Goal: Information Seeking & Learning: Learn about a topic

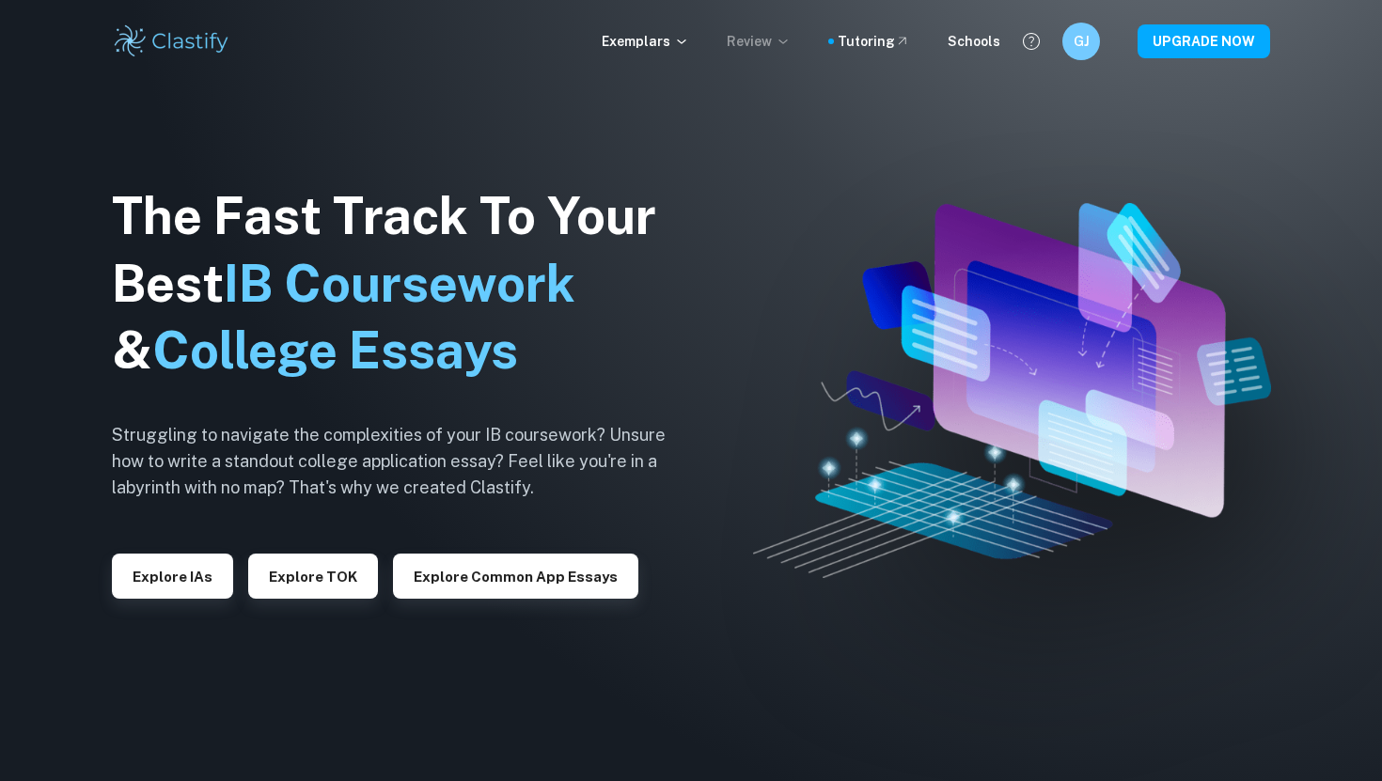
click at [747, 32] on p "Review" at bounding box center [759, 41] width 64 height 21
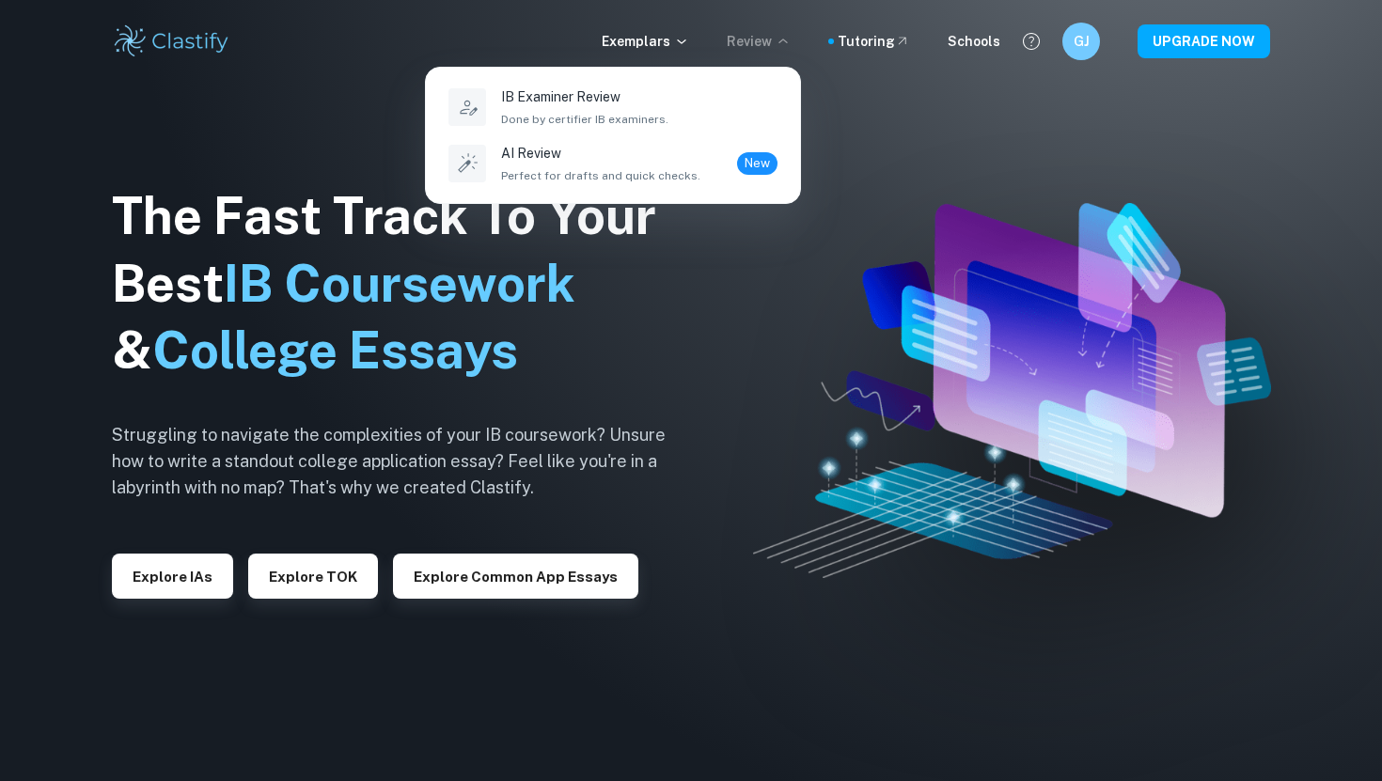
click at [646, 44] on div at bounding box center [691, 390] width 1382 height 781
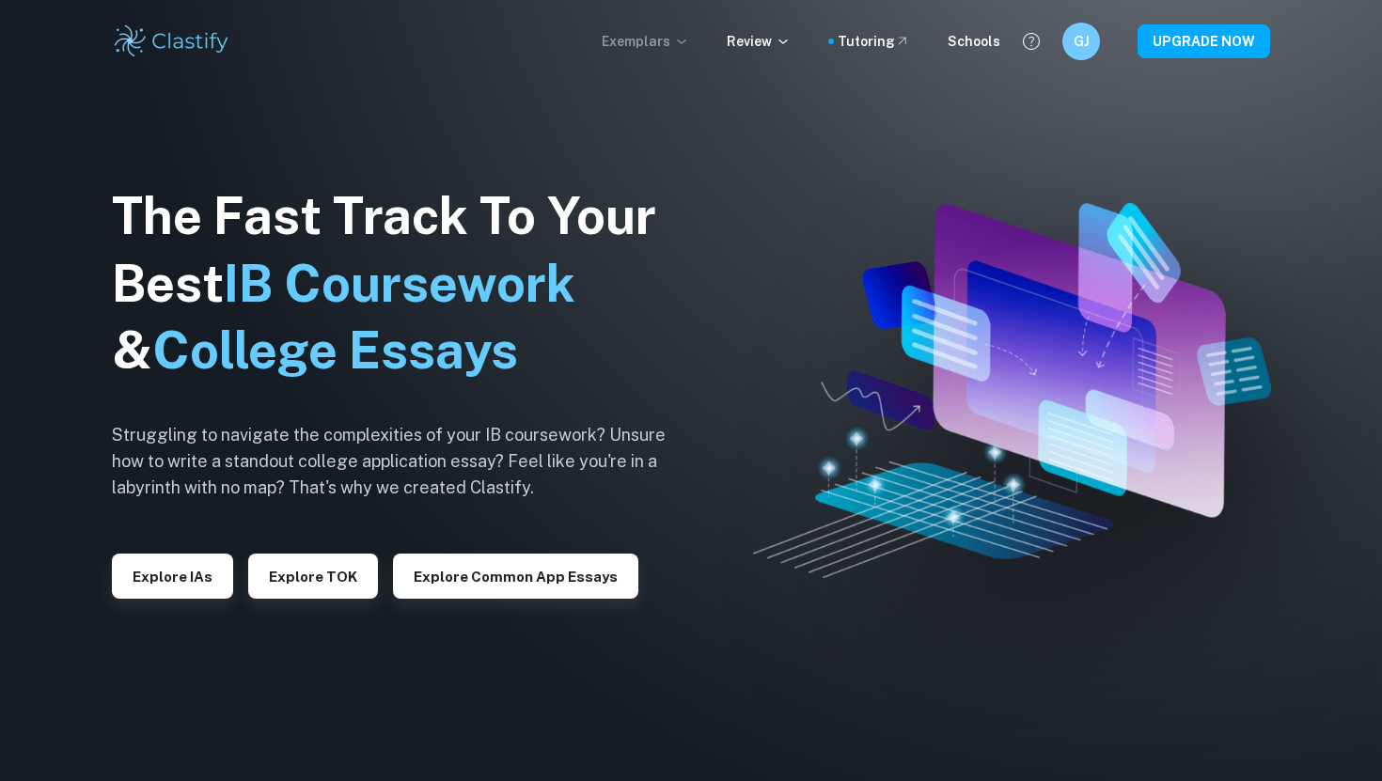
click at [648, 37] on p "Exemplars" at bounding box center [645, 41] width 87 height 21
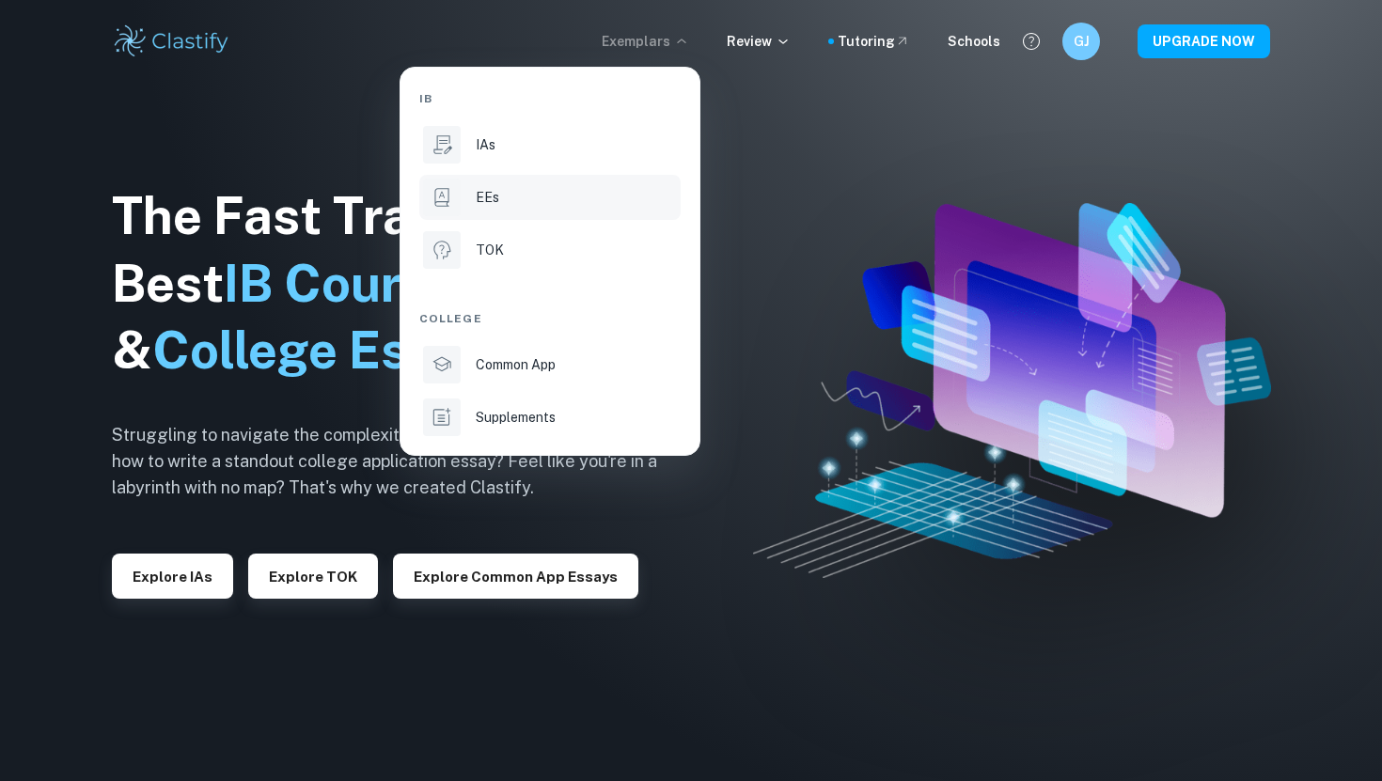
click at [501, 209] on li "EEs" at bounding box center [549, 197] width 261 height 45
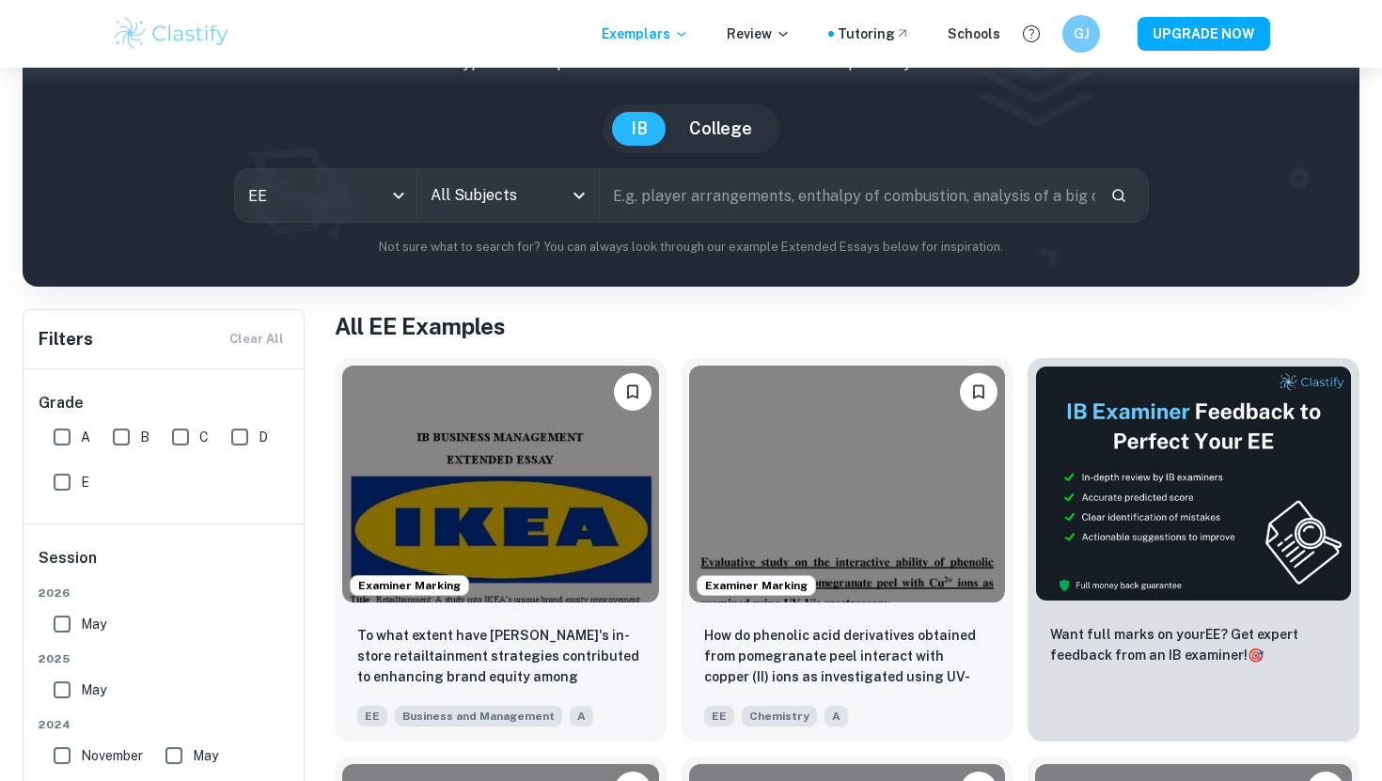
scroll to position [138, 0]
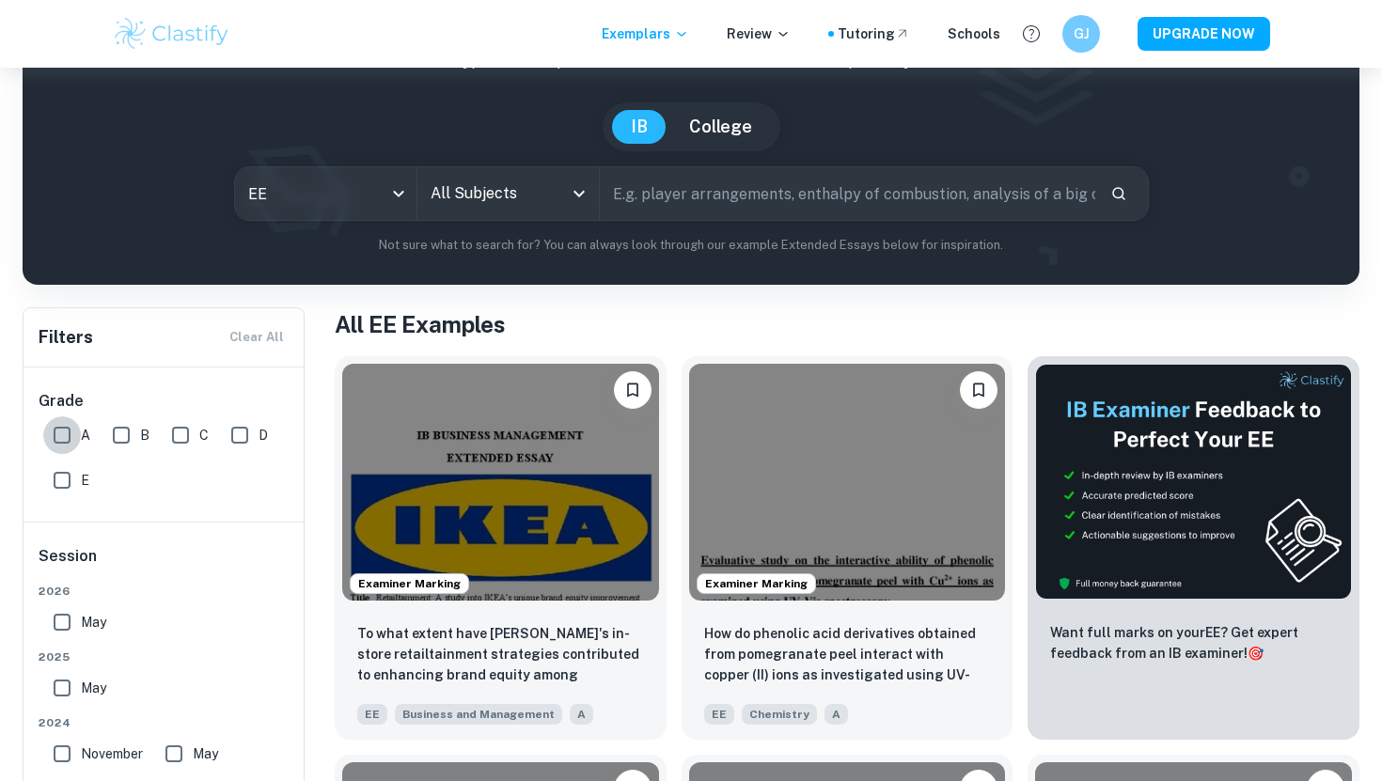
click at [63, 437] on input "A" at bounding box center [62, 436] width 38 height 38
checkbox input "true"
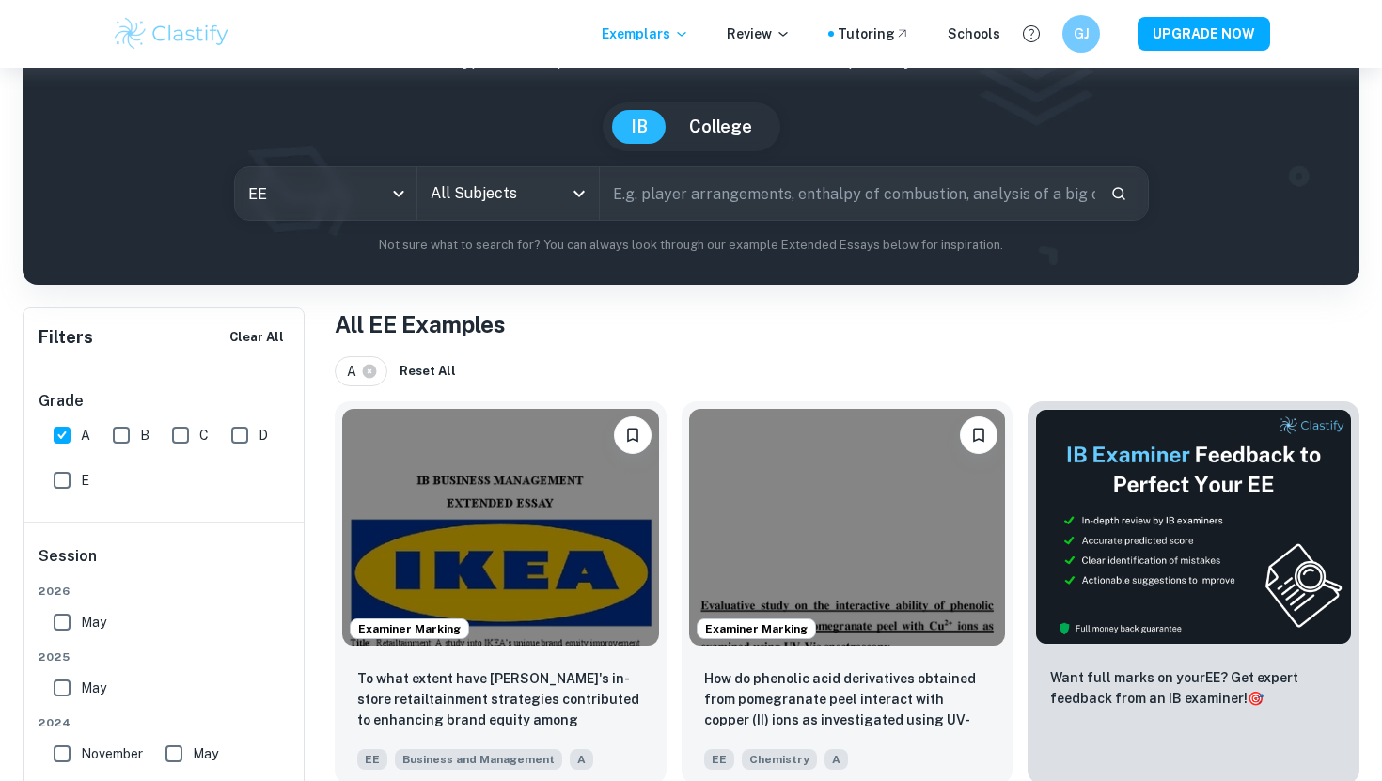
scroll to position [65, 0]
click at [61, 575] on input "May" at bounding box center [62, 558] width 38 height 38
checkbox input "true"
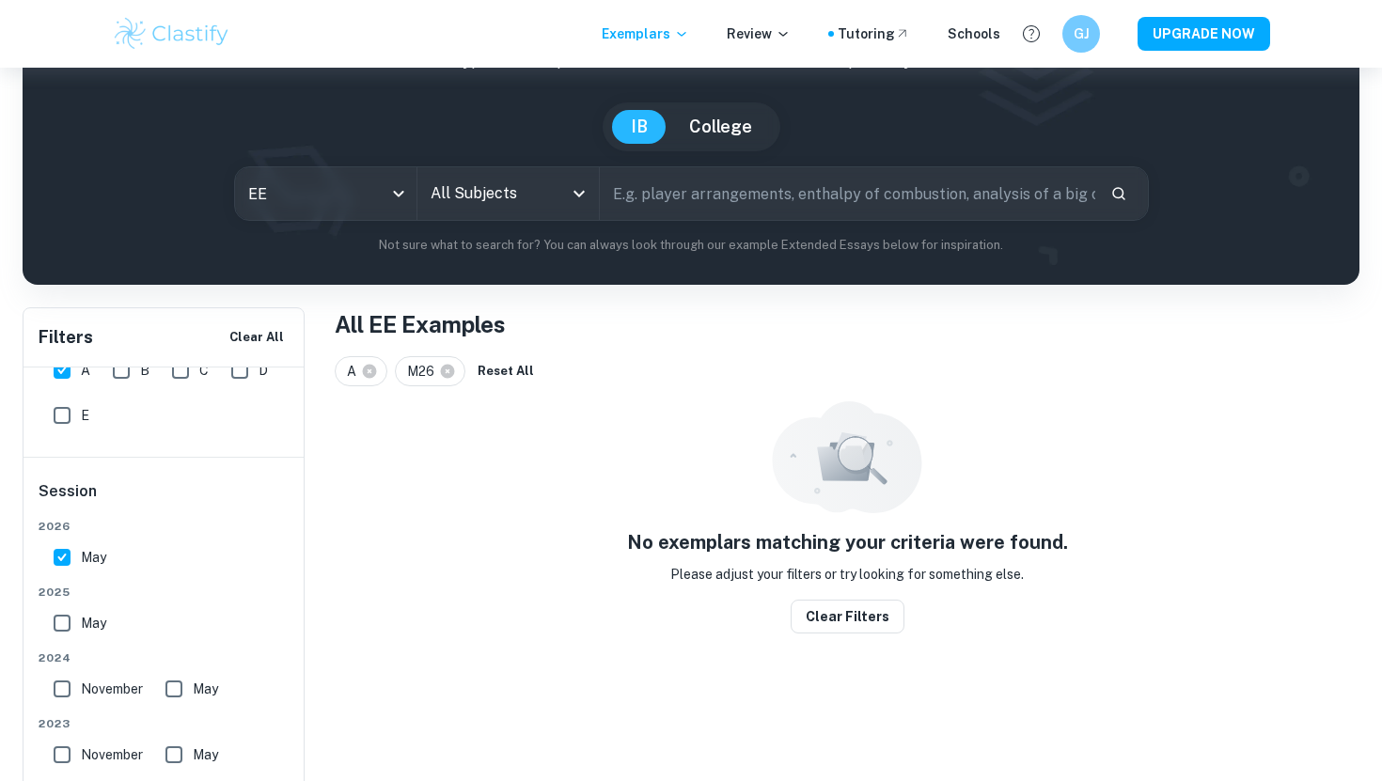
click at [64, 639] on input "May" at bounding box center [62, 624] width 38 height 38
checkbox input "true"
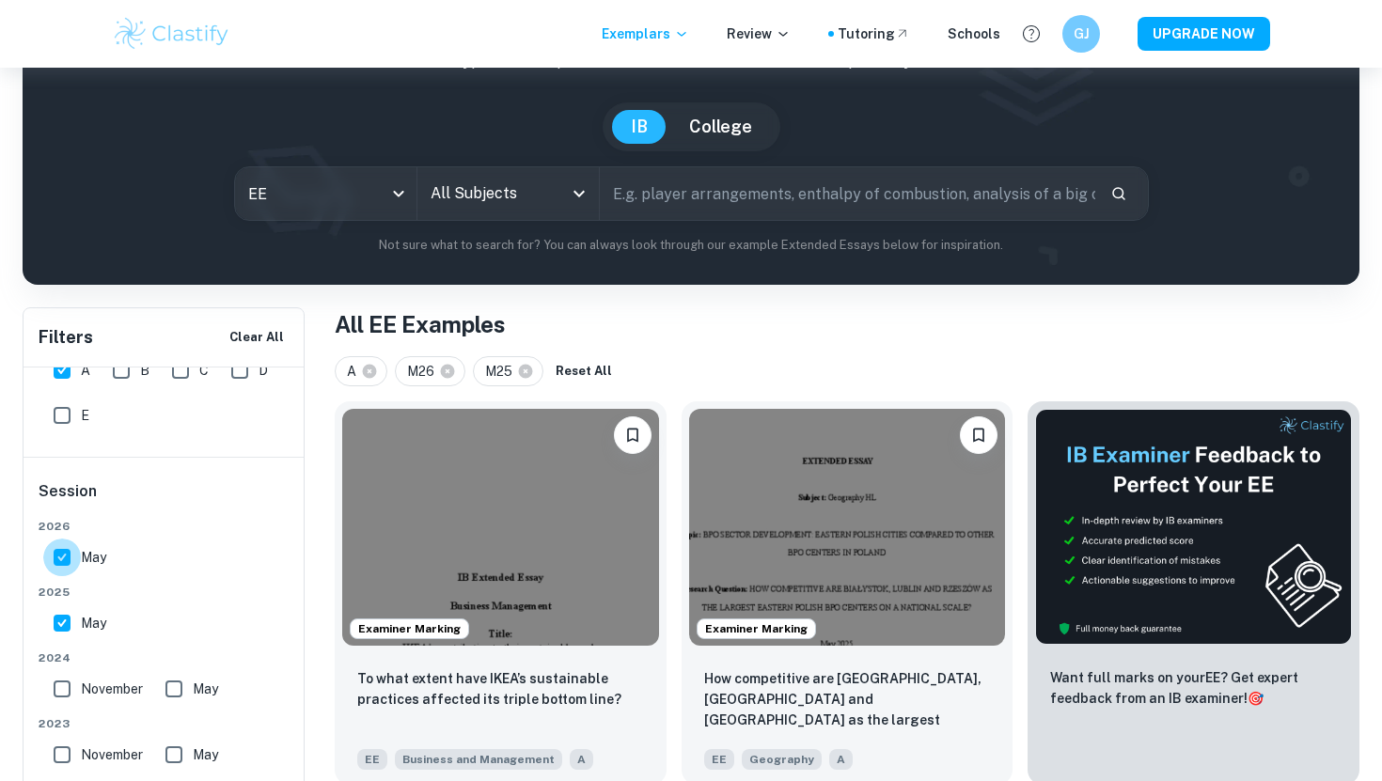
click at [68, 556] on input "May" at bounding box center [62, 558] width 38 height 38
checkbox input "true"
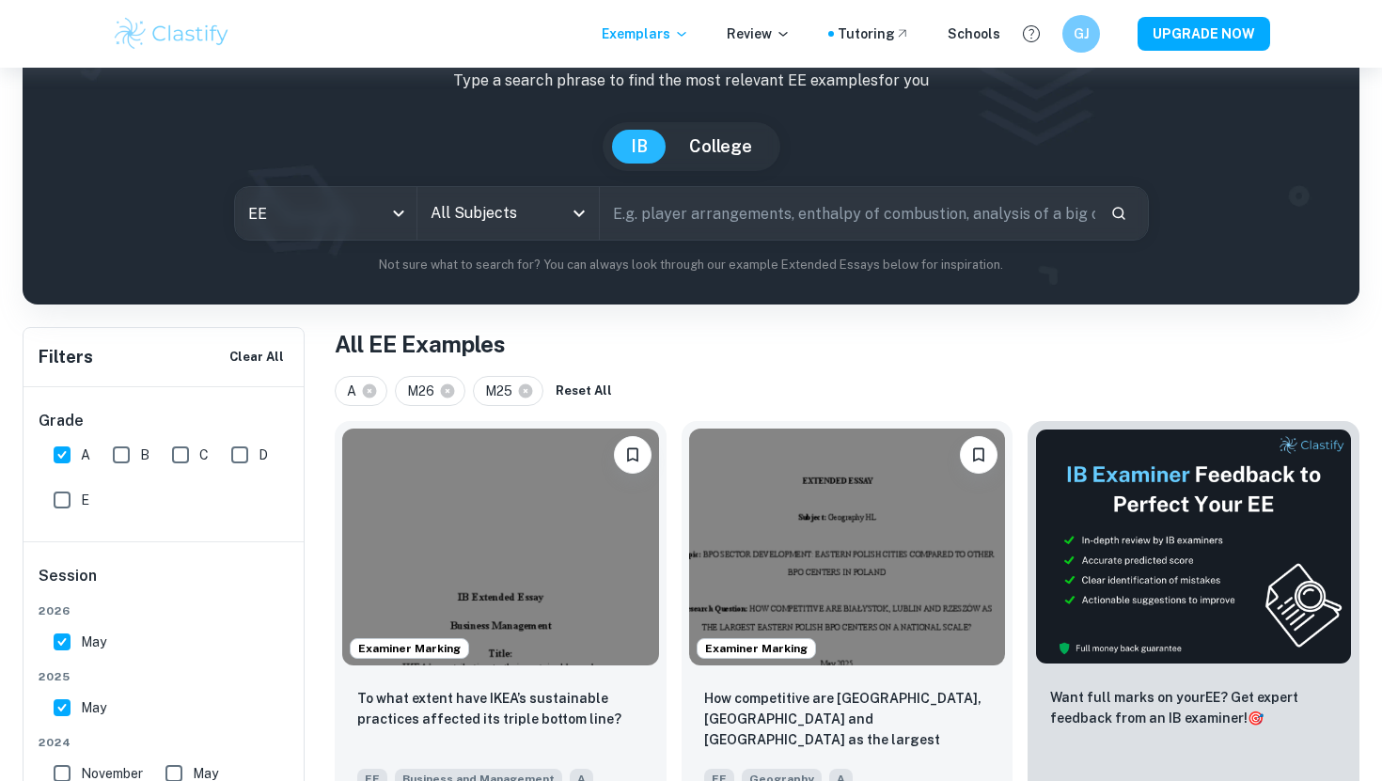
scroll to position [92, 0]
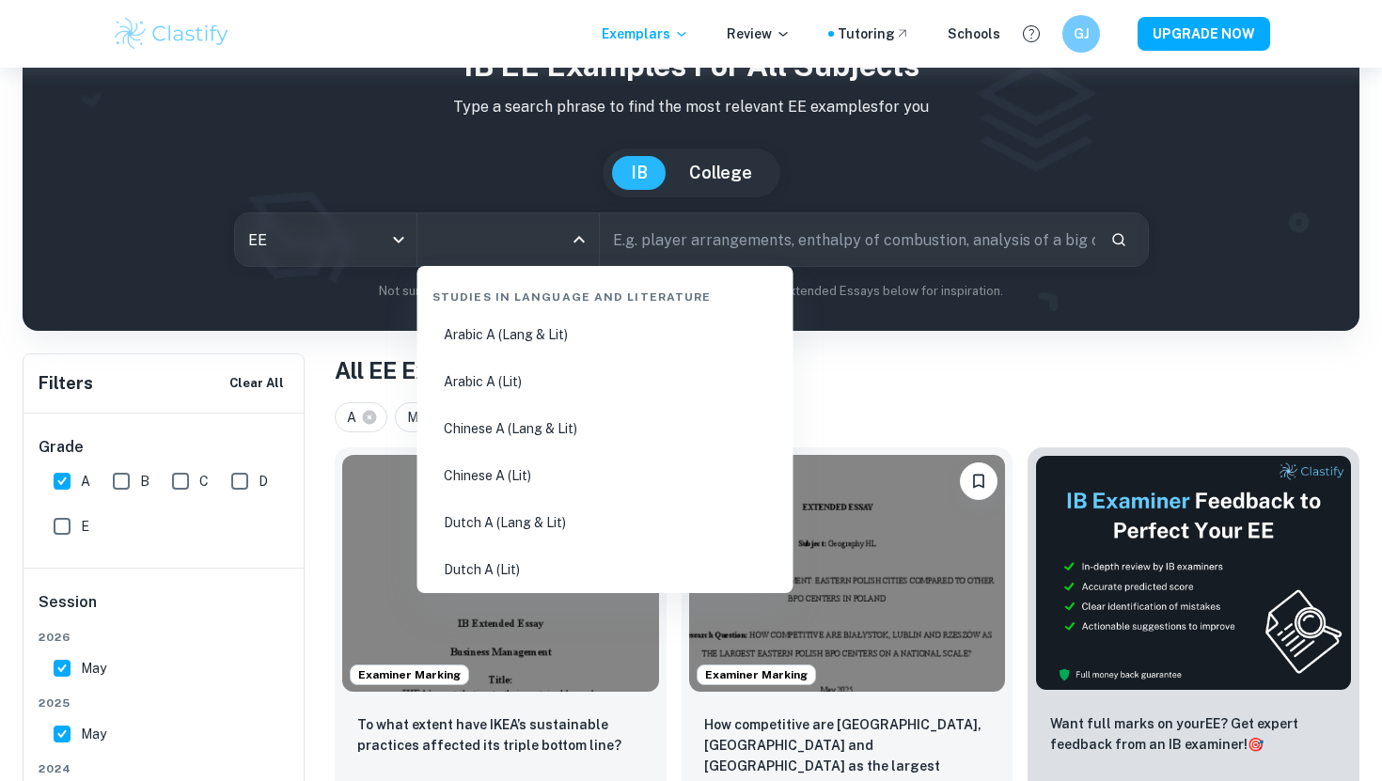
click at [523, 230] on input "All Subjects" at bounding box center [494, 240] width 136 height 36
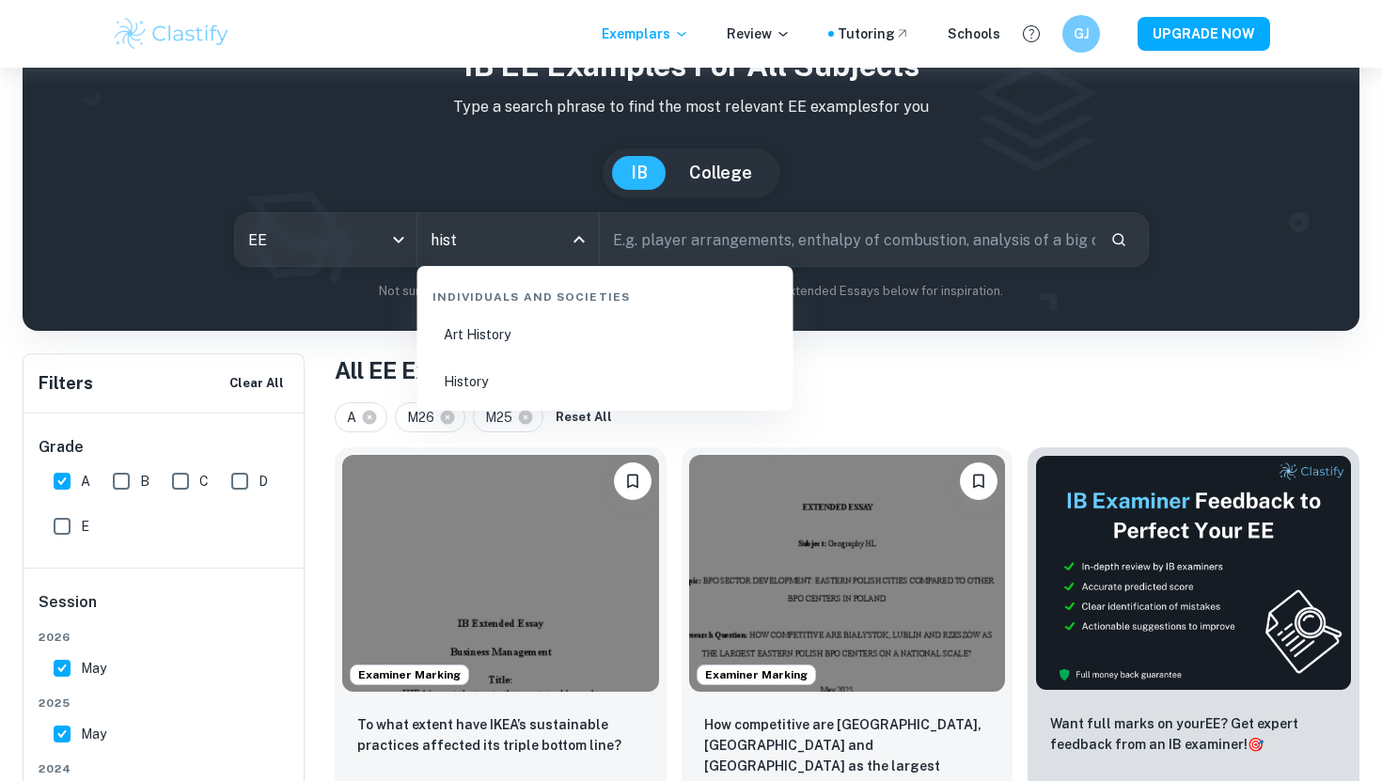
click at [515, 380] on li "History" at bounding box center [605, 381] width 361 height 43
type input "History"
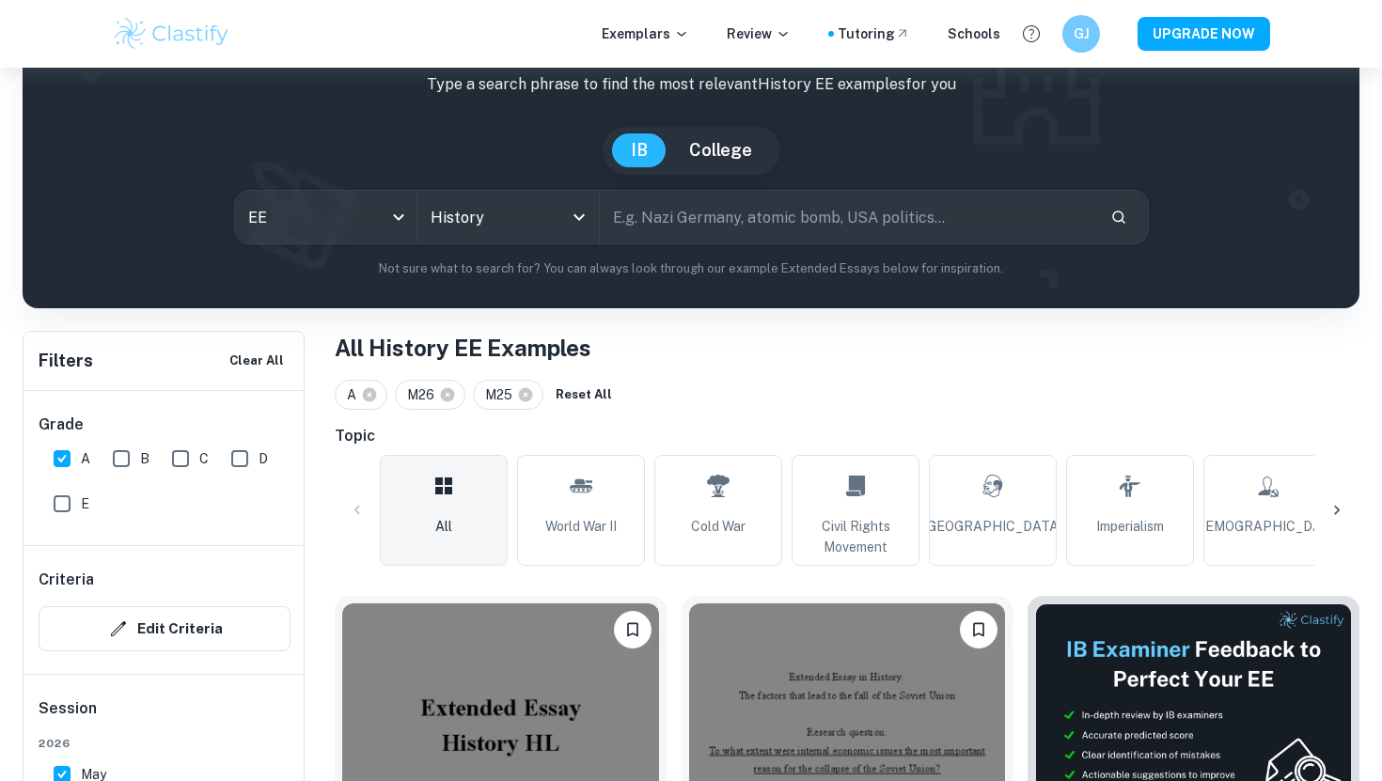
scroll to position [651, 0]
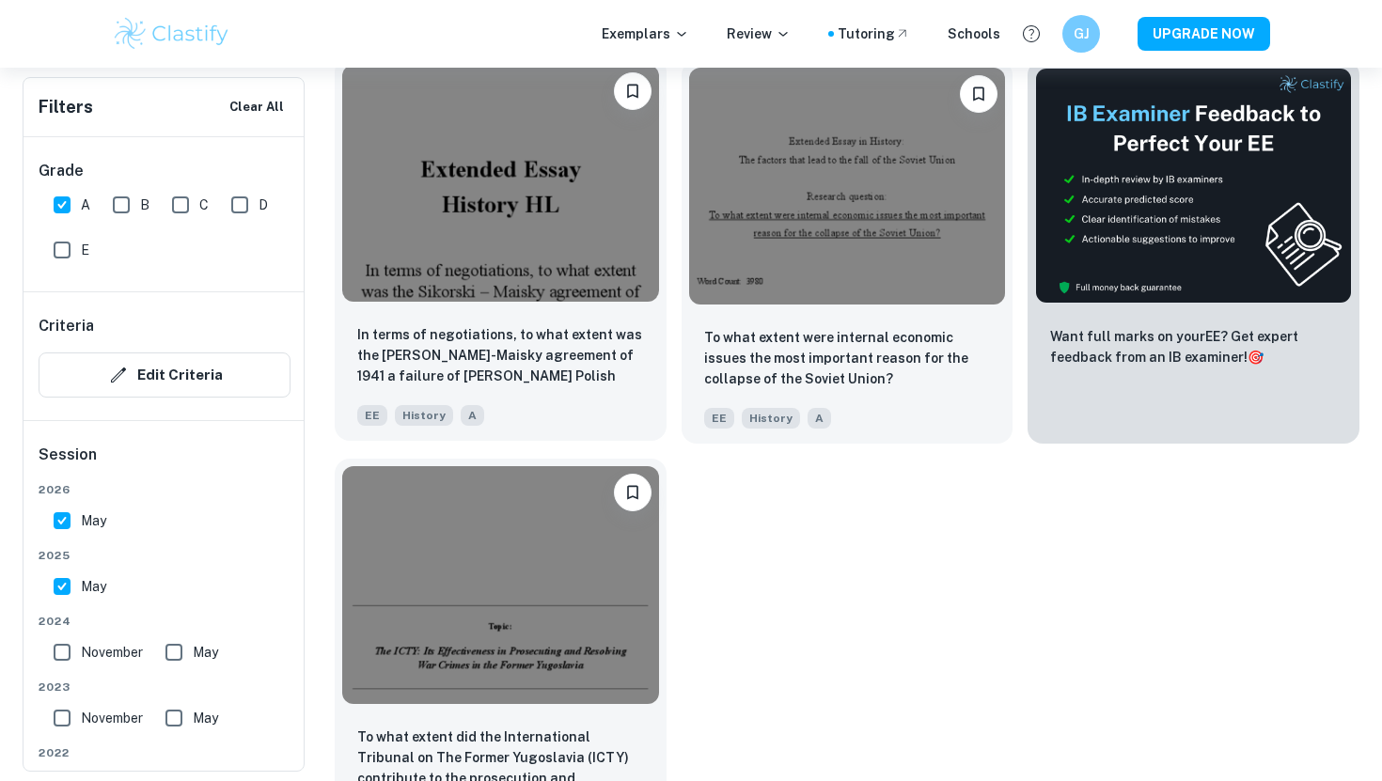
click at [523, 269] on img at bounding box center [500, 183] width 317 height 237
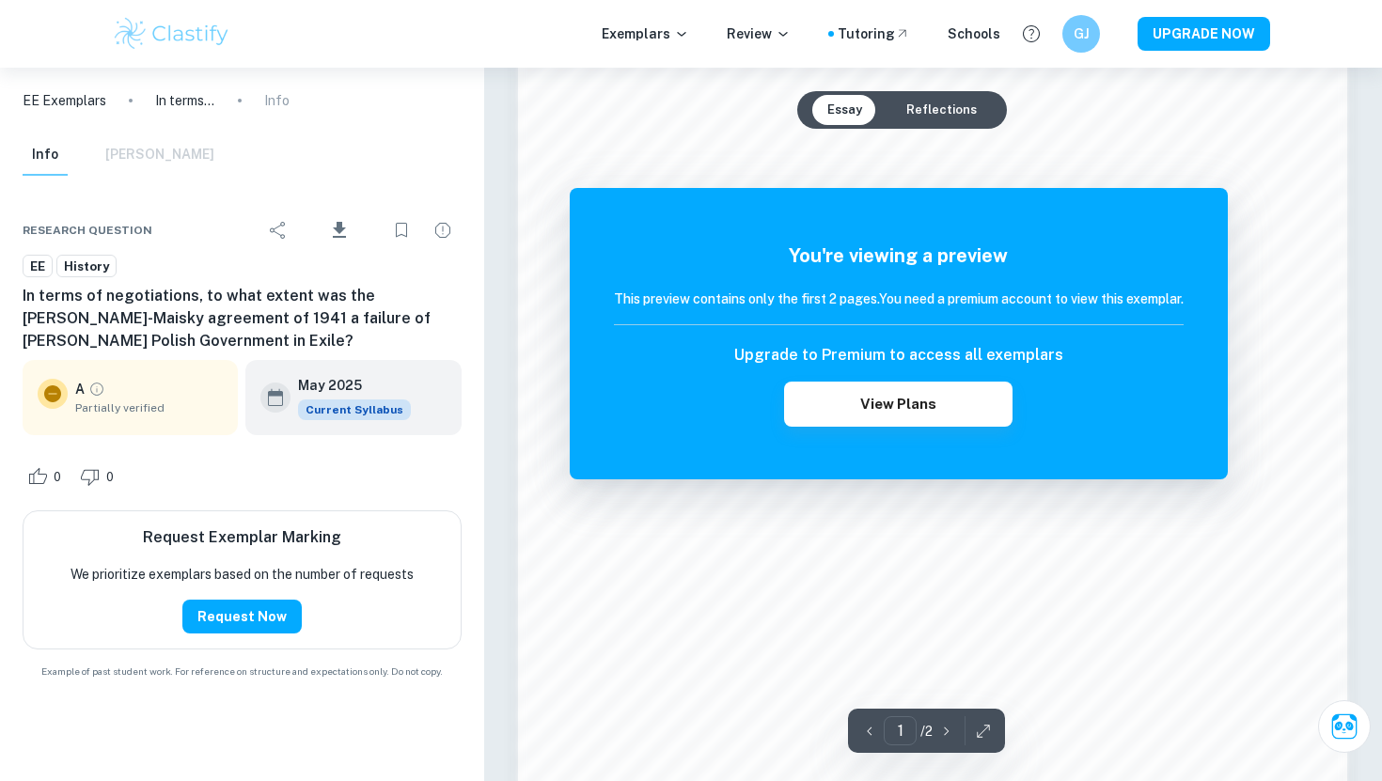
scroll to position [1307, 0]
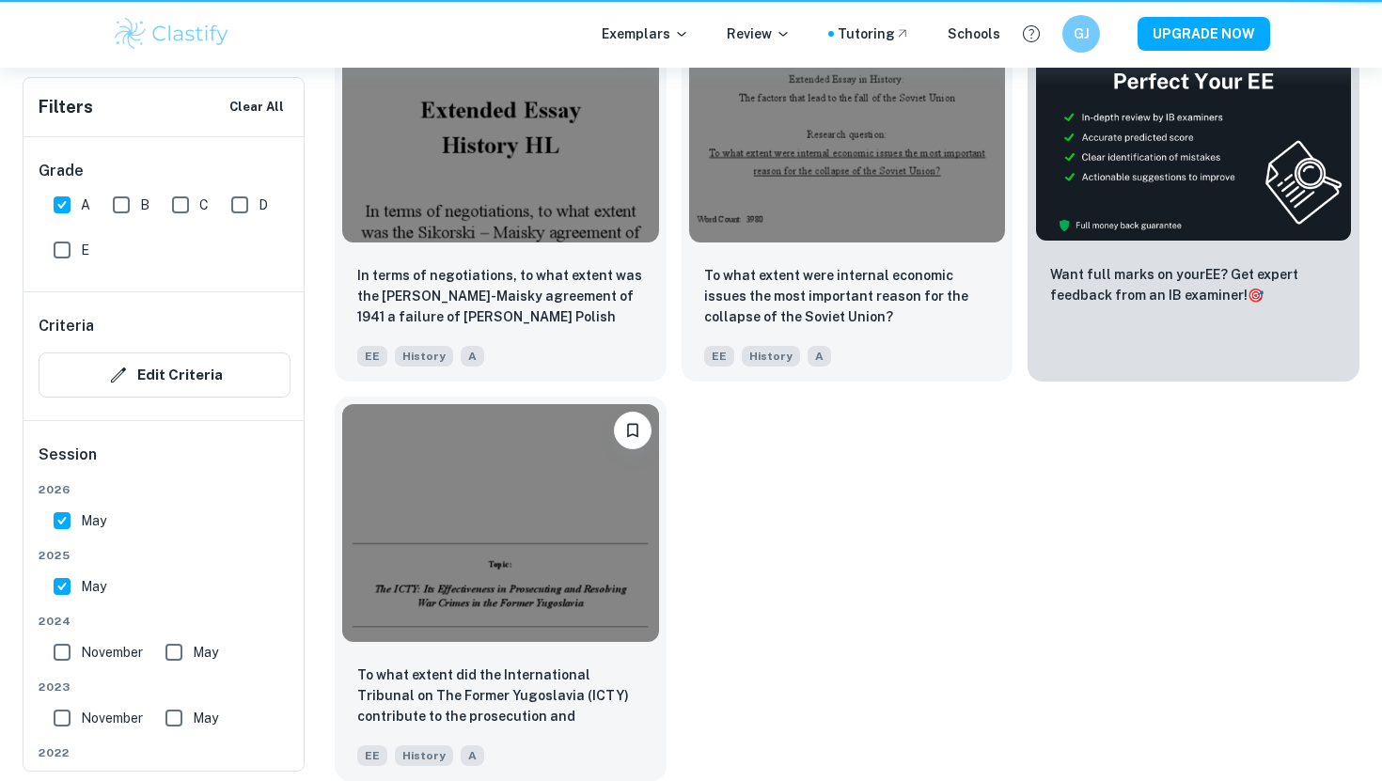
scroll to position [651, 0]
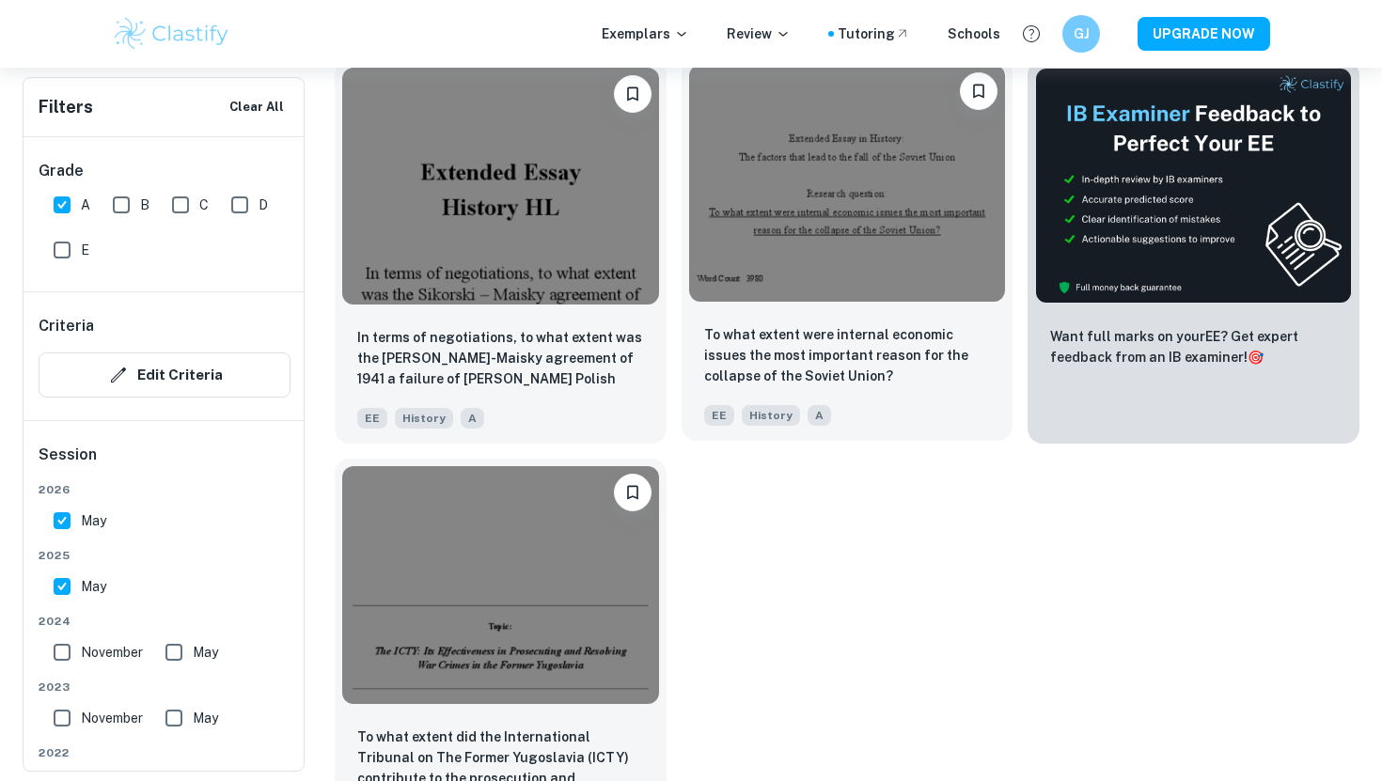
click at [790, 271] on img at bounding box center [847, 183] width 317 height 237
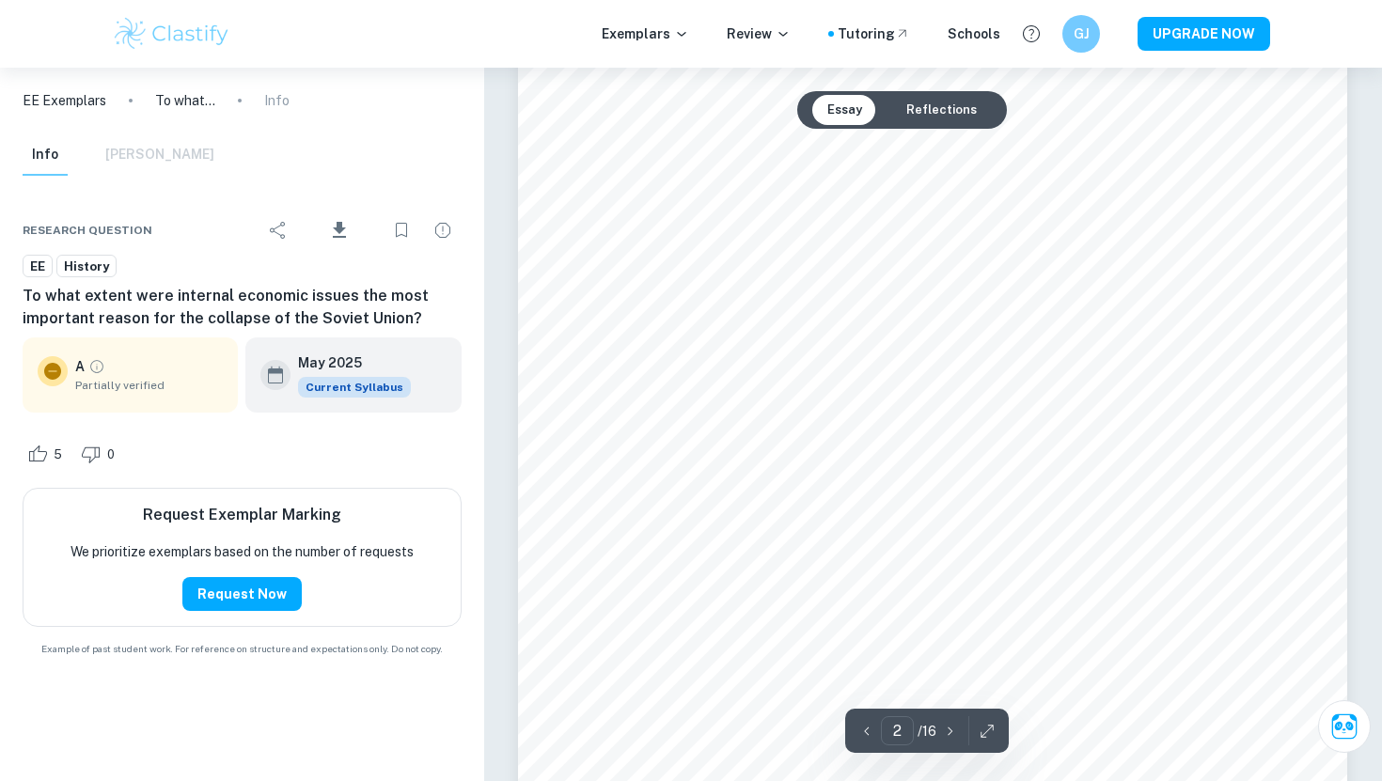
scroll to position [304, 0]
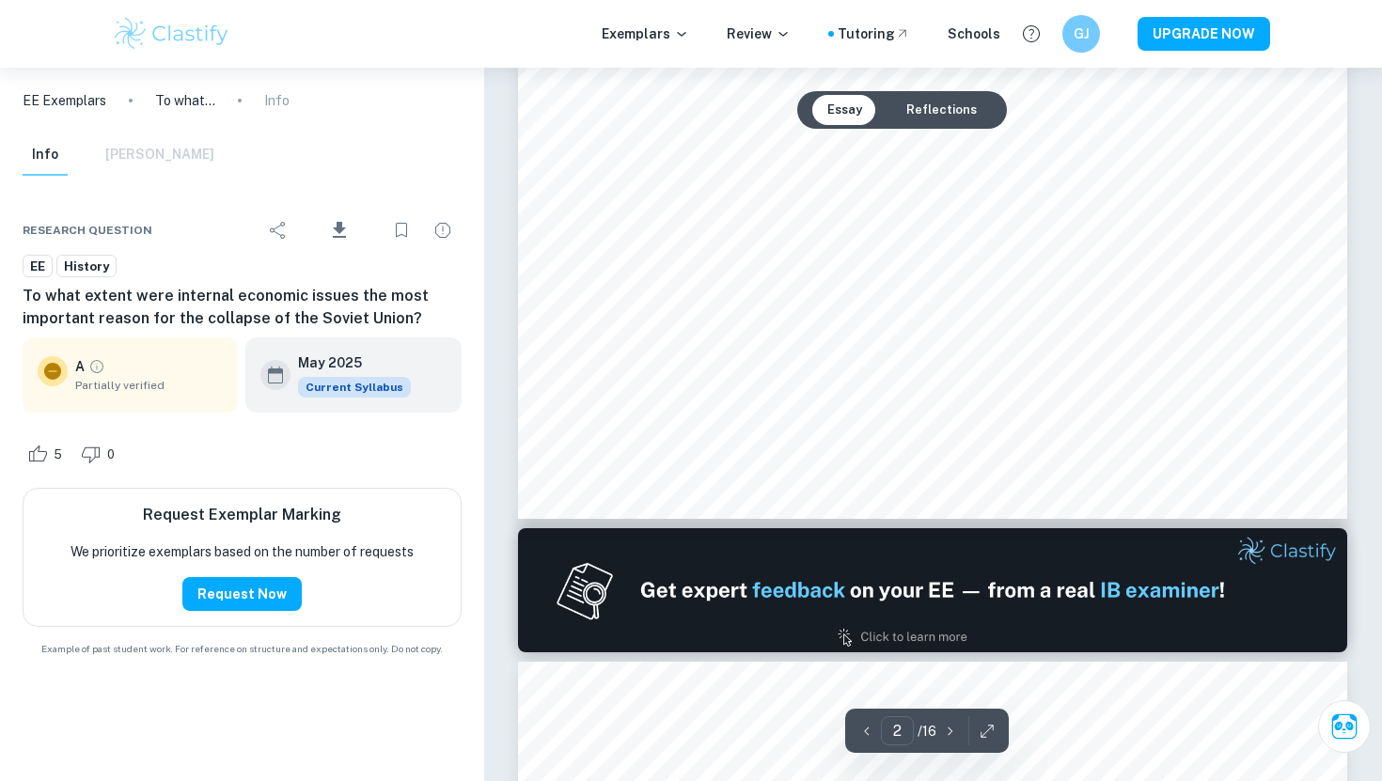
type input "1"
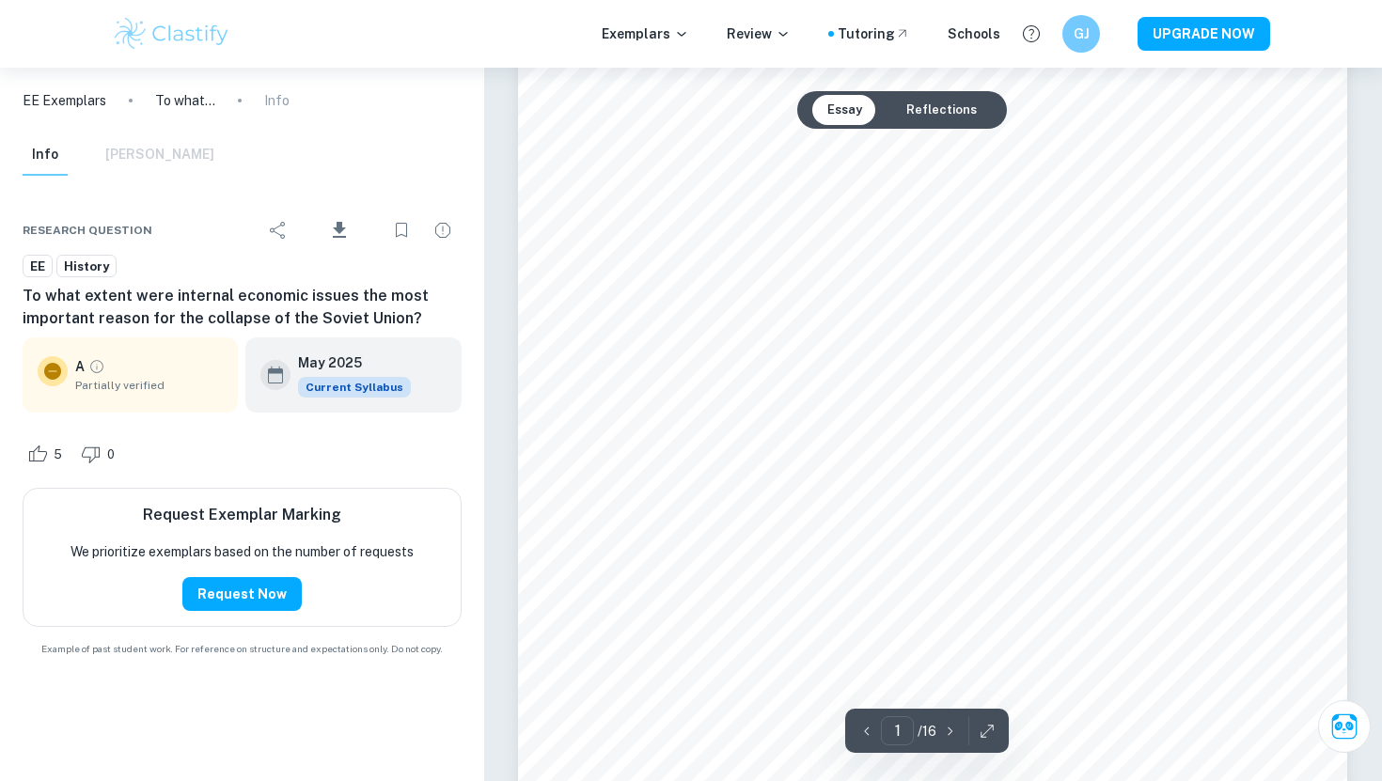
scroll to position [0, 0]
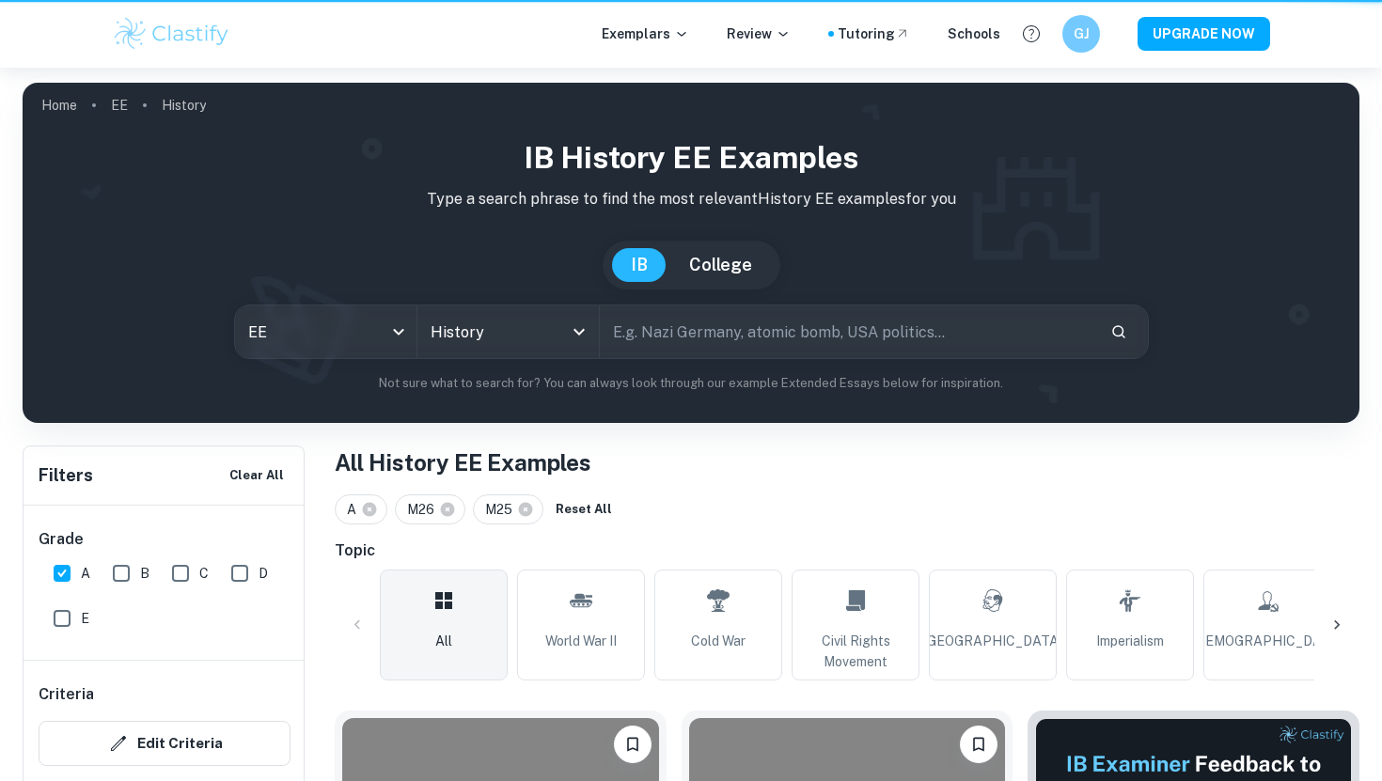
scroll to position [651, 0]
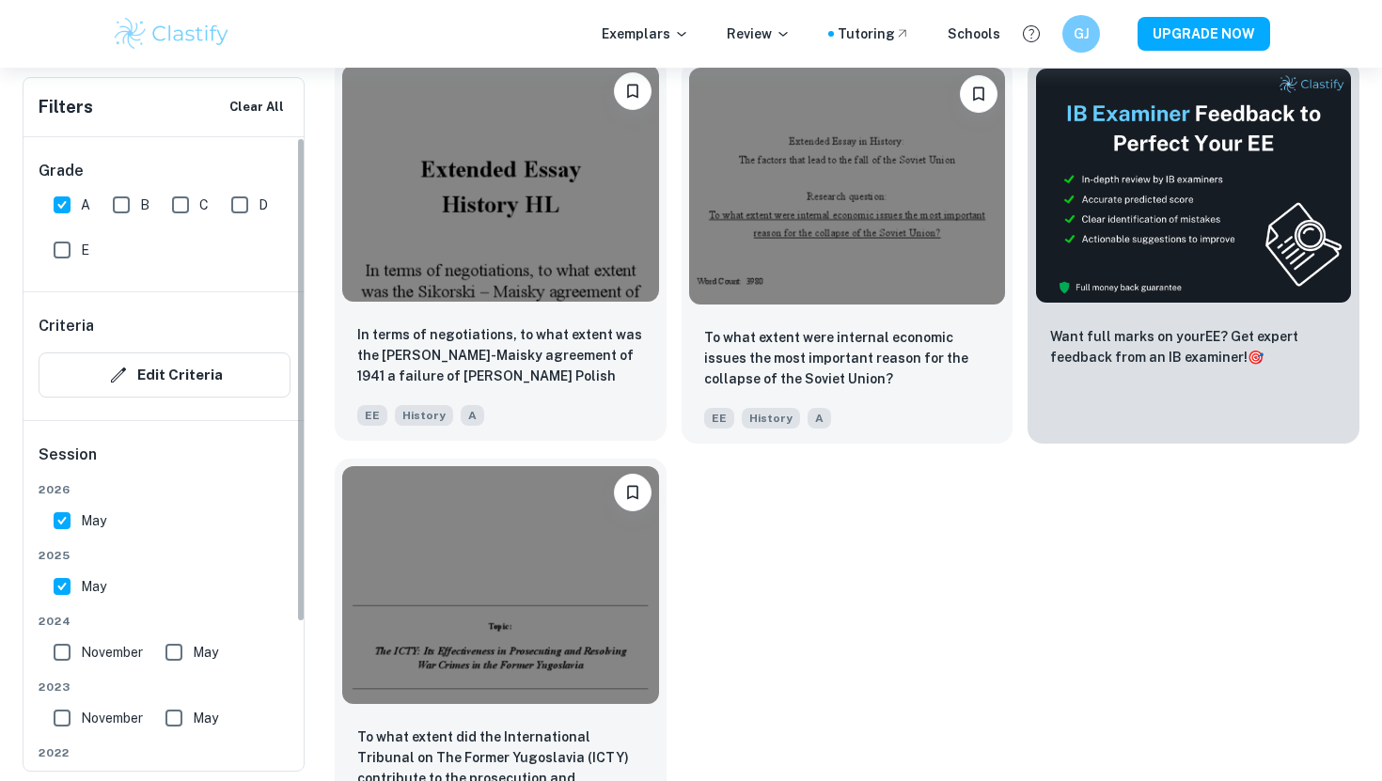
click at [469, 261] on img at bounding box center [500, 183] width 317 height 237
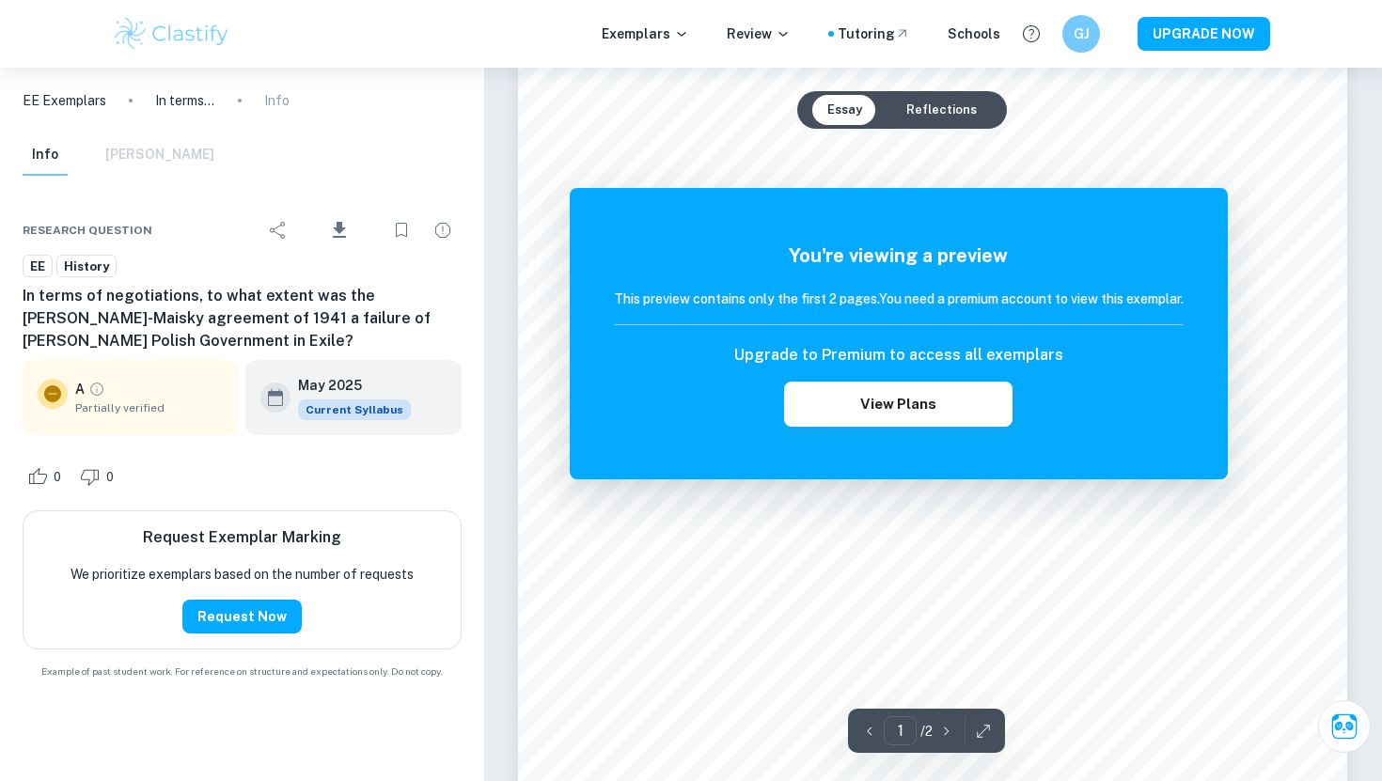
scroll to position [209, 0]
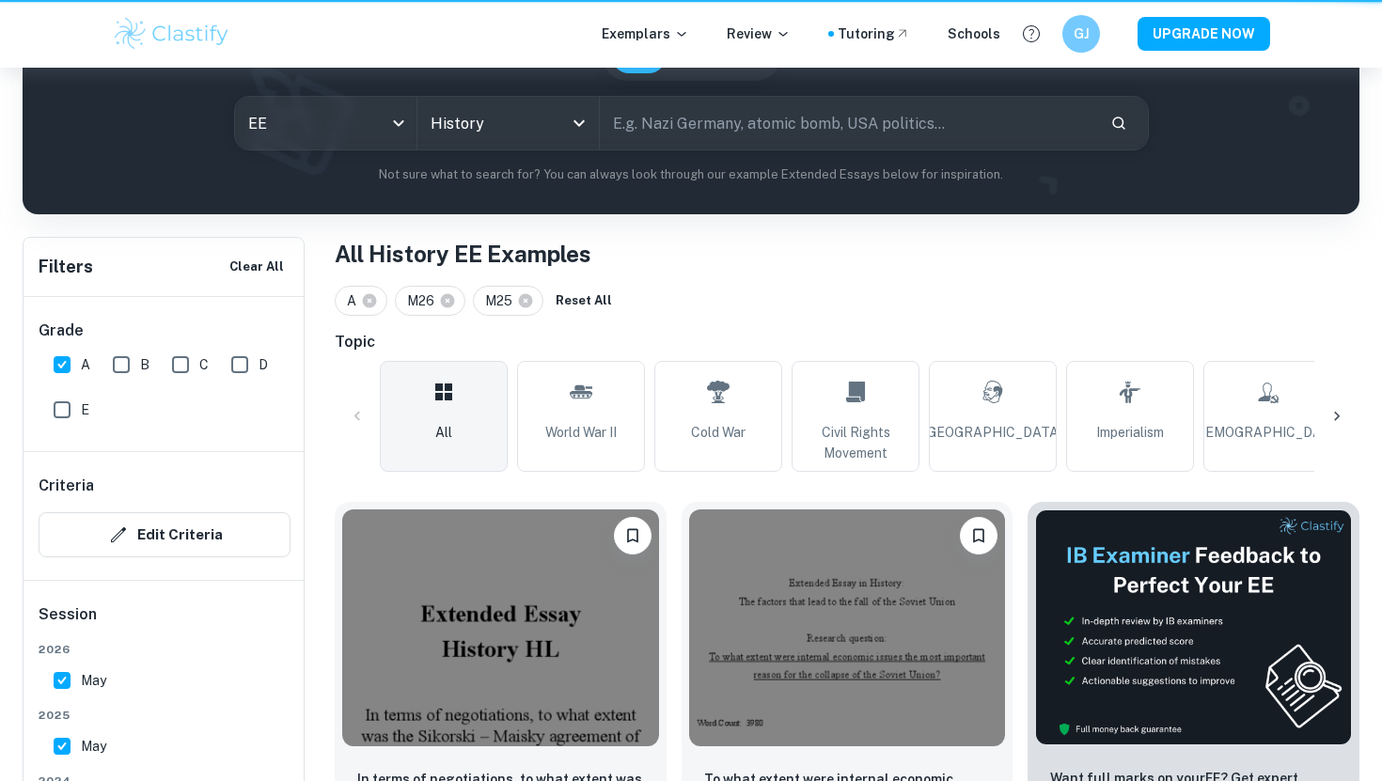
scroll to position [651, 0]
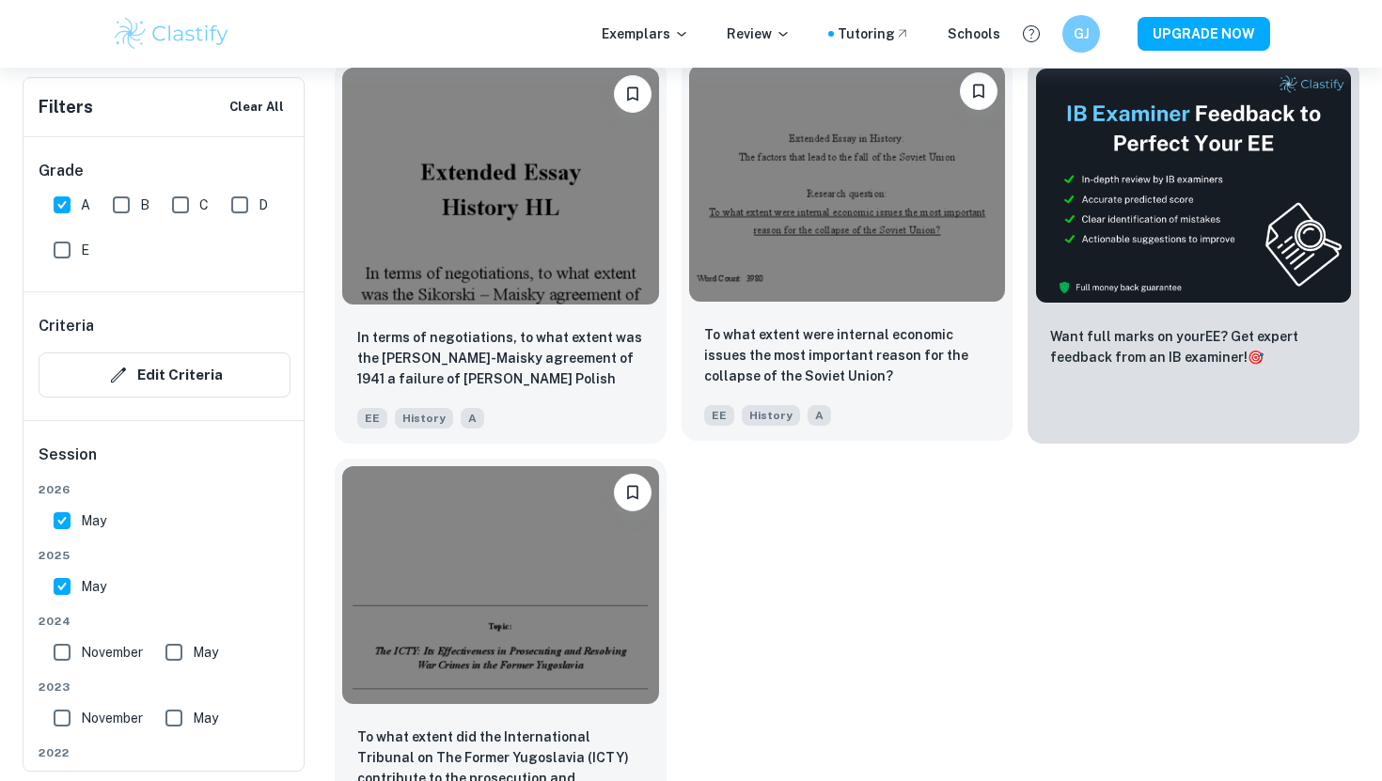
click at [716, 375] on p "To what extent were internal economic issues the most important reason for the …" at bounding box center [847, 355] width 287 height 62
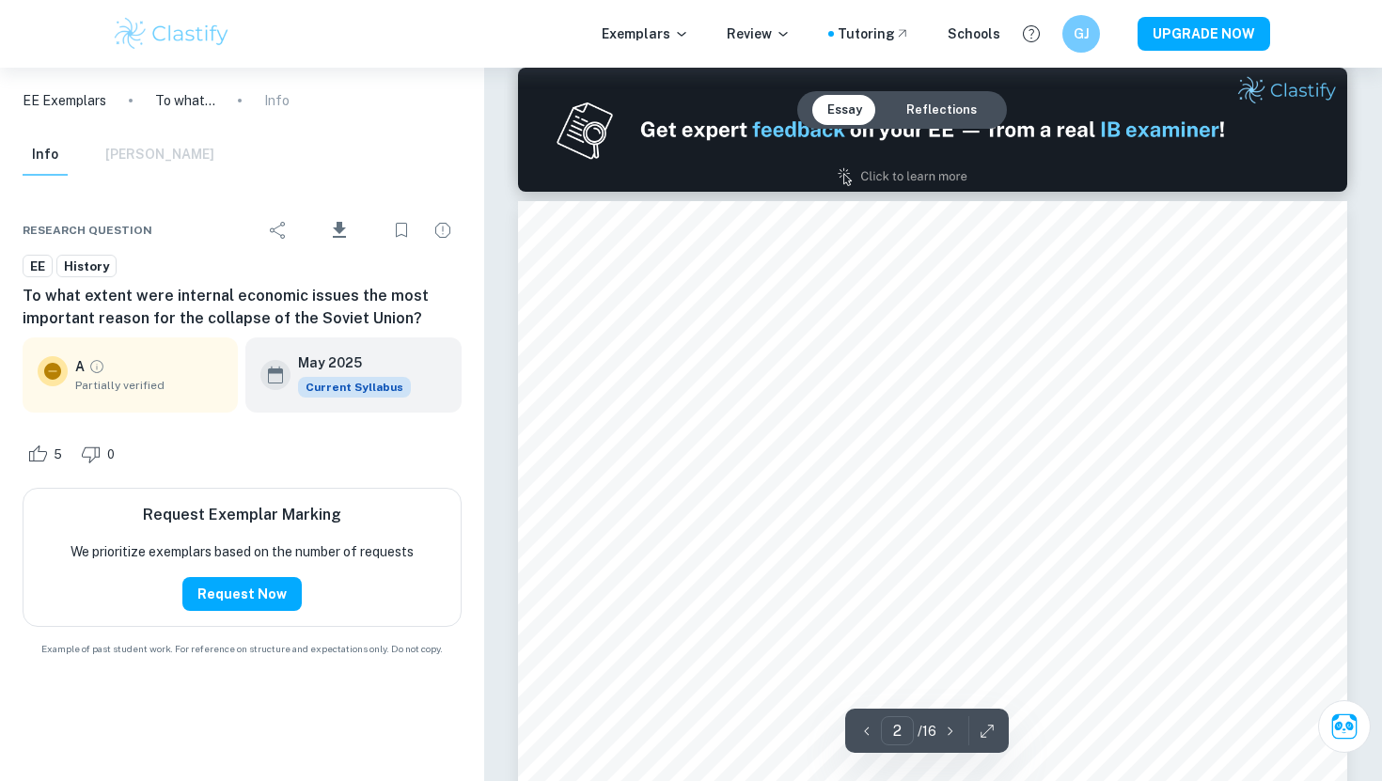
scroll to position [1209, 0]
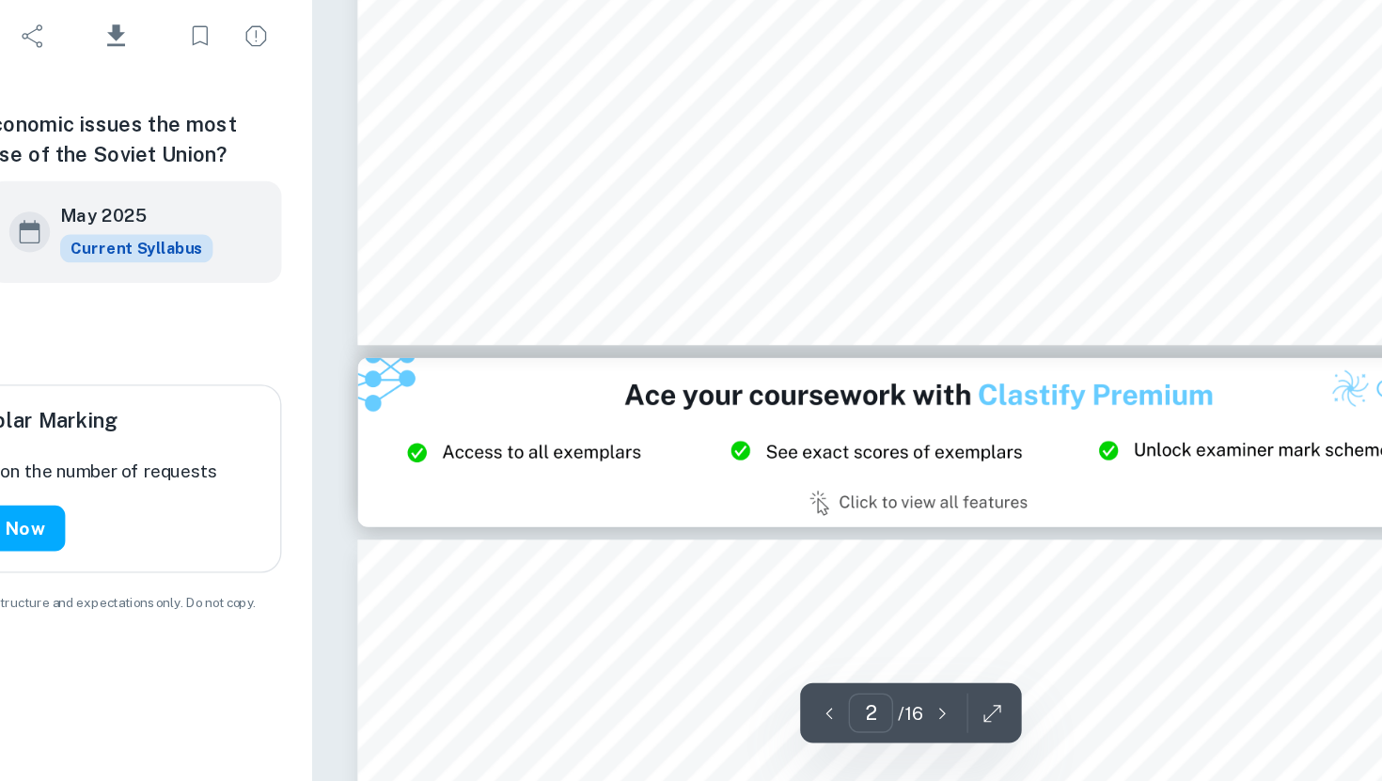
type input "3"
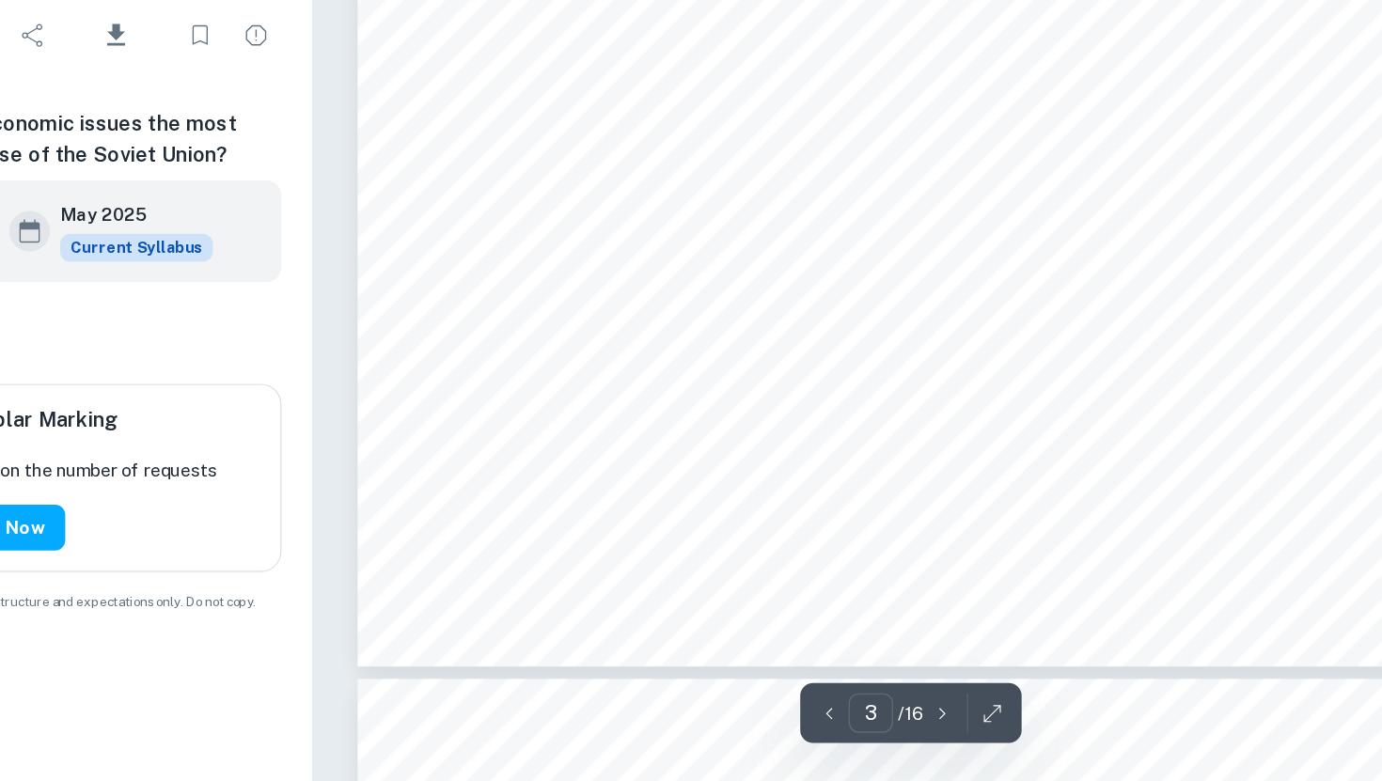
scroll to position [3429, 0]
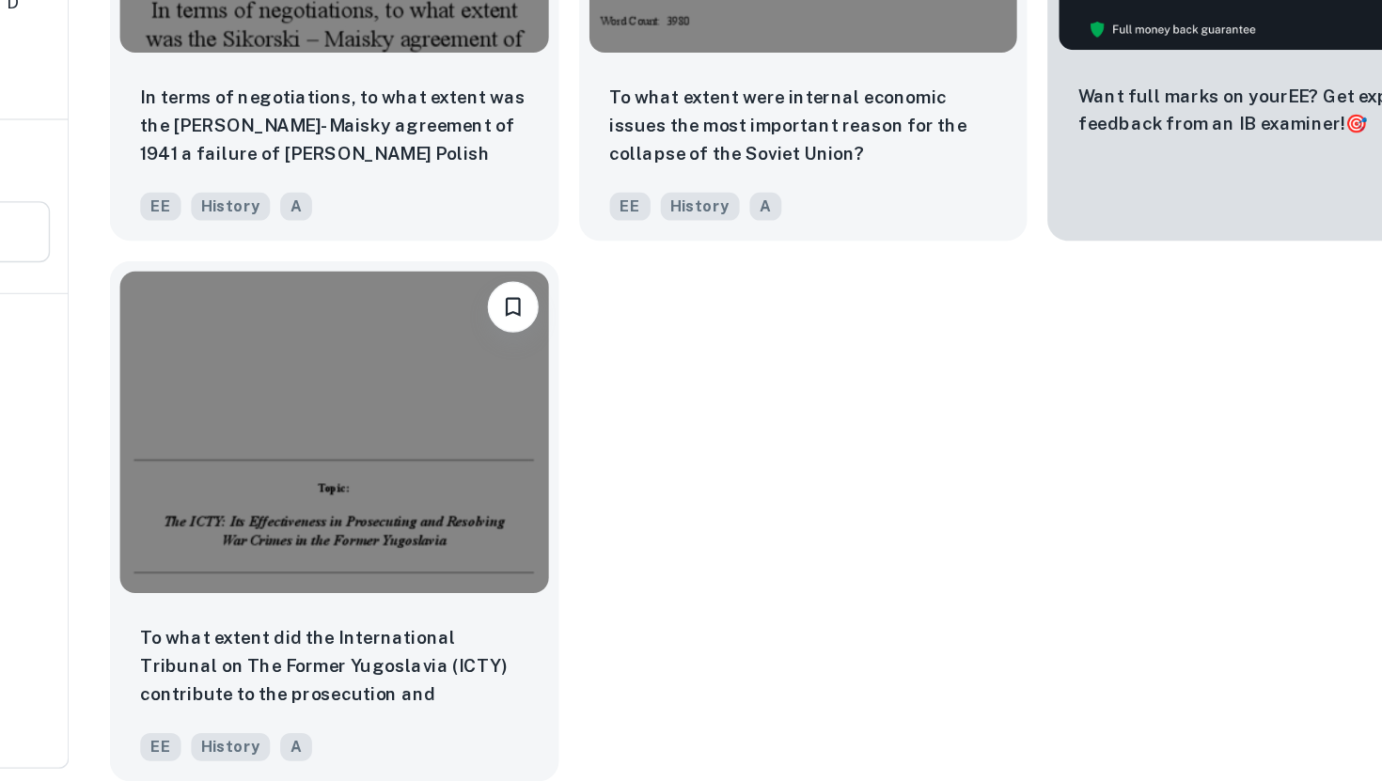
scroll to position [651, 0]
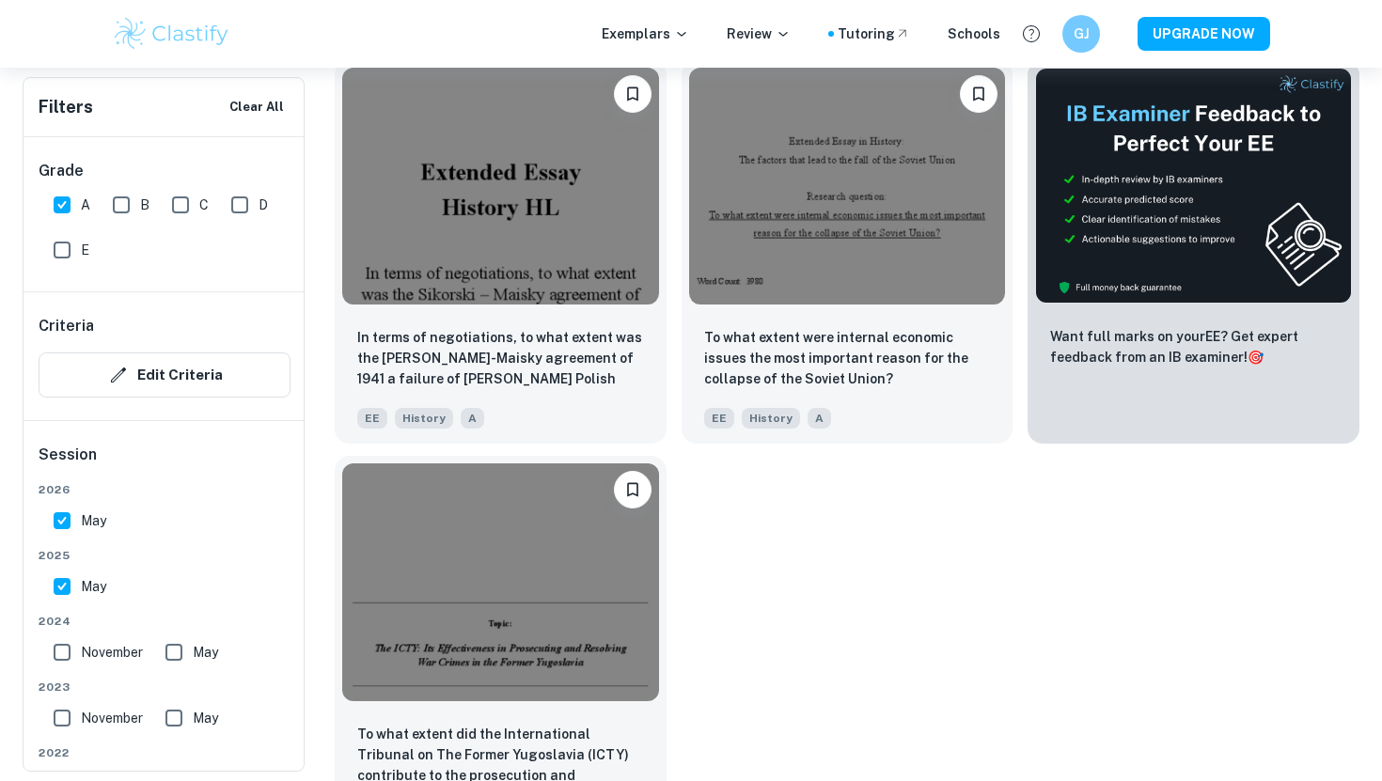
click at [543, 587] on img at bounding box center [500, 582] width 317 height 237
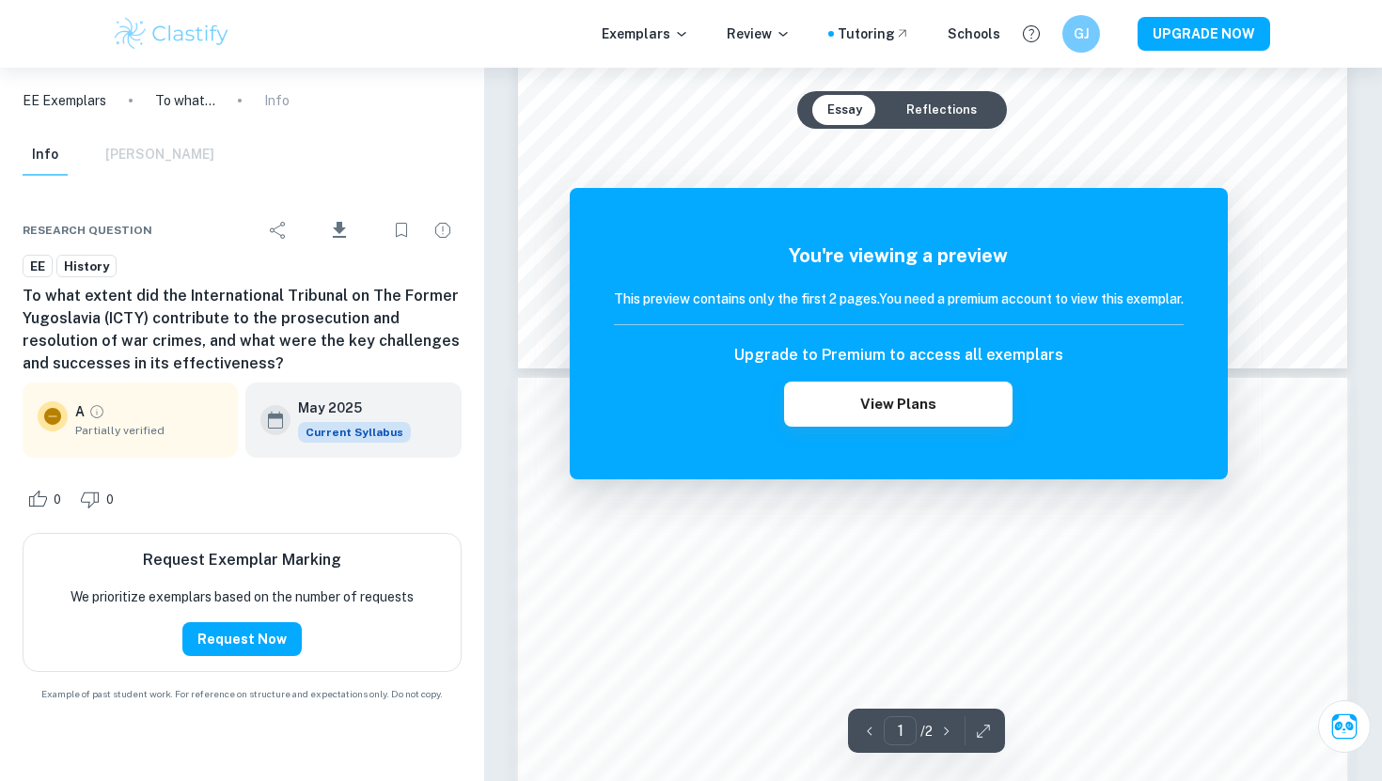
scroll to position [888, 0]
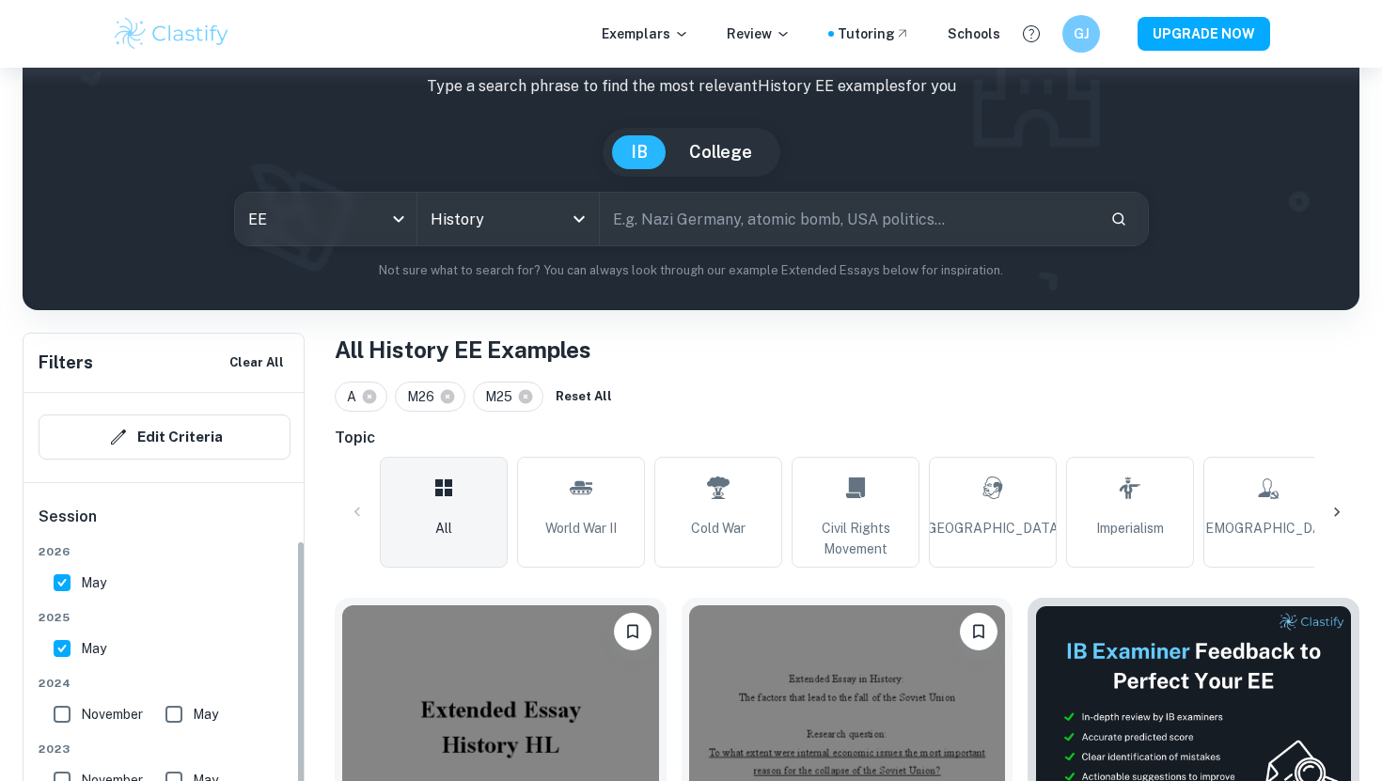
scroll to position [198, 0]
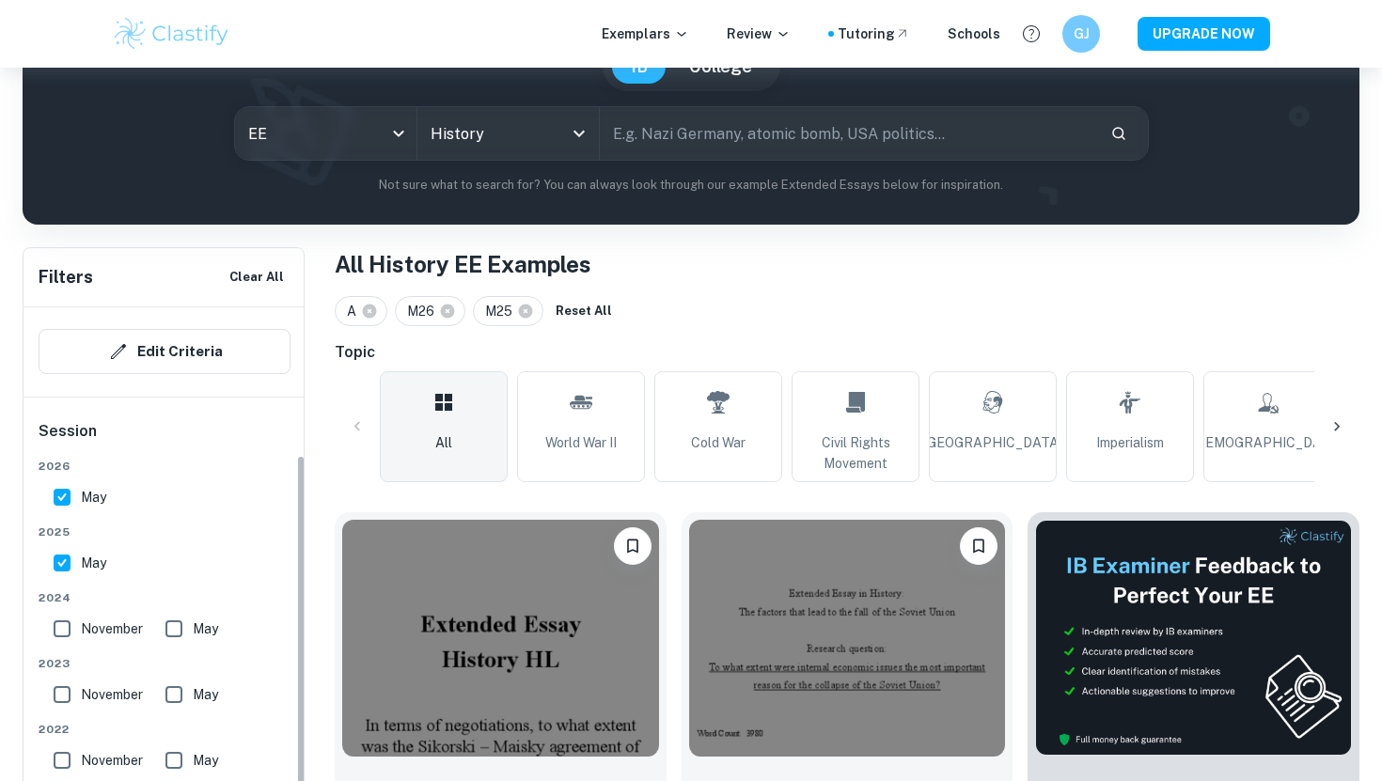
click at [87, 516] on div "[DATE] [DATE] [DATE] May [DATE] May [DATE] May [DATE] May Other Other" at bounding box center [165, 688] width 252 height 461
click at [64, 484] on input "May" at bounding box center [62, 498] width 38 height 38
checkbox input "false"
click at [60, 561] on input "May" at bounding box center [62, 563] width 38 height 38
checkbox input "false"
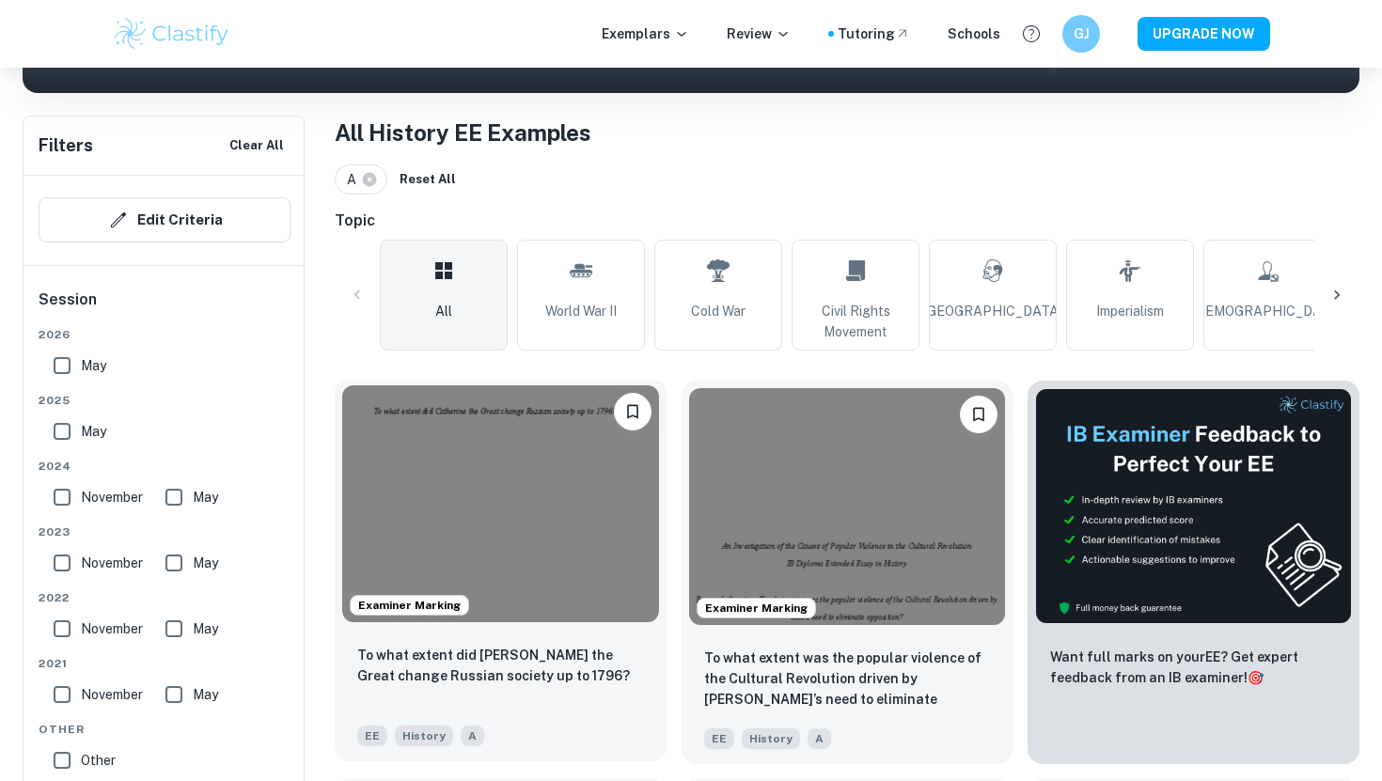
scroll to position [349, 0]
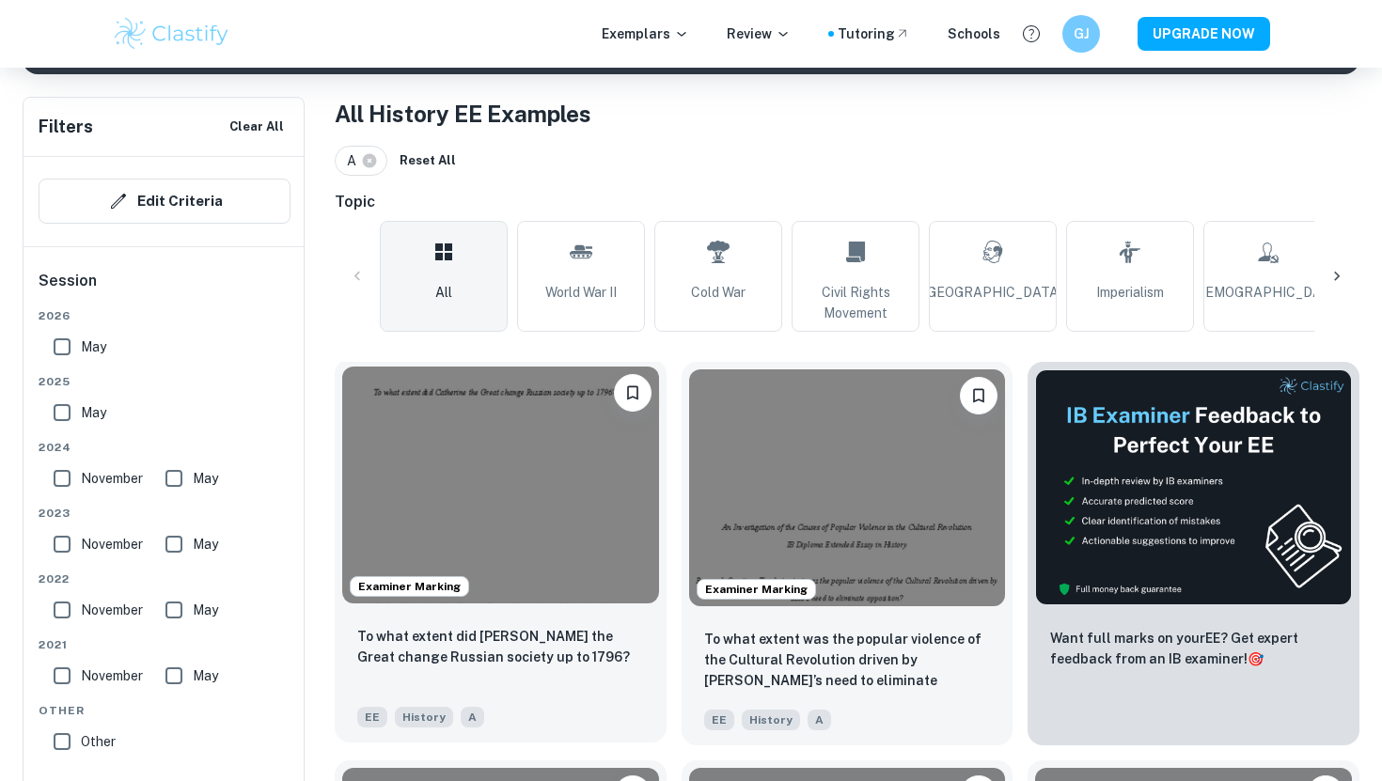
click at [538, 503] on img at bounding box center [500, 485] width 317 height 237
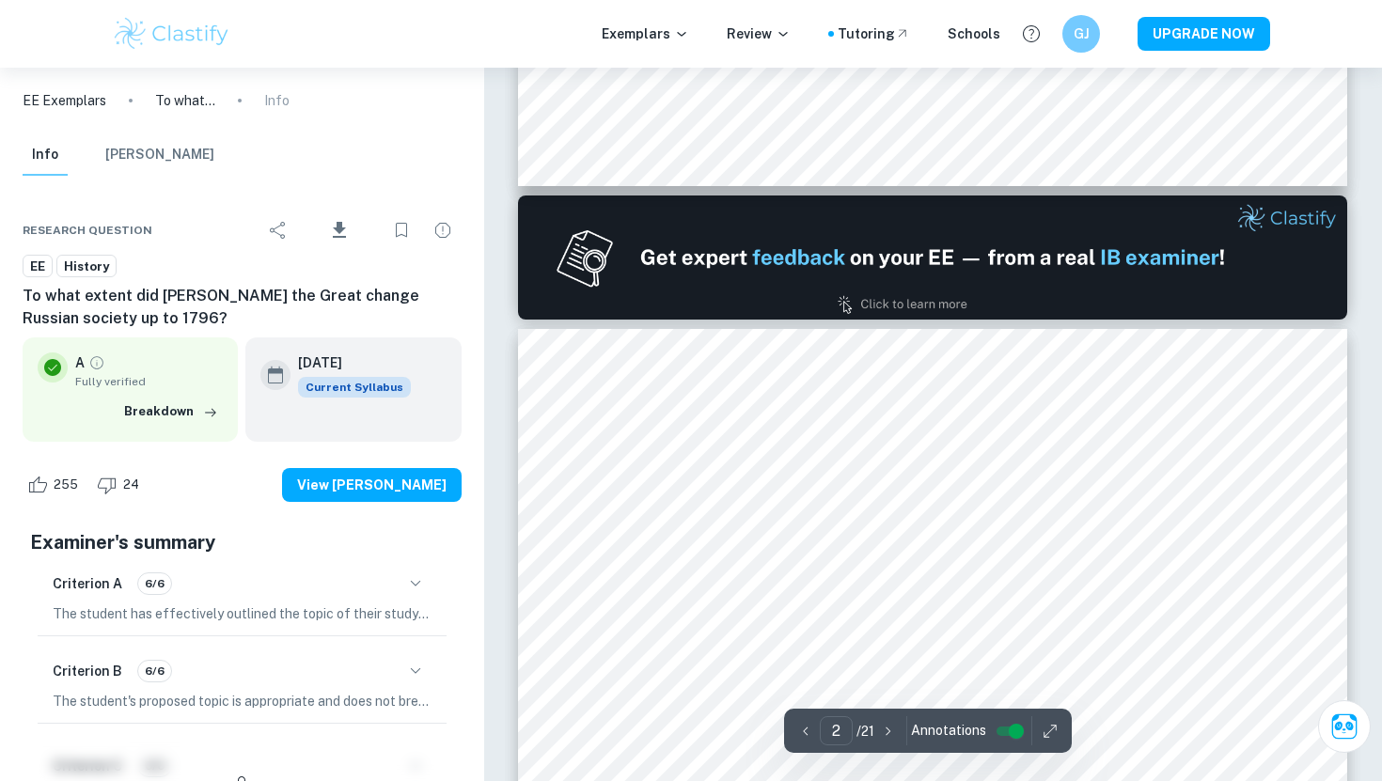
scroll to position [1181, 0]
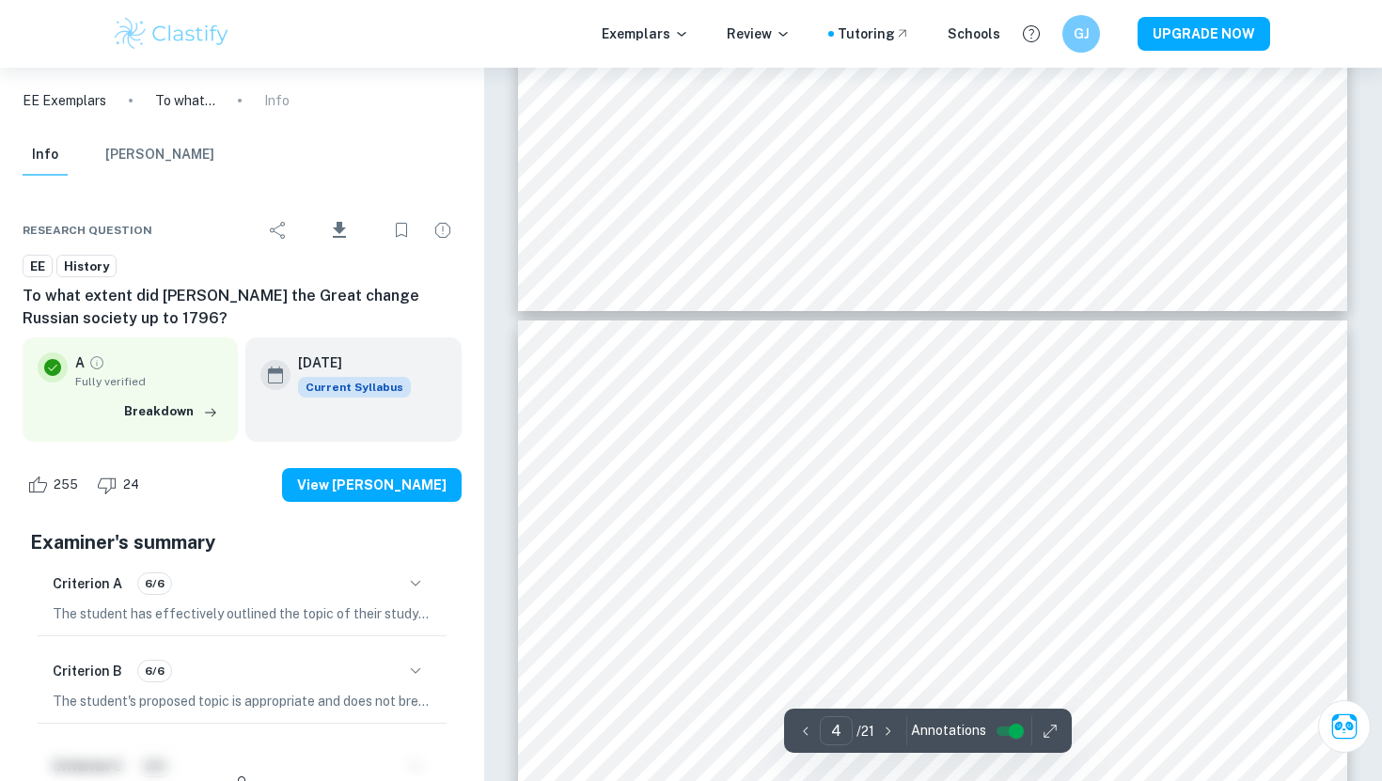
type input "5"
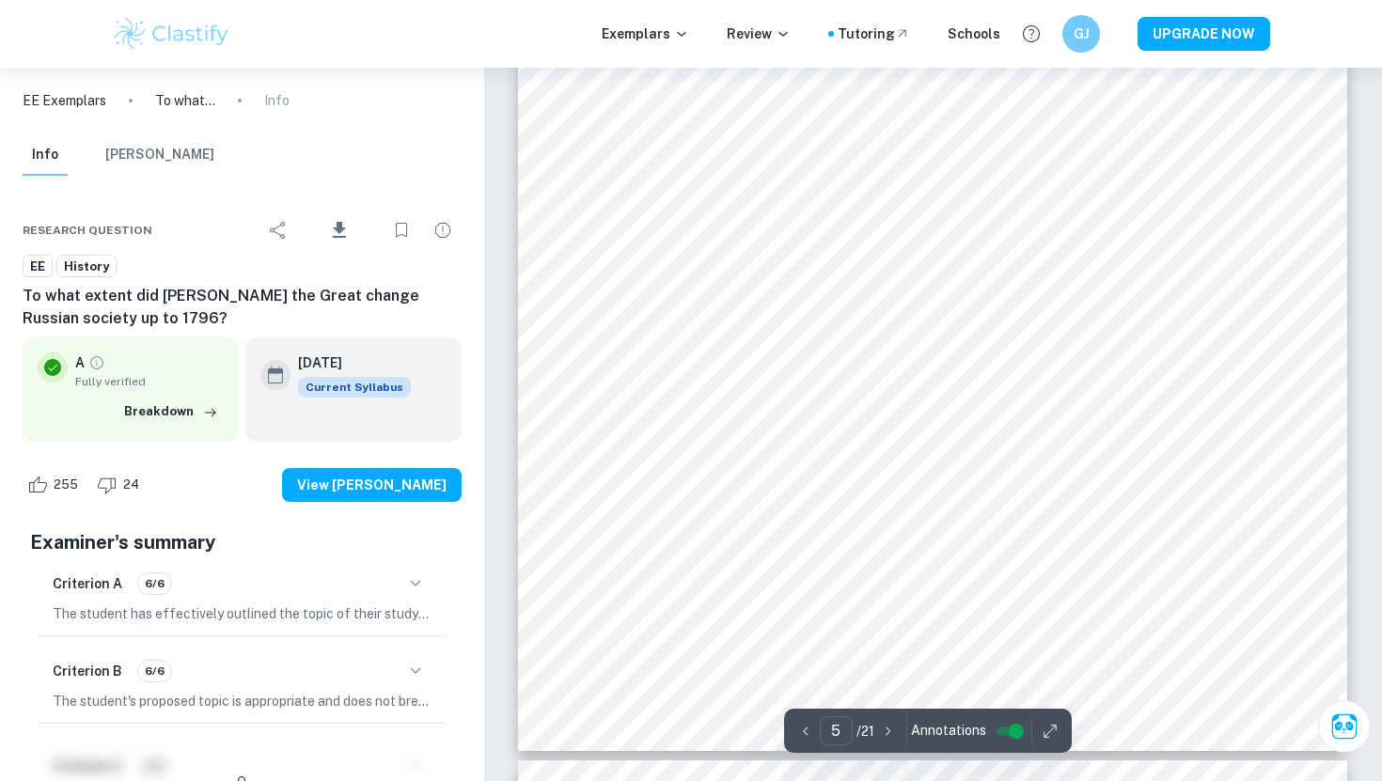
scroll to position [5758, 0]
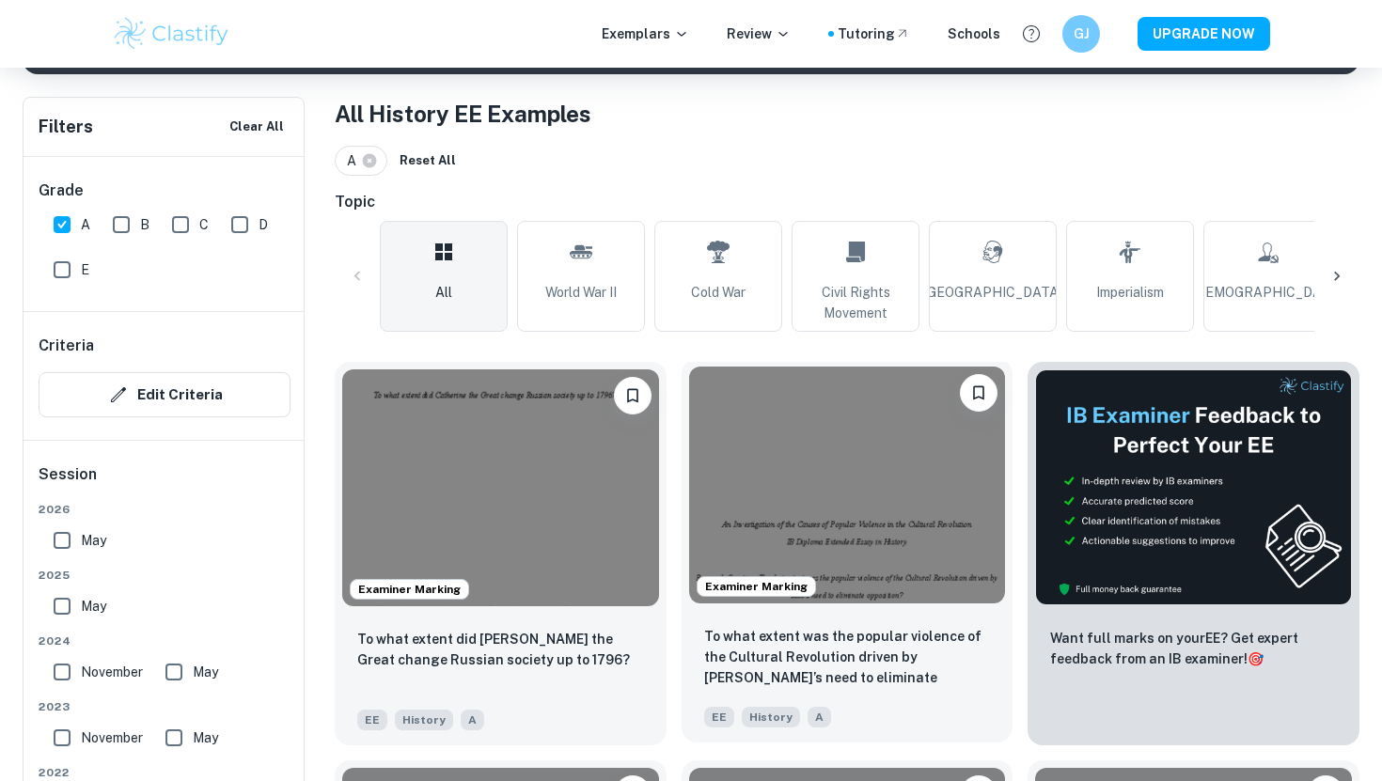
scroll to position [387, 0]
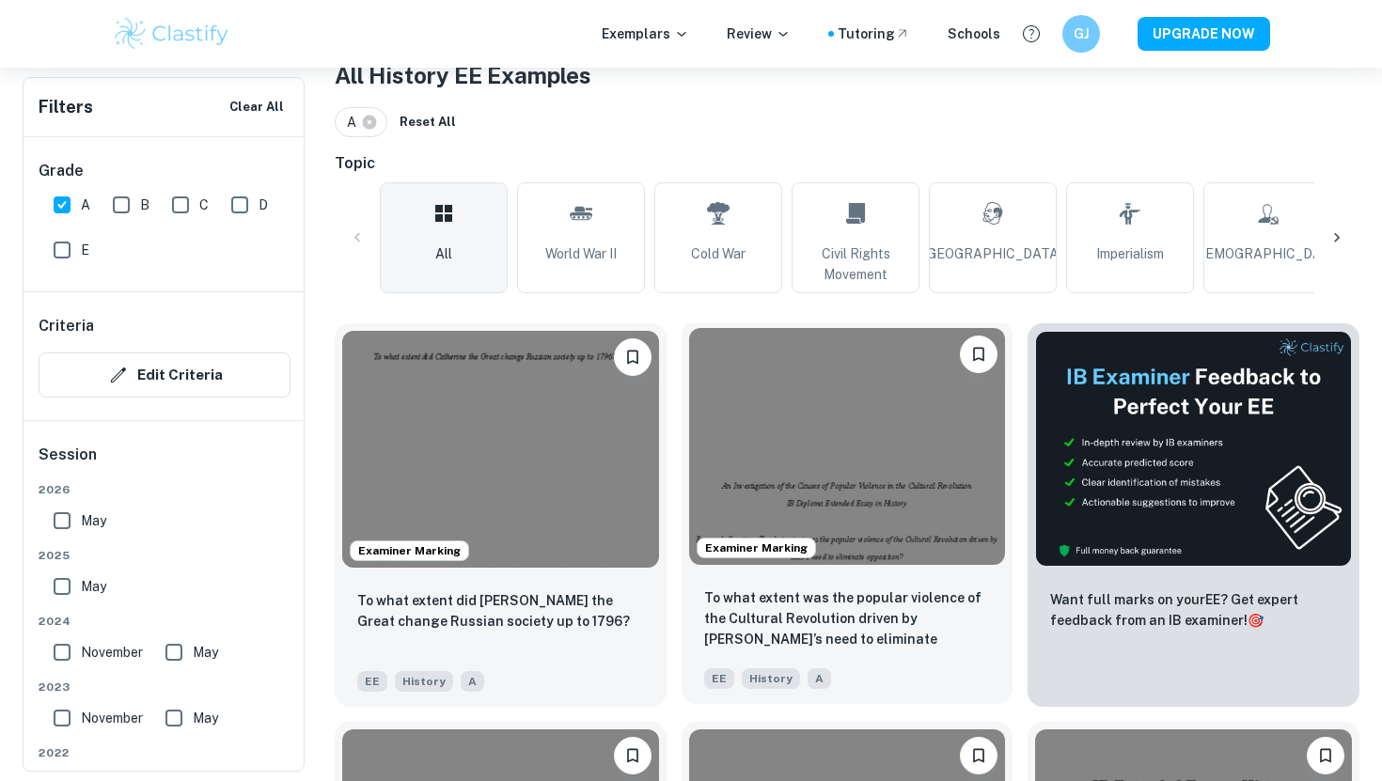
click at [825, 425] on img at bounding box center [847, 446] width 317 height 237
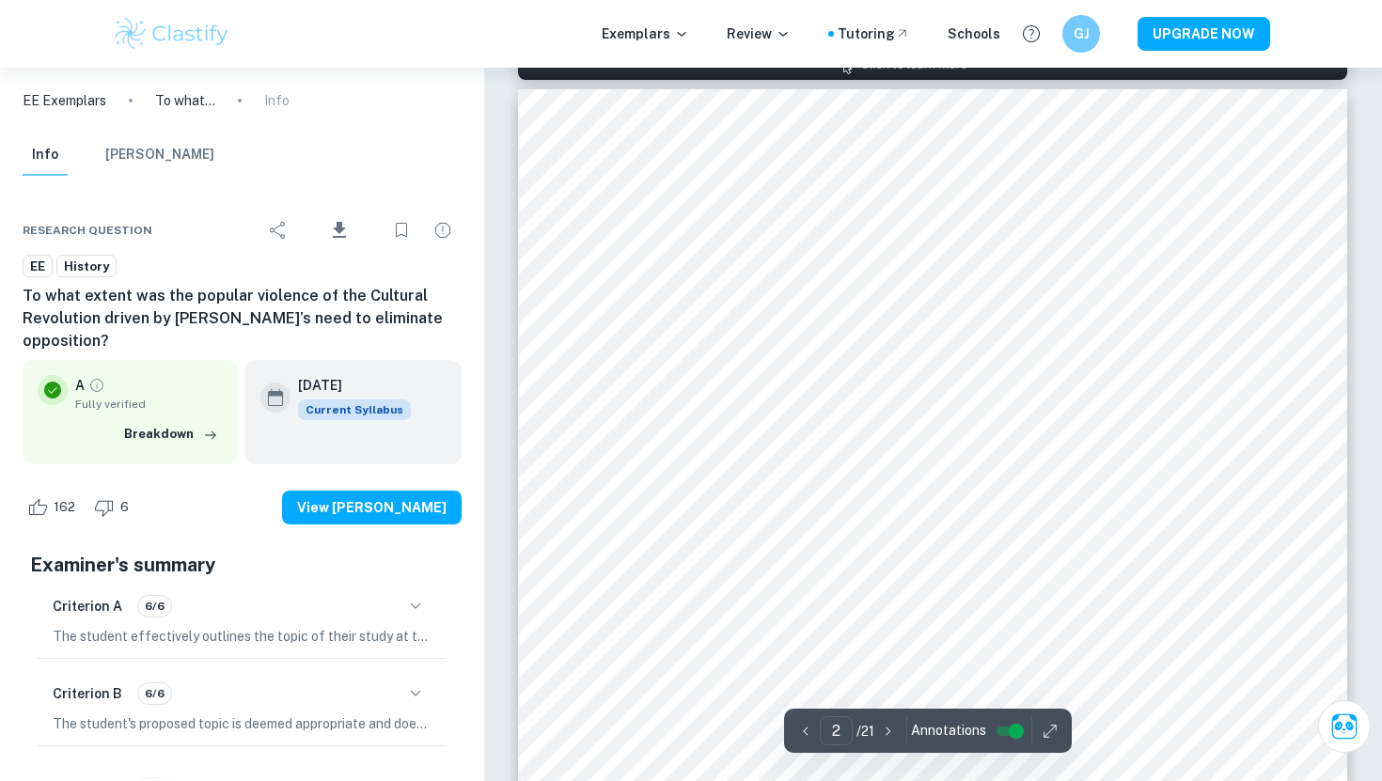
scroll to position [744, 0]
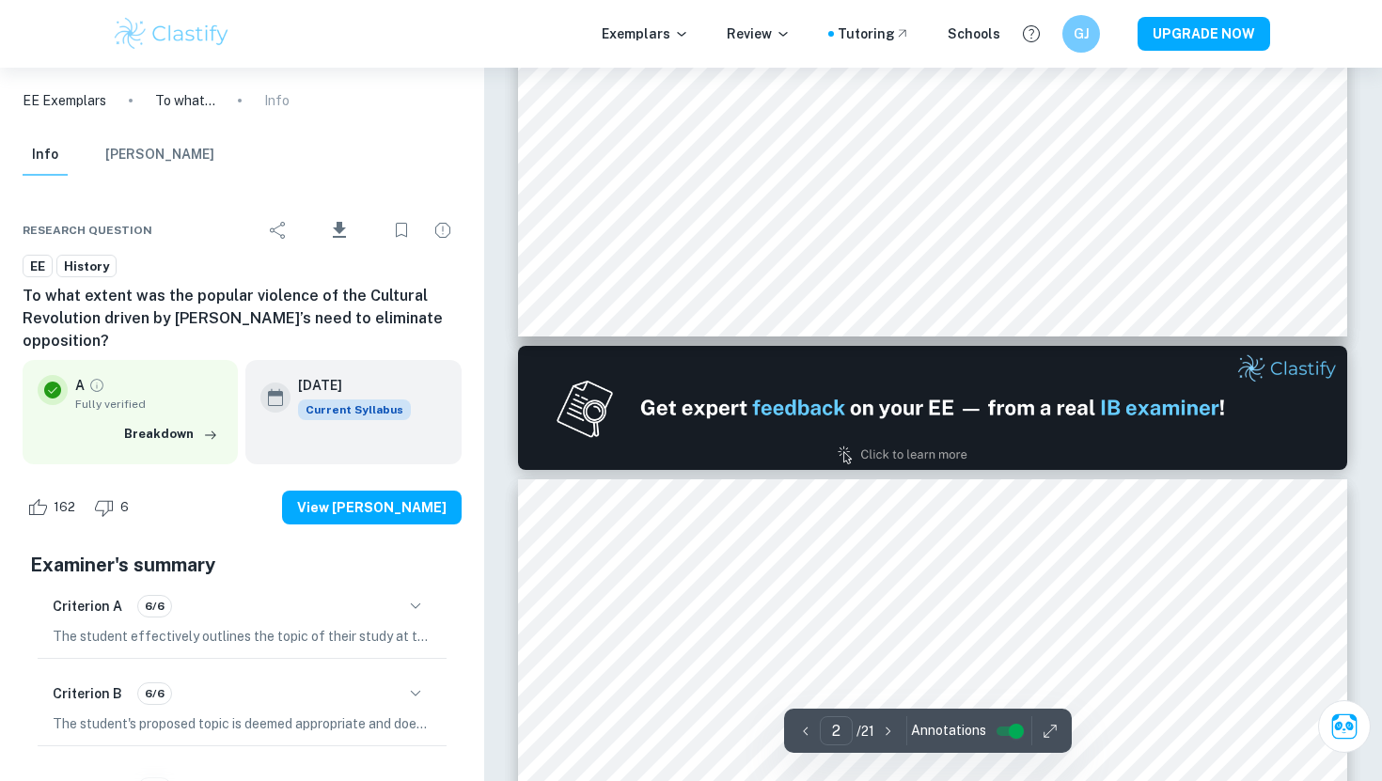
type input "1"
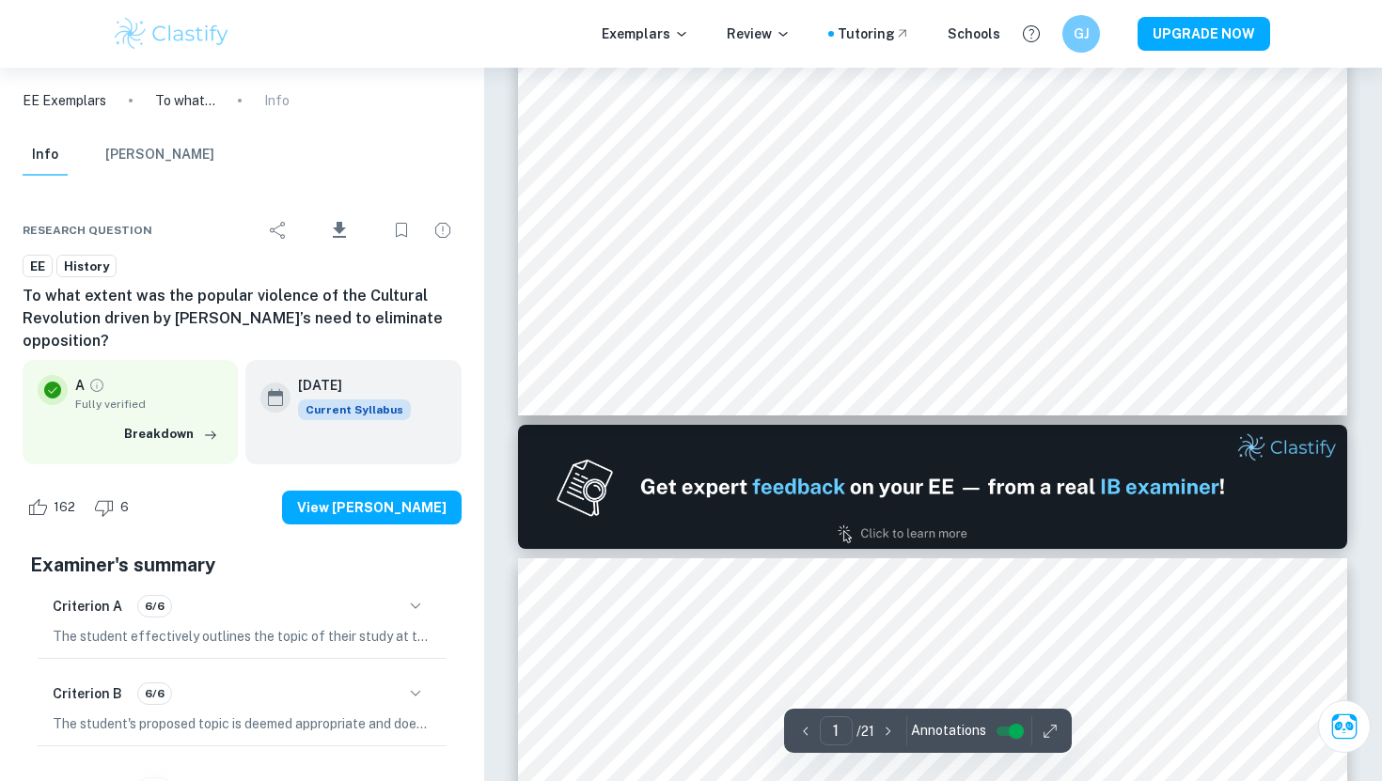
scroll to position [0, 0]
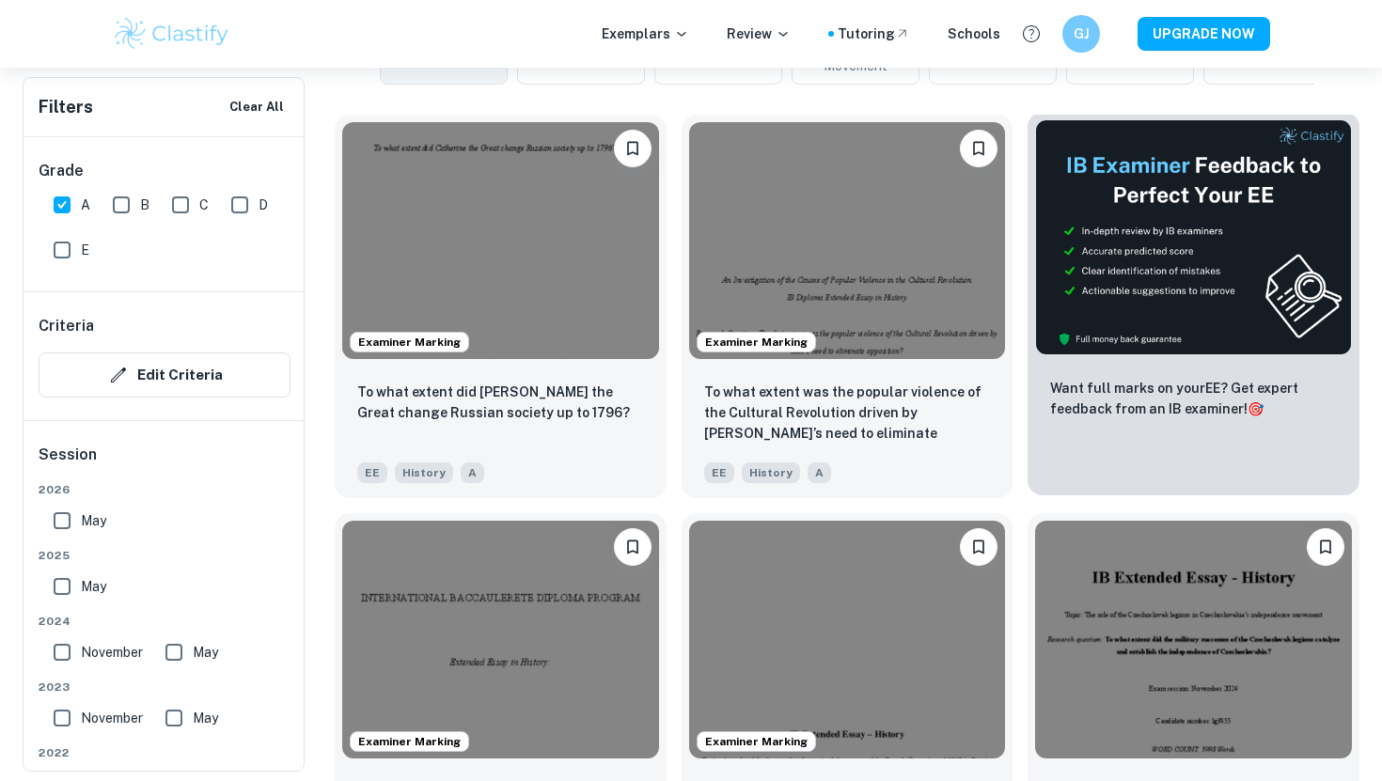
scroll to position [696, 0]
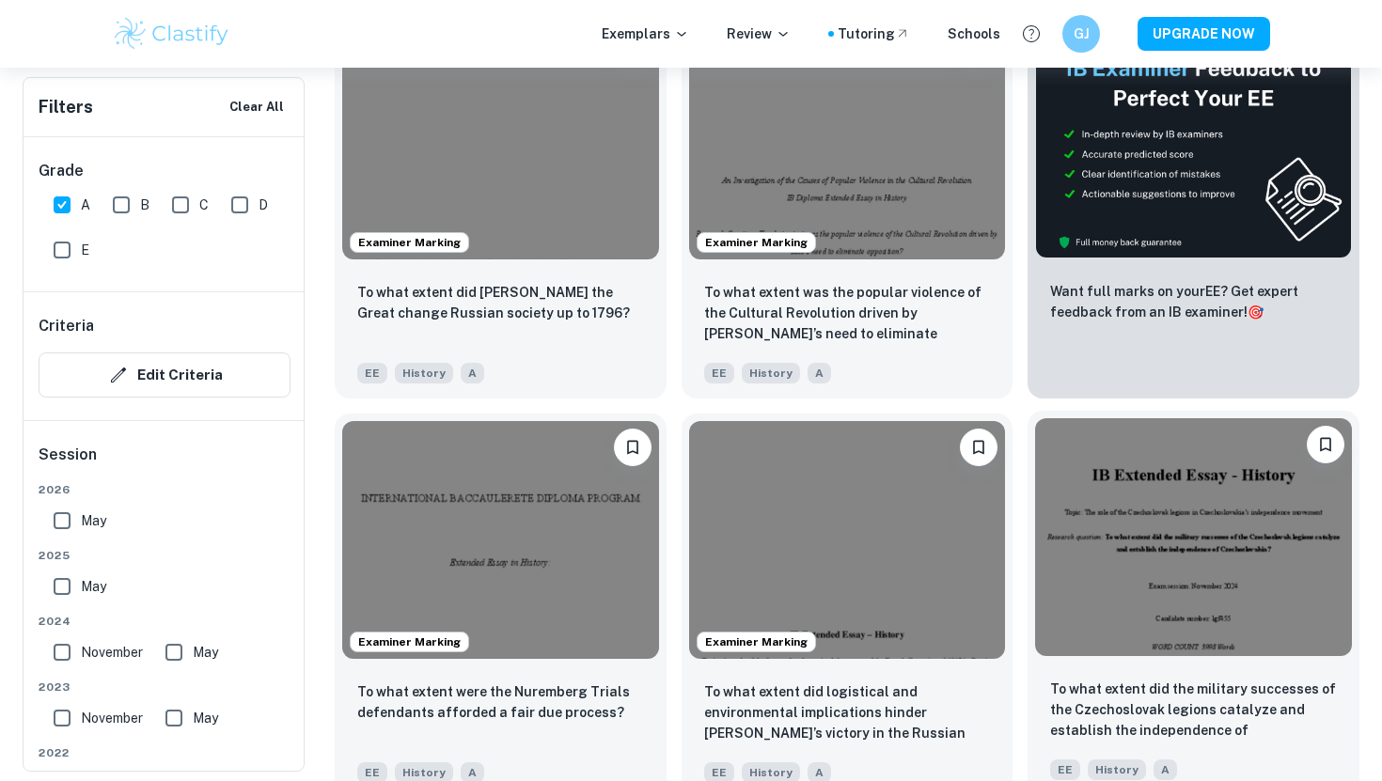
click at [1178, 520] on img at bounding box center [1193, 536] width 317 height 237
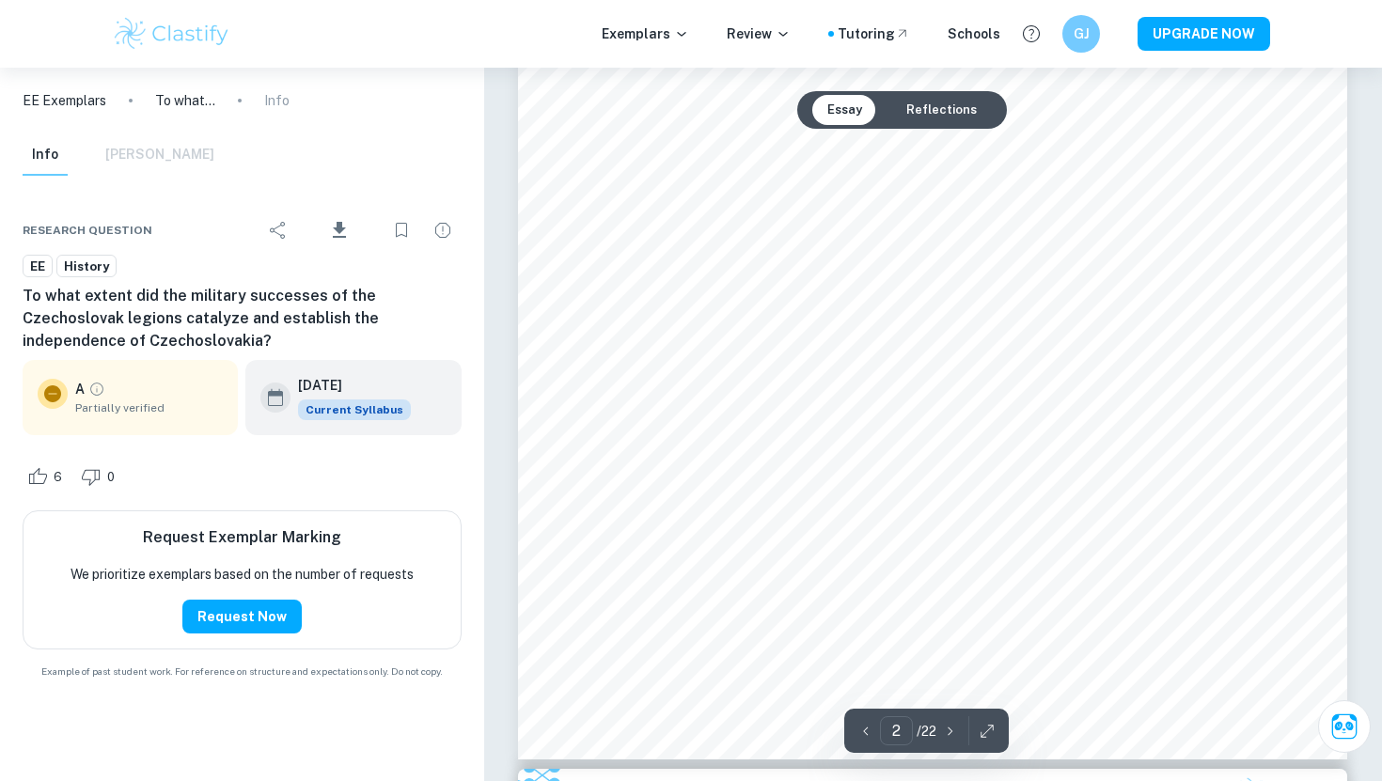
scroll to position [1617, 0]
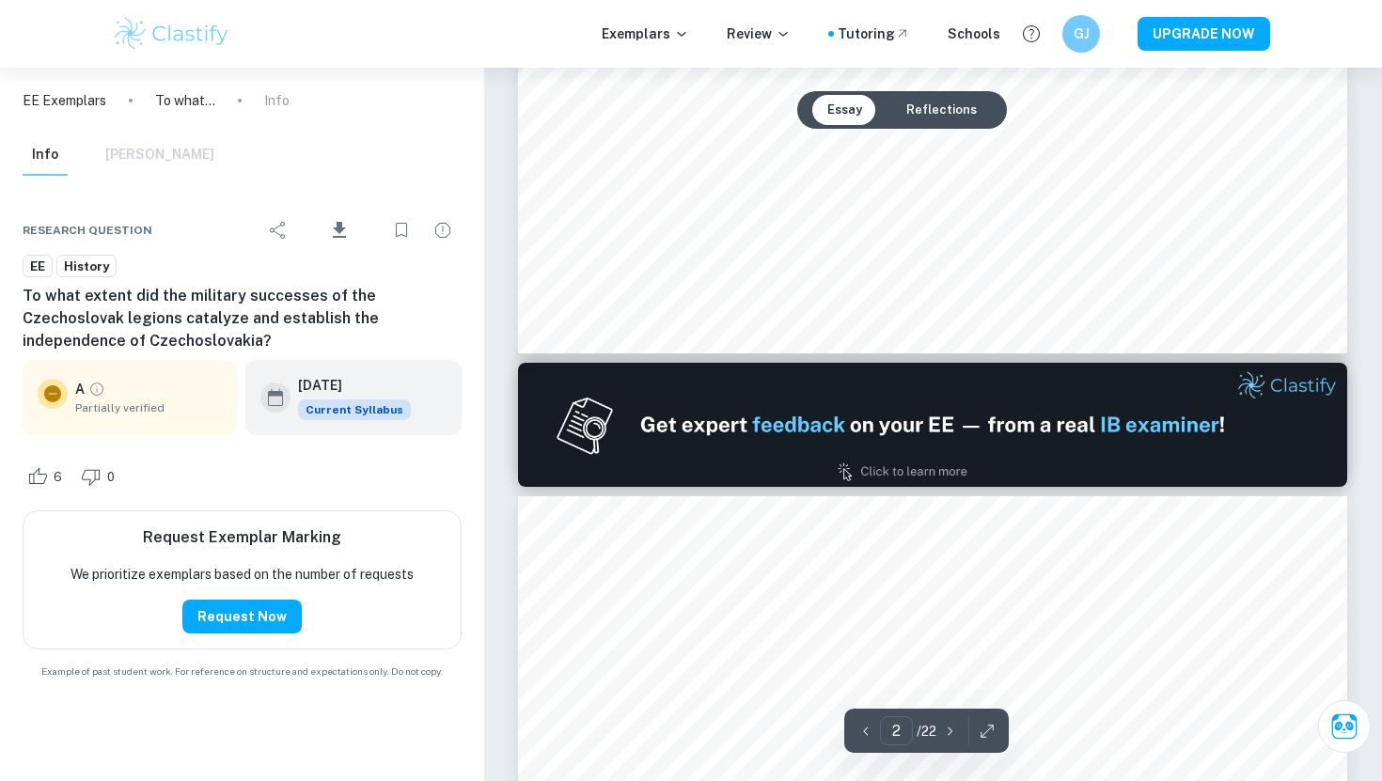
type input "1"
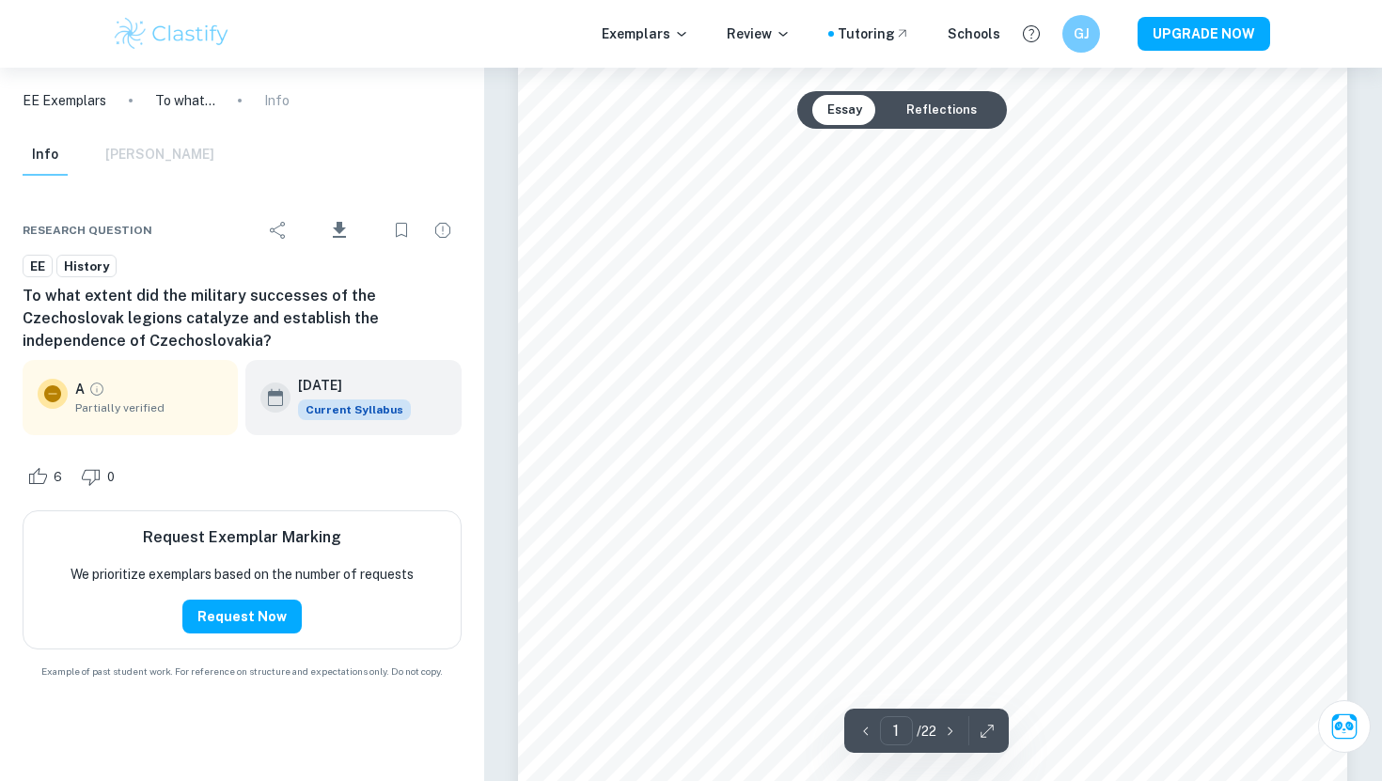
scroll to position [72, 0]
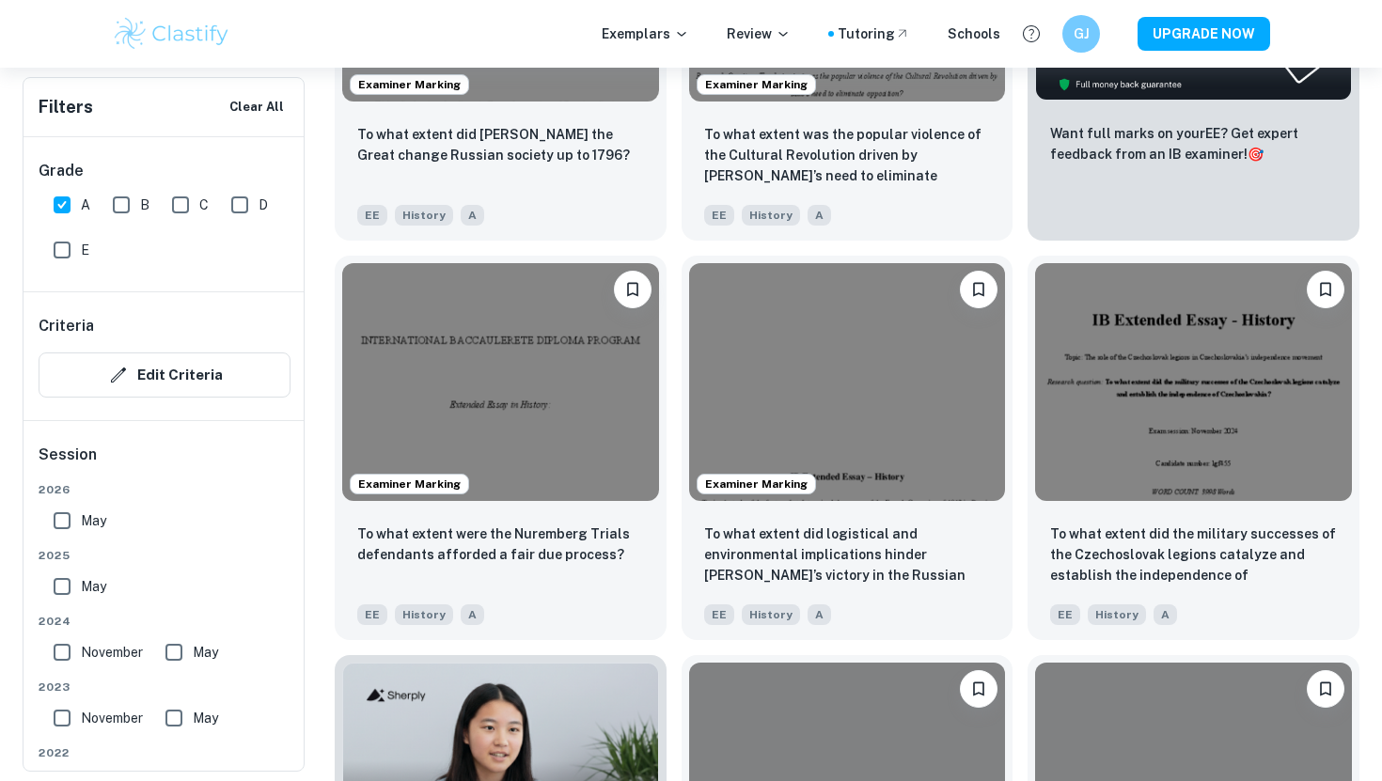
scroll to position [1149, 0]
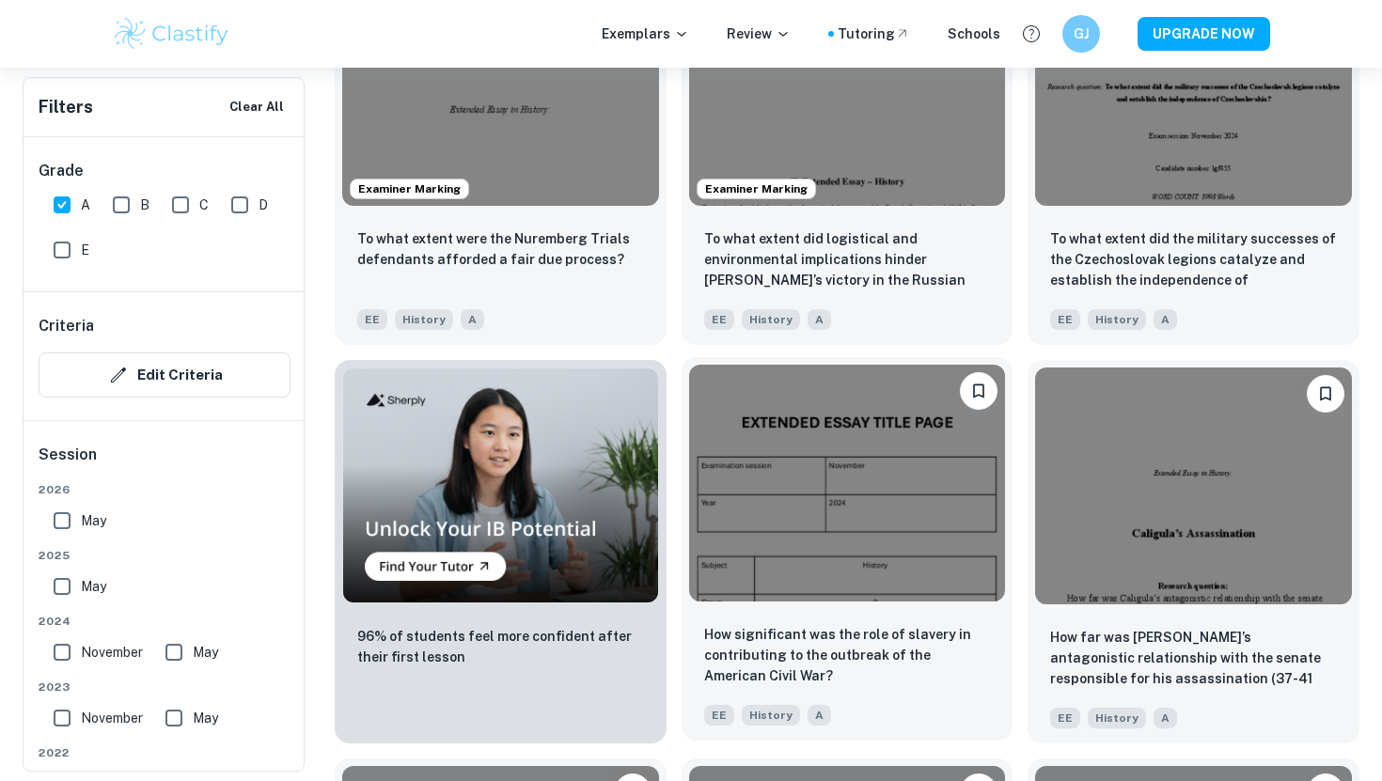
click at [758, 421] on img at bounding box center [847, 483] width 317 height 237
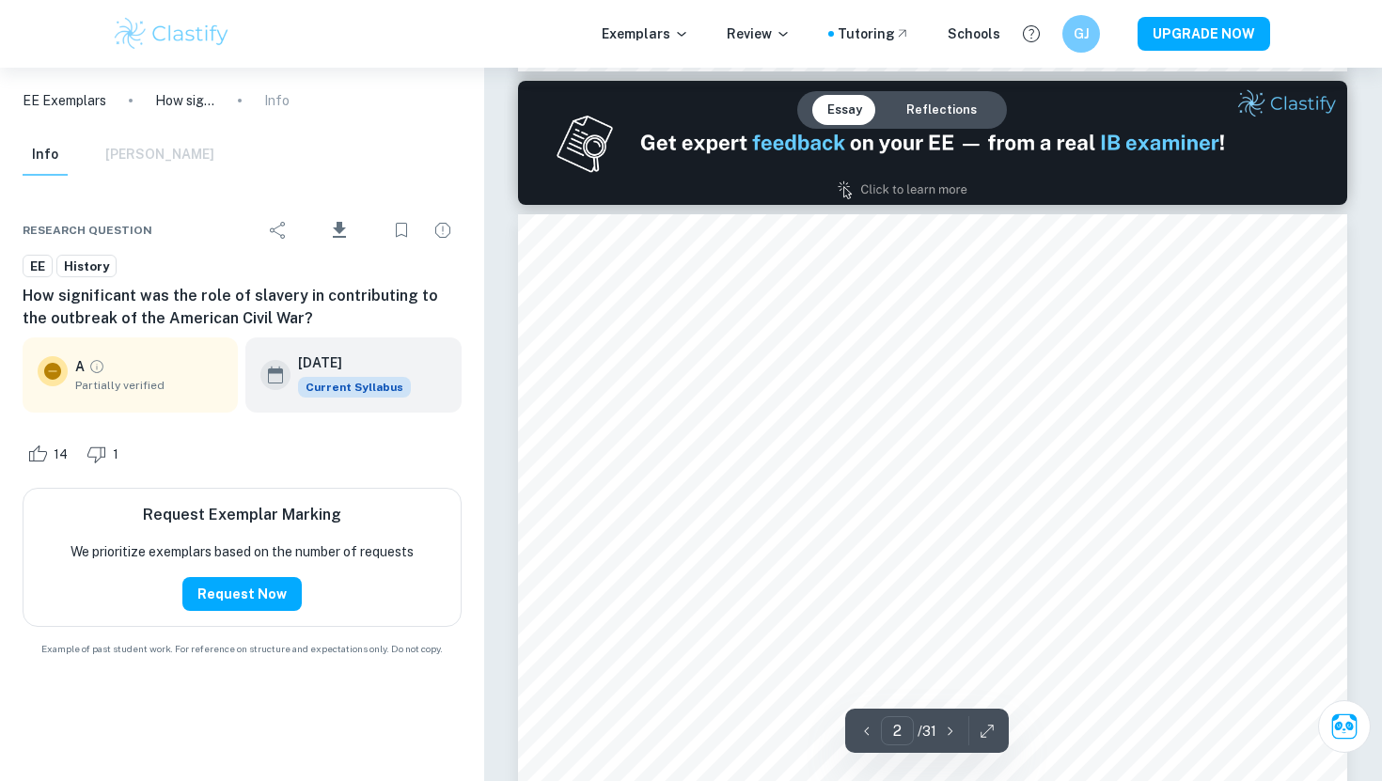
scroll to position [1242, 0]
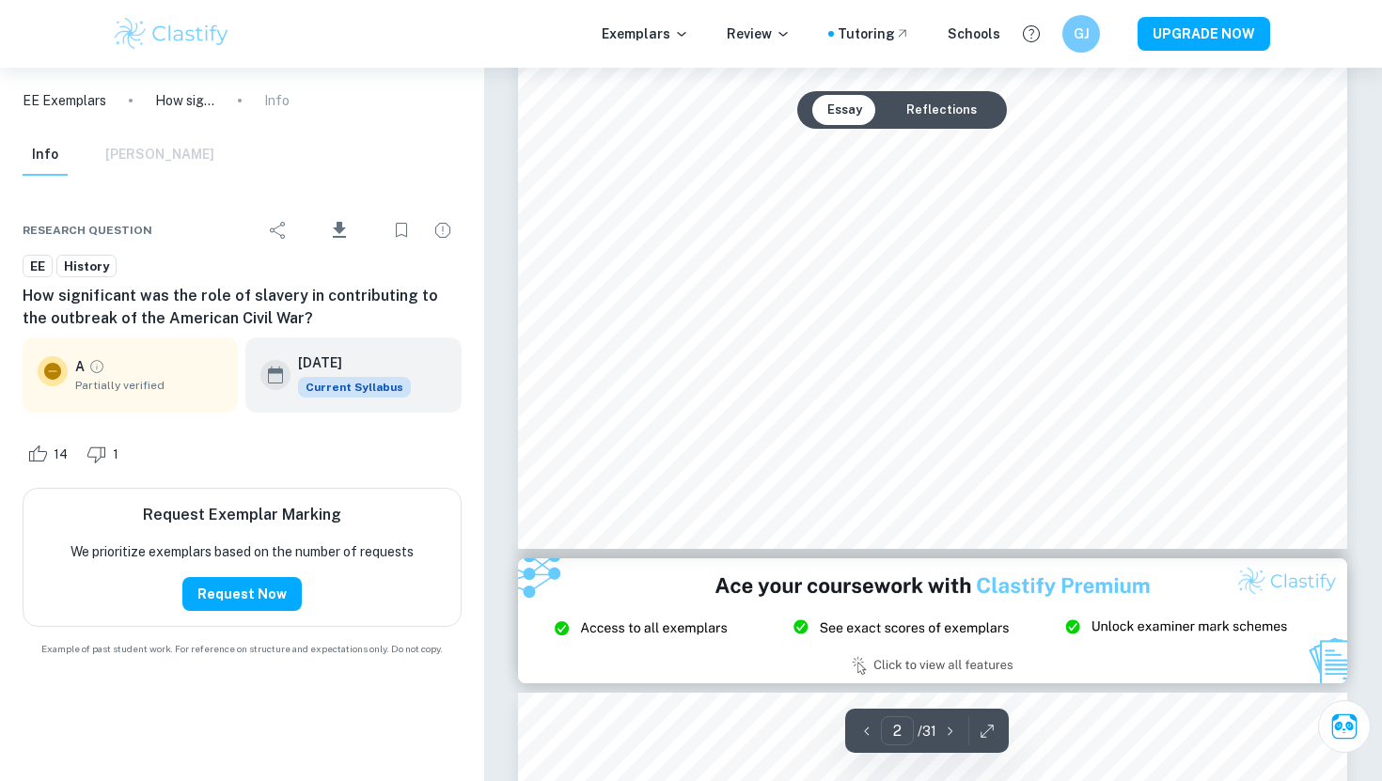
type input "3"
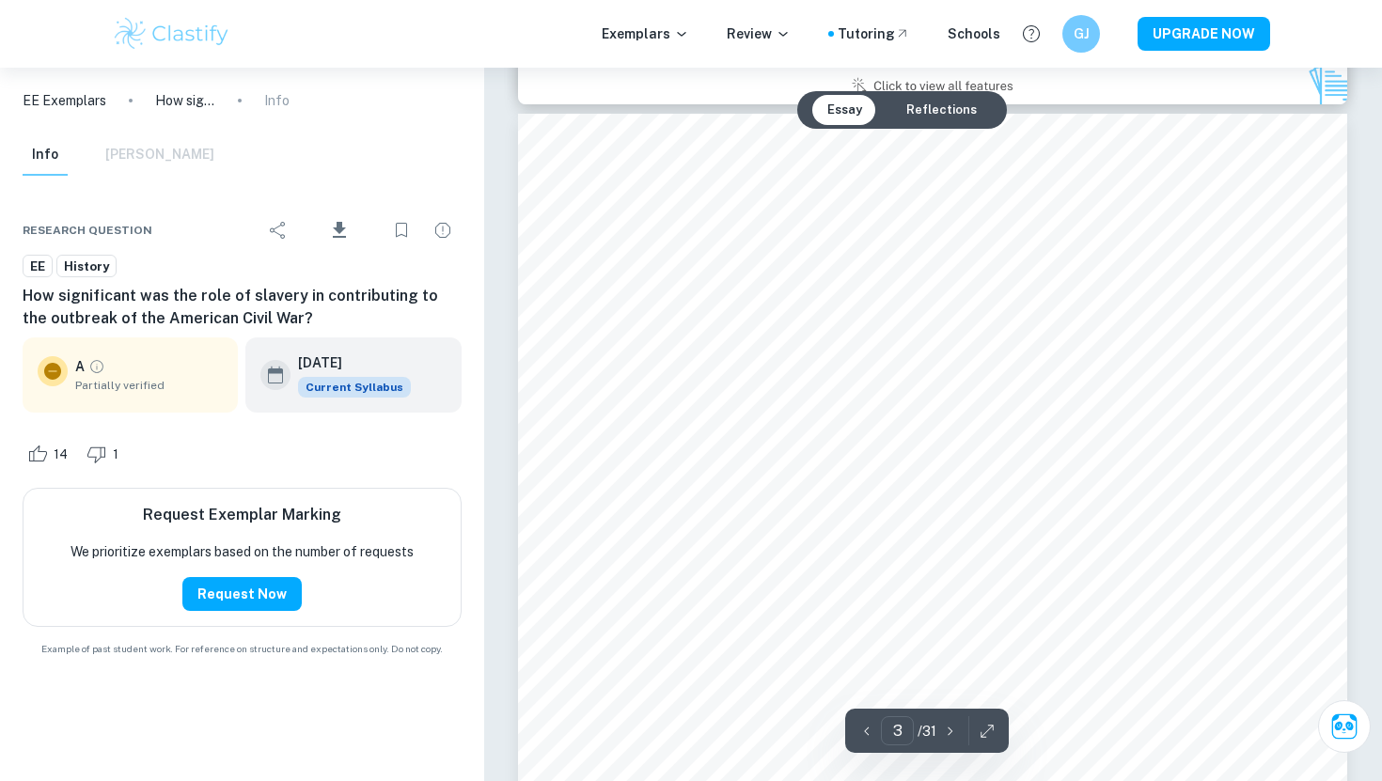
scroll to position [2740, 0]
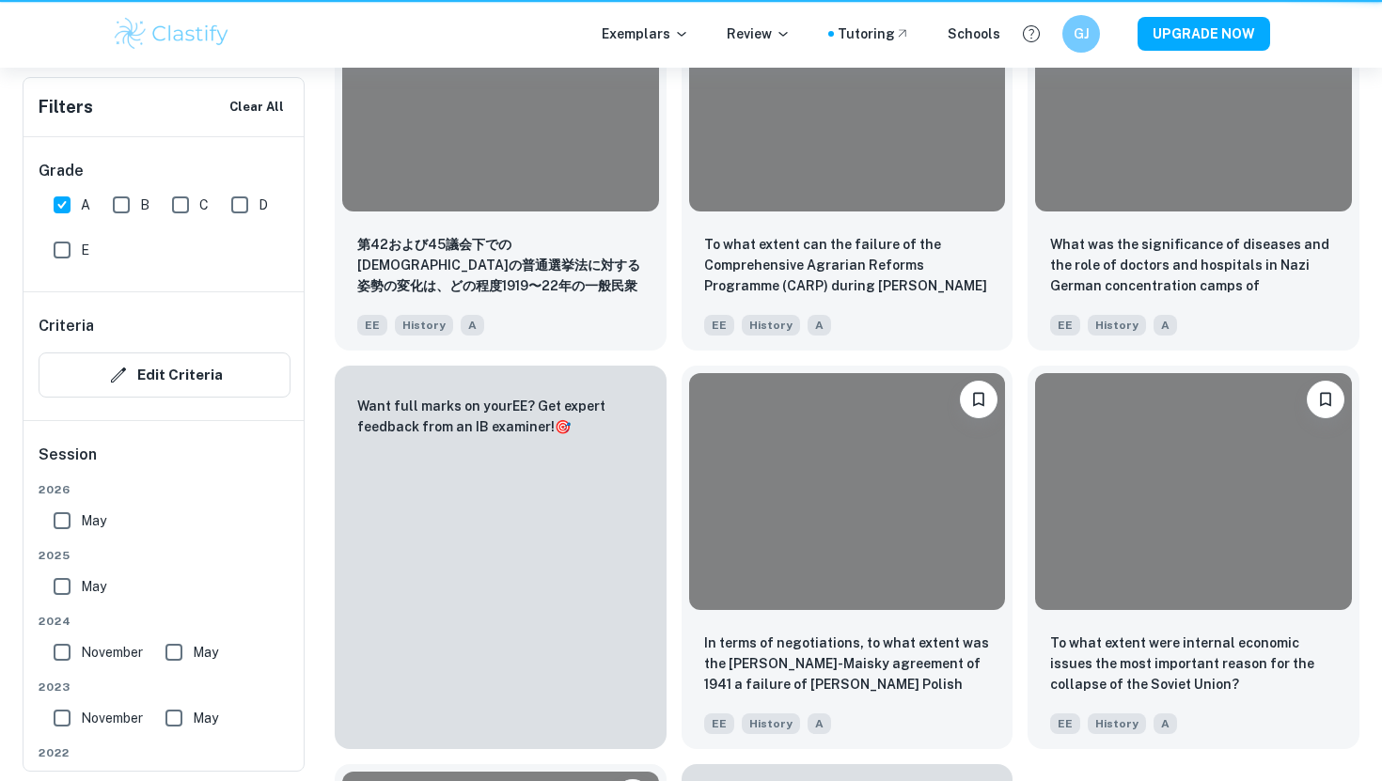
scroll to position [1149, 0]
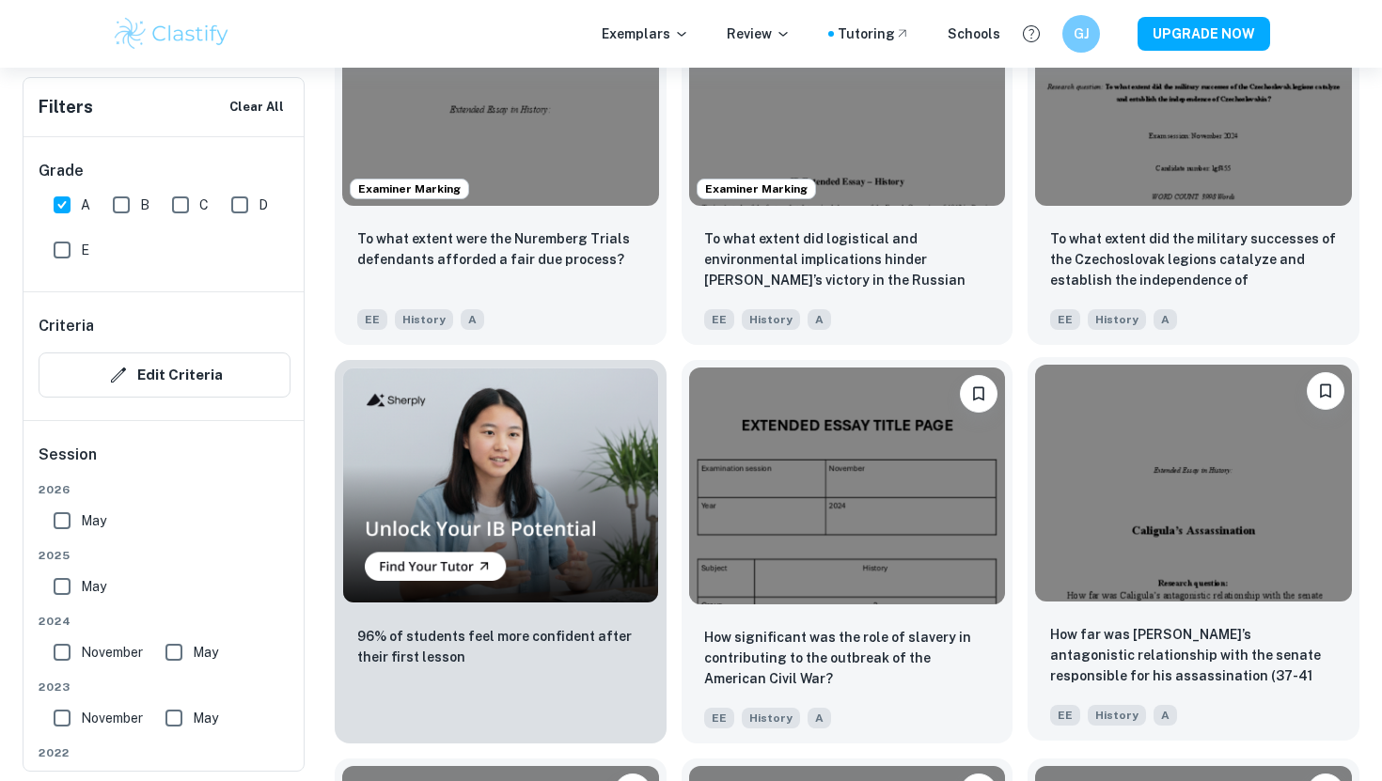
click at [1161, 451] on img at bounding box center [1193, 483] width 317 height 237
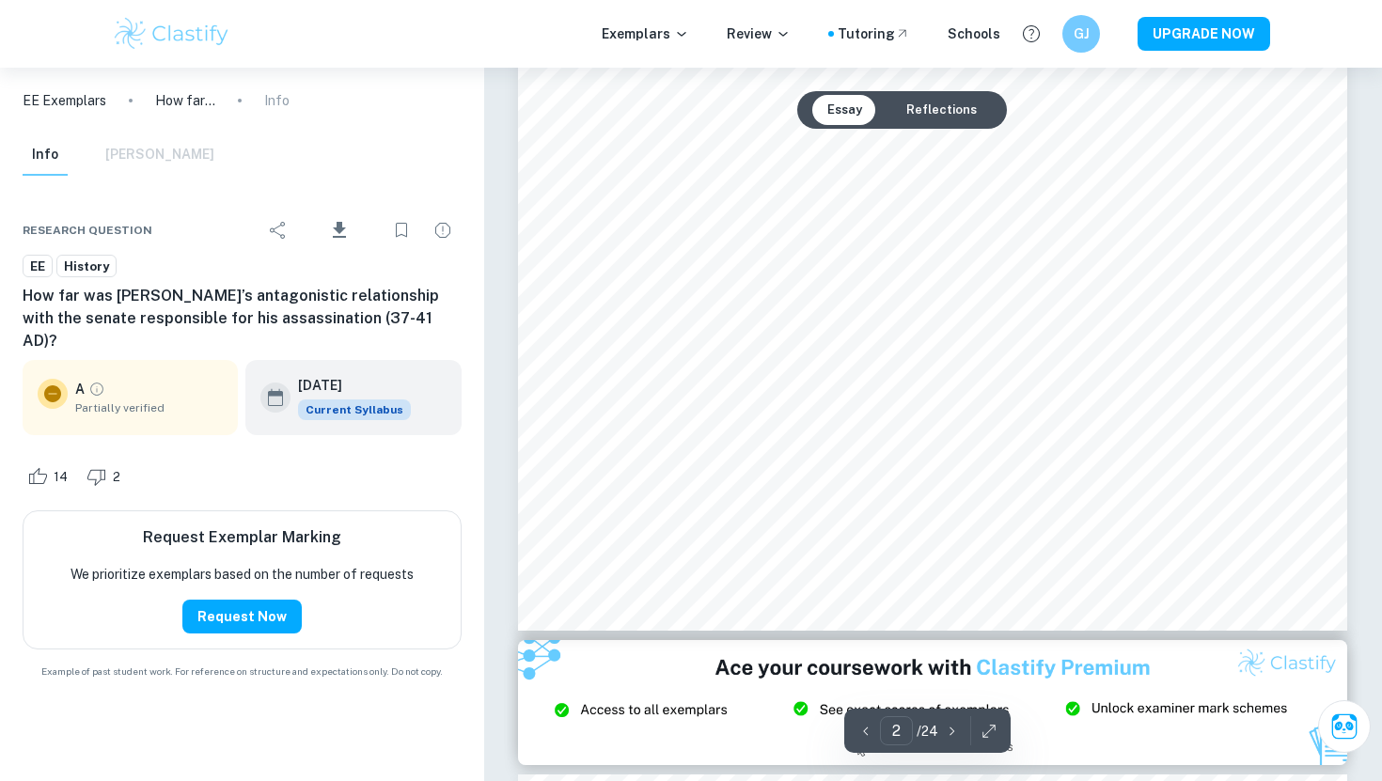
scroll to position [1311, 0]
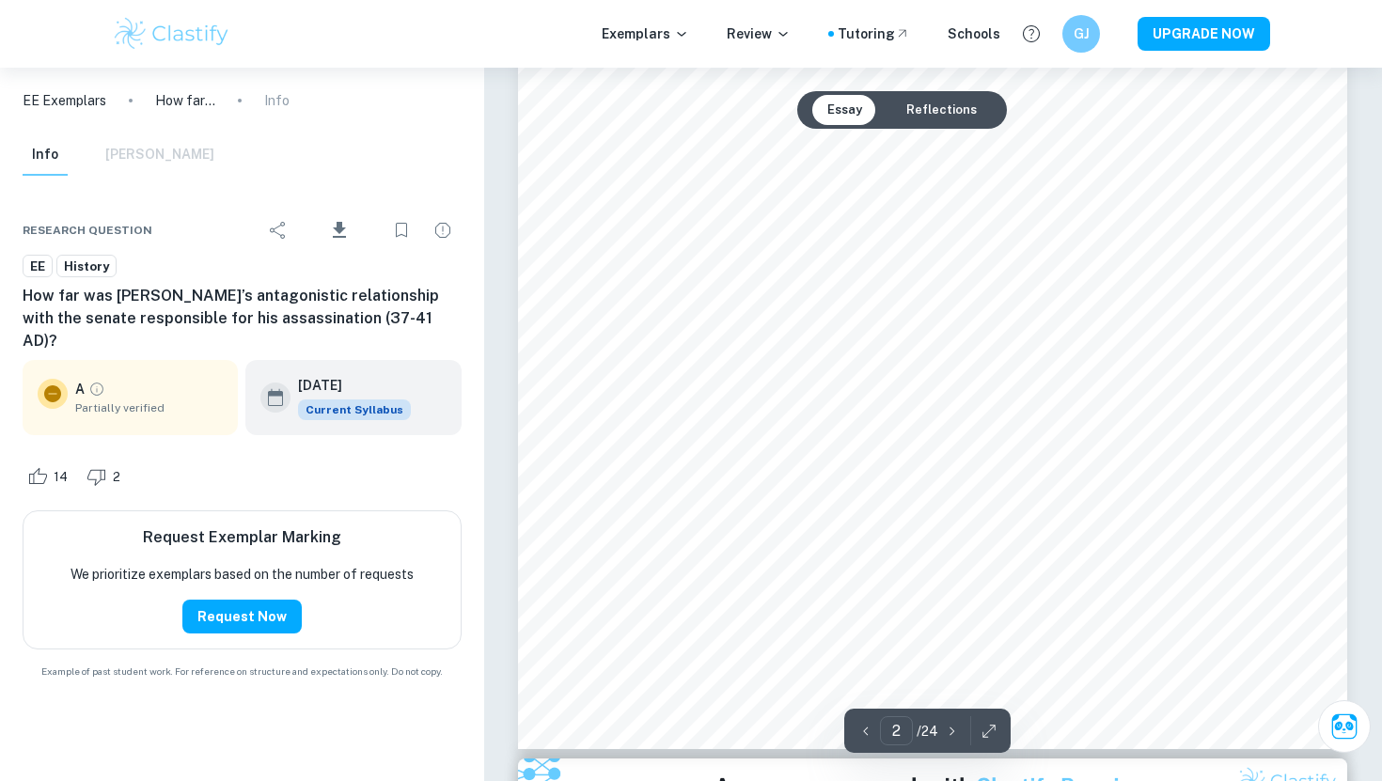
type input "3"
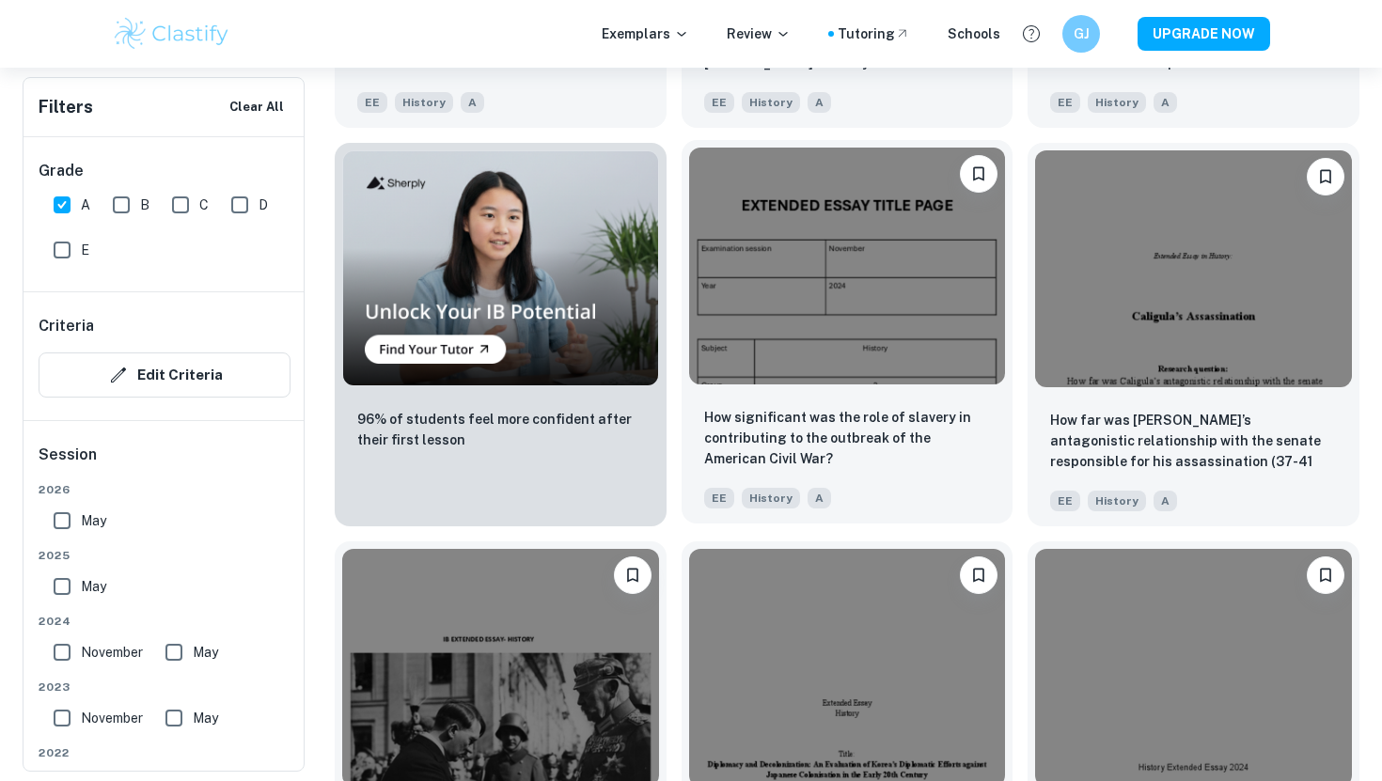
scroll to position [1655, 0]
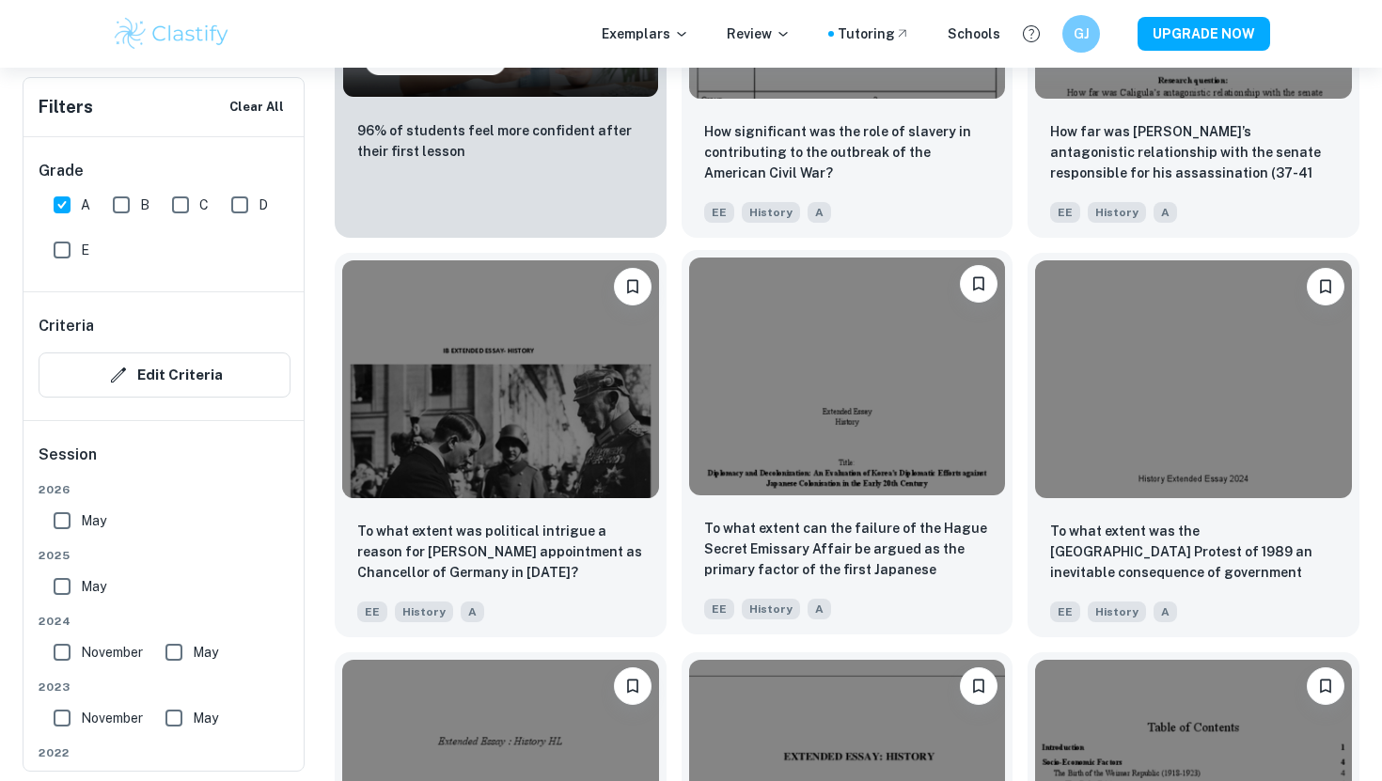
click at [734, 404] on img at bounding box center [847, 376] width 317 height 237
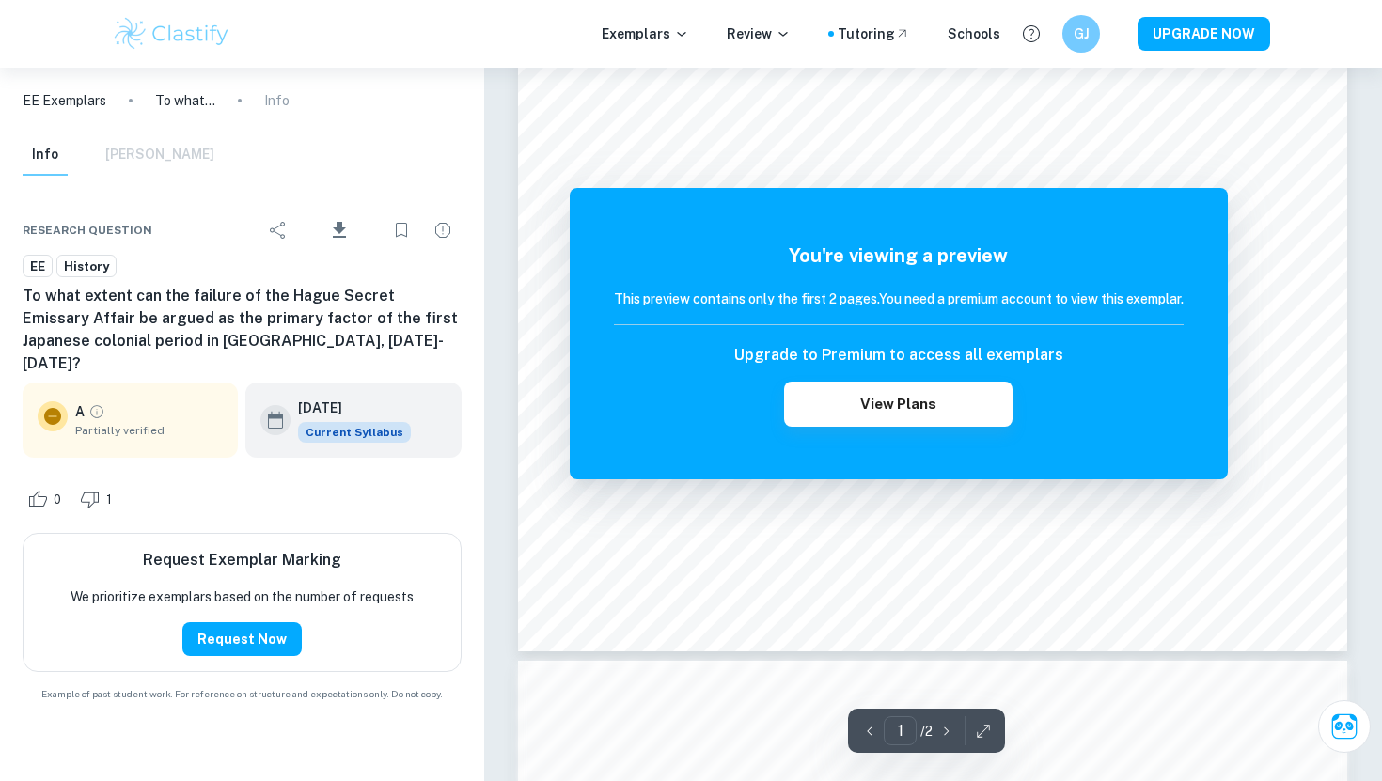
scroll to position [489, 0]
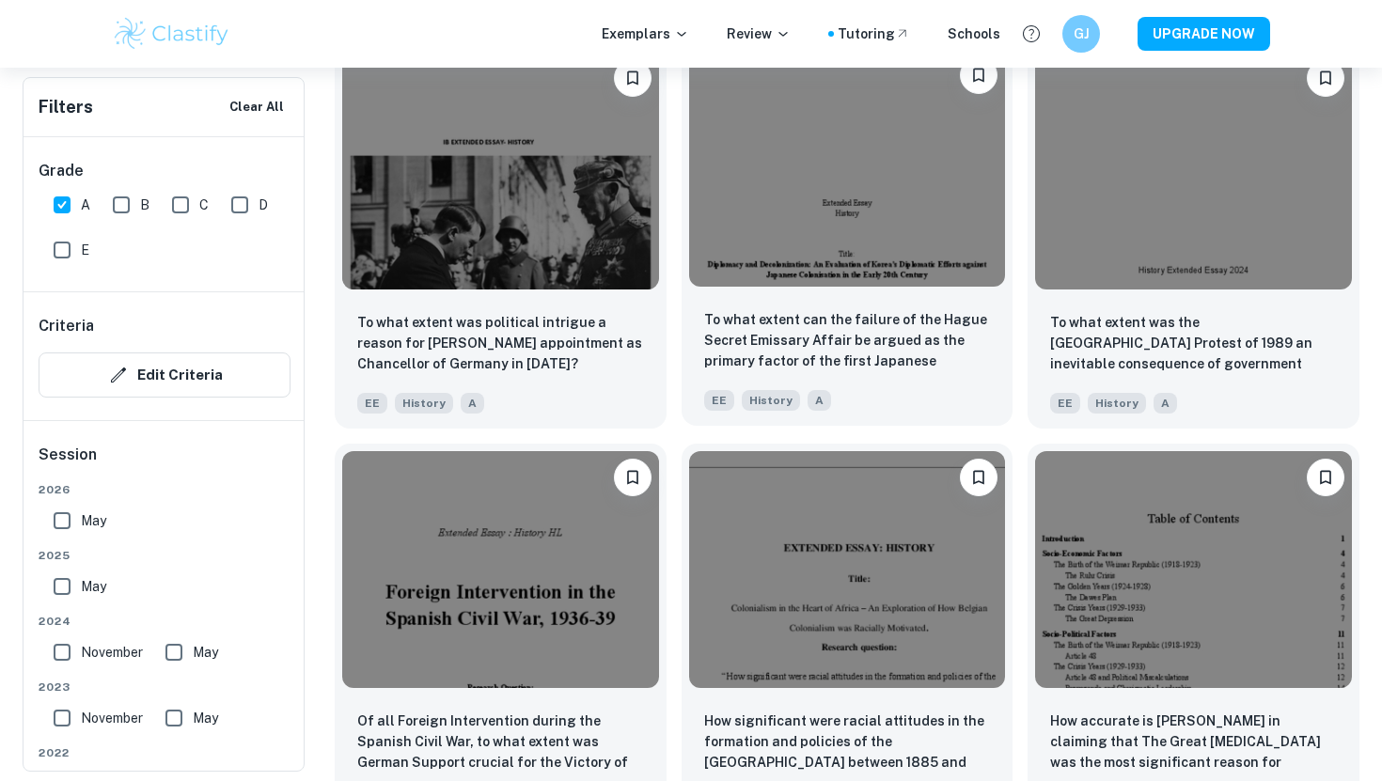
scroll to position [2035, 0]
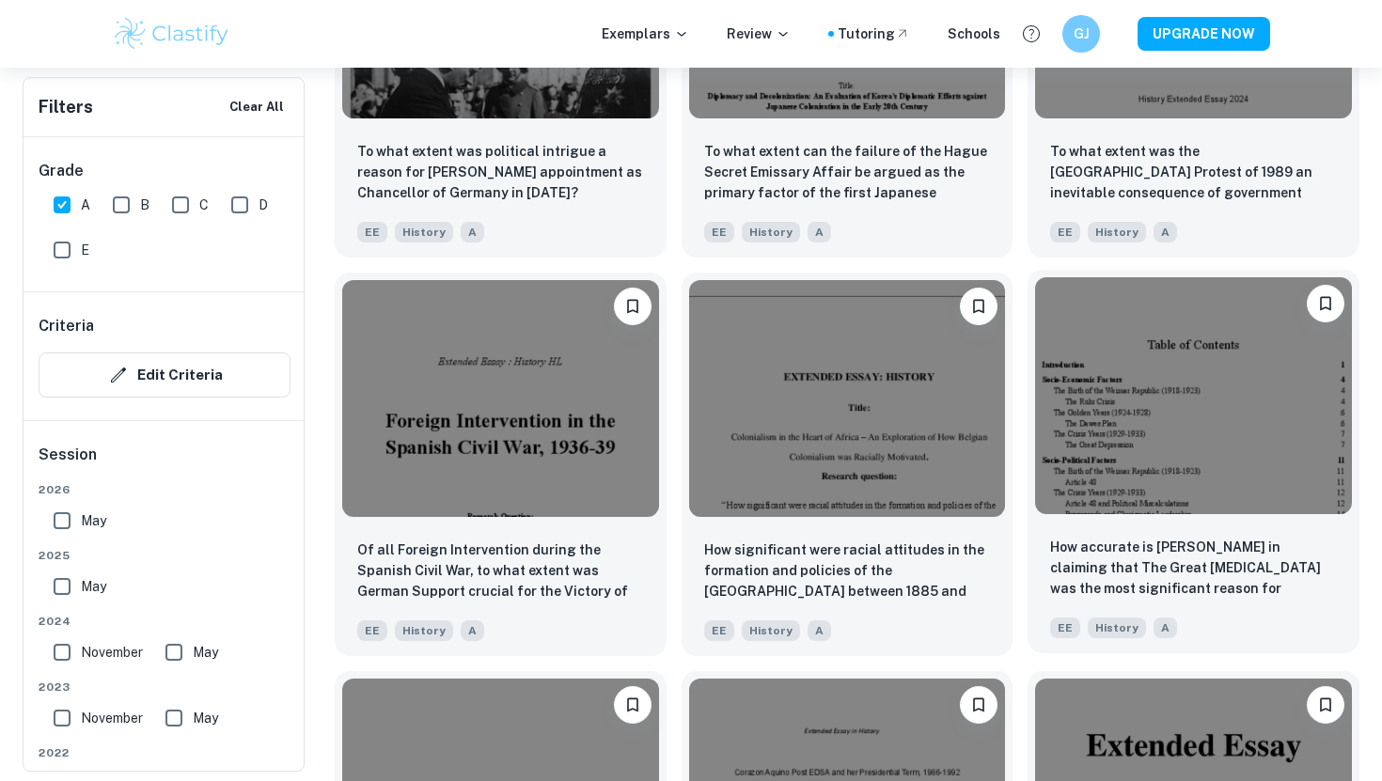
click at [1206, 449] on img at bounding box center [1193, 395] width 317 height 237
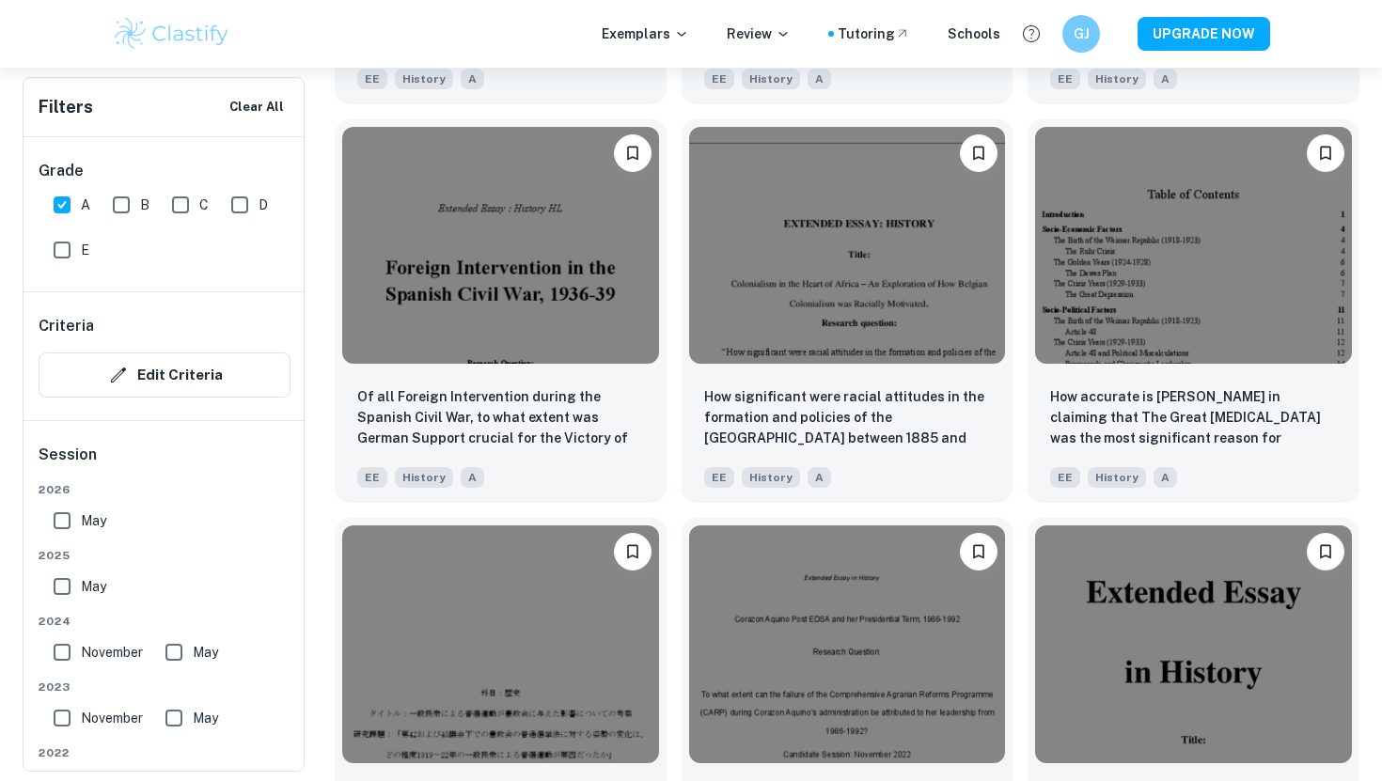
scroll to position [2223, 0]
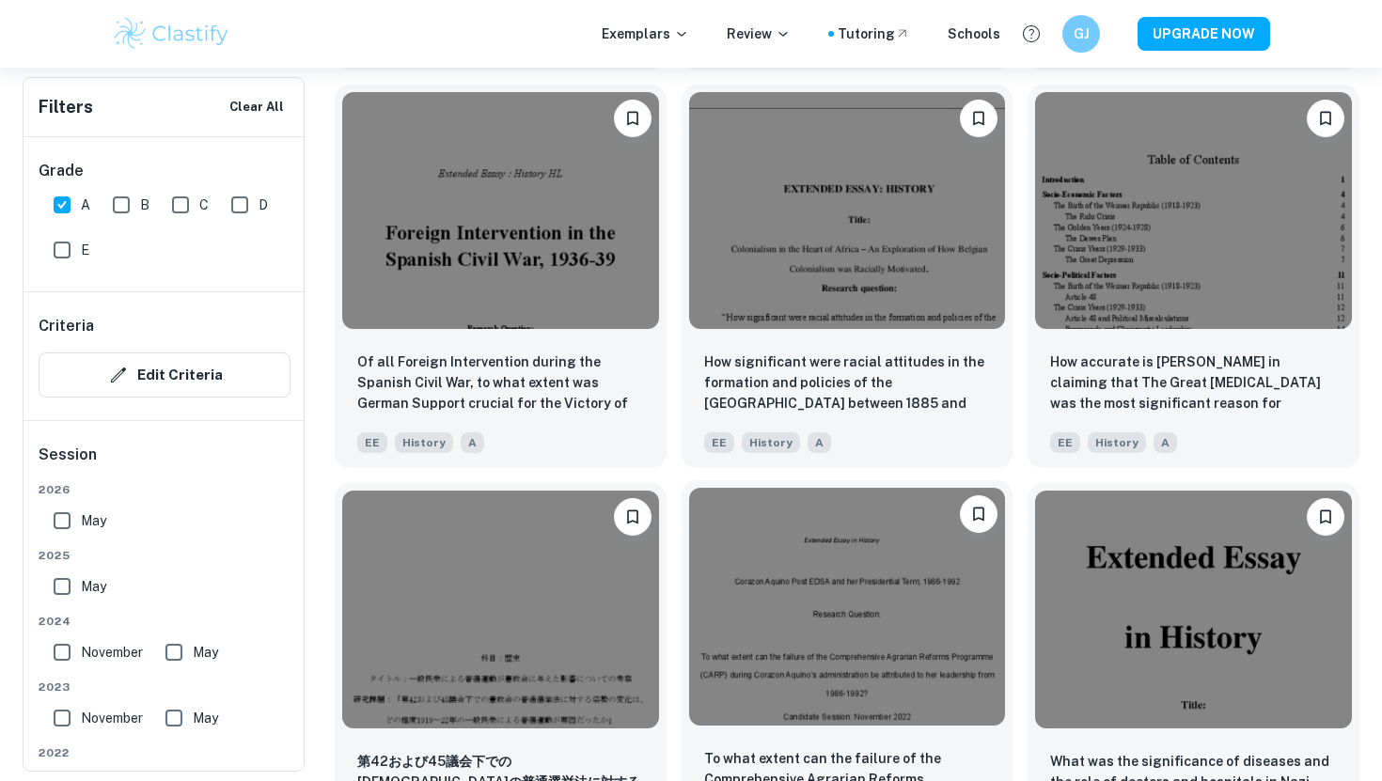
click at [887, 622] on img at bounding box center [847, 606] width 317 height 237
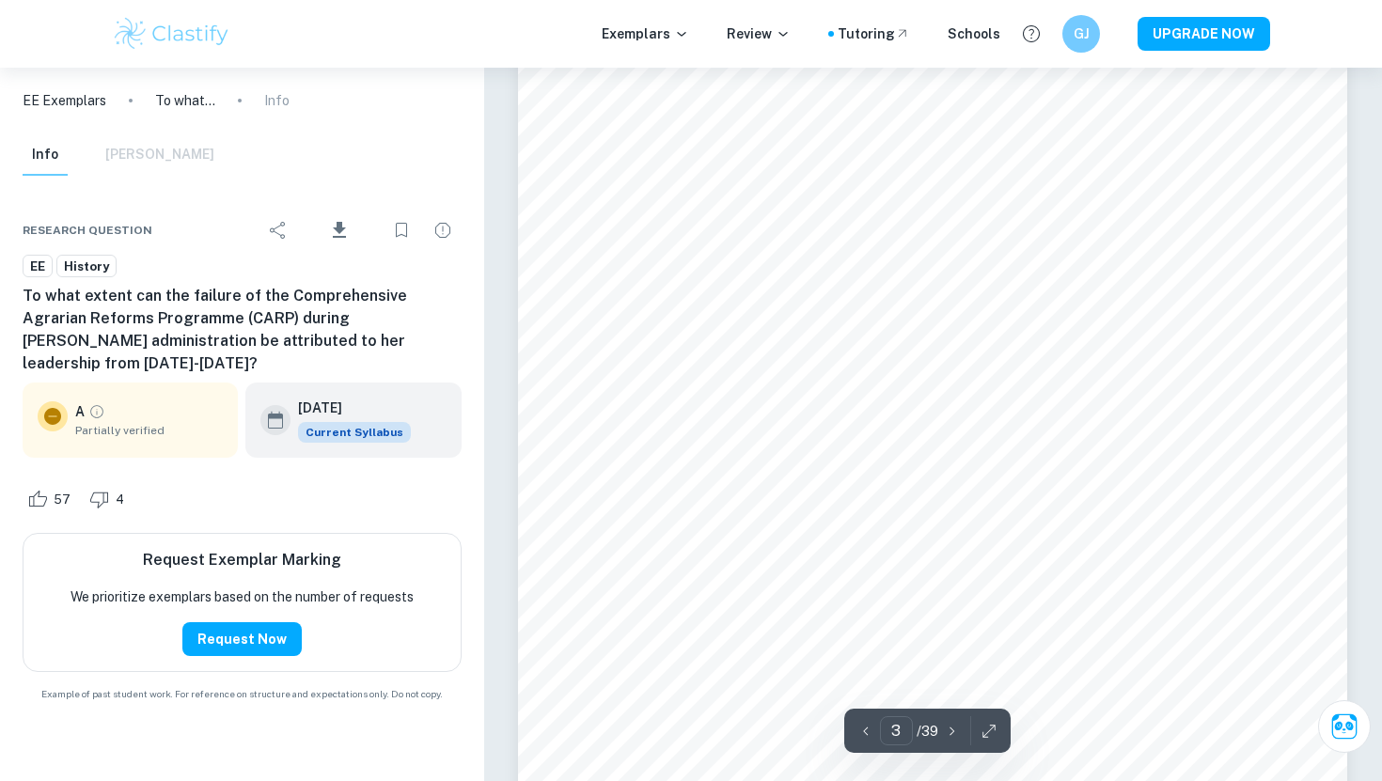
scroll to position [2890, 0]
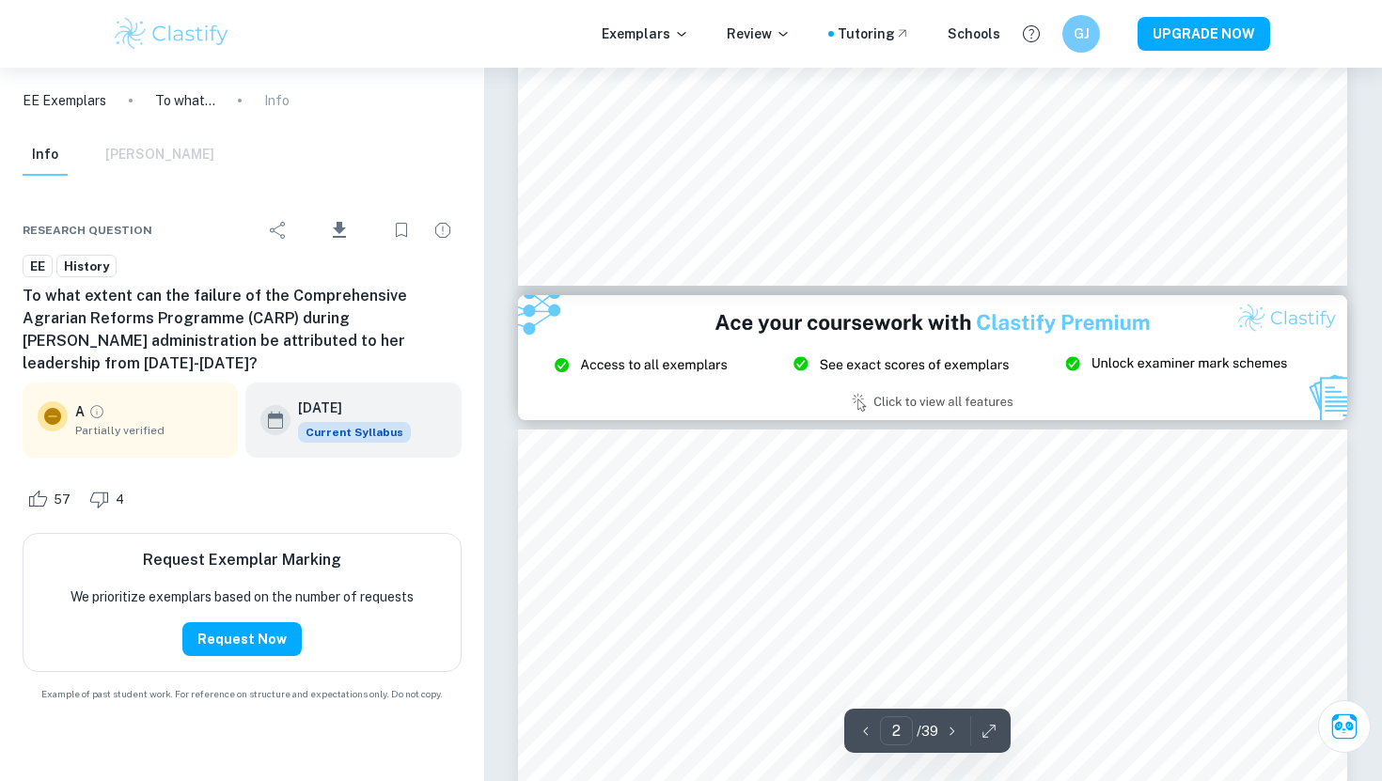
type input "3"
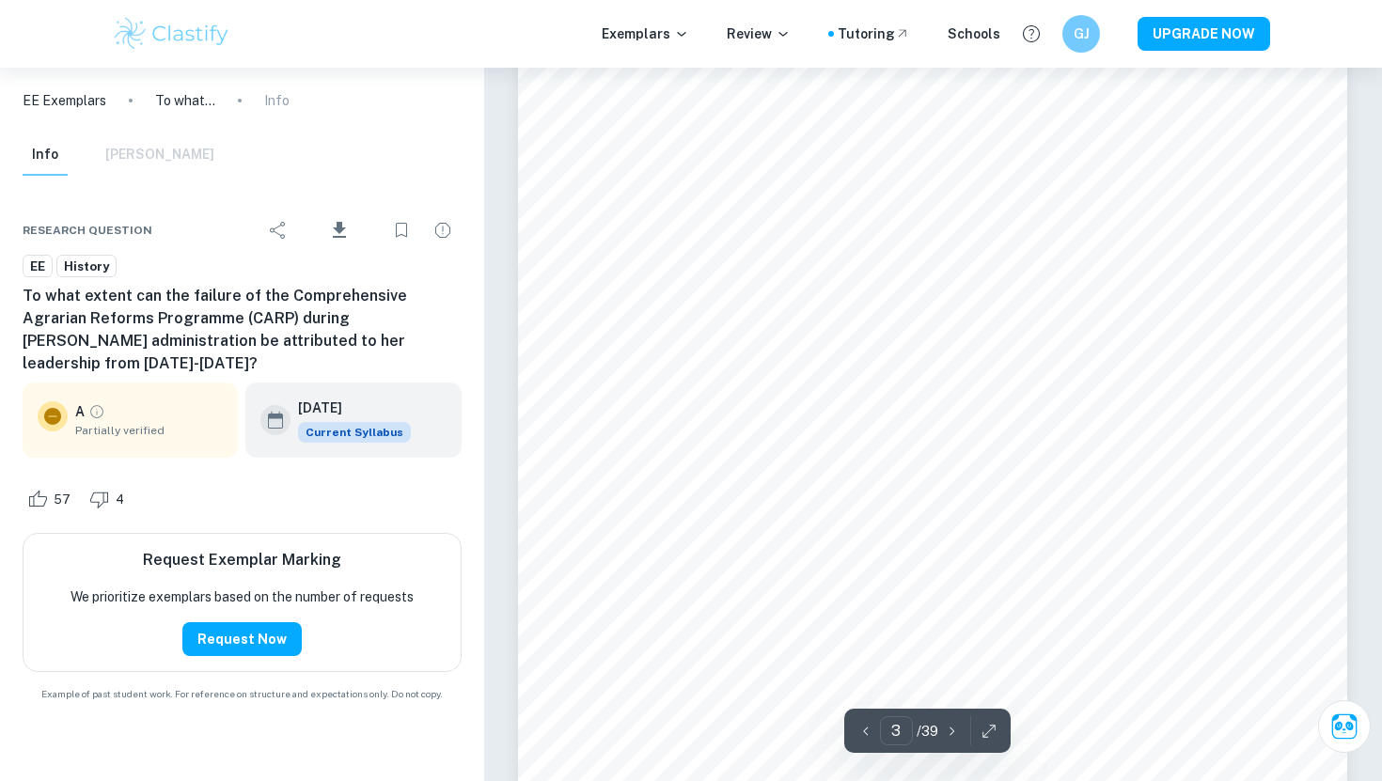
scroll to position [2697, 0]
